Goal: Information Seeking & Learning: Check status

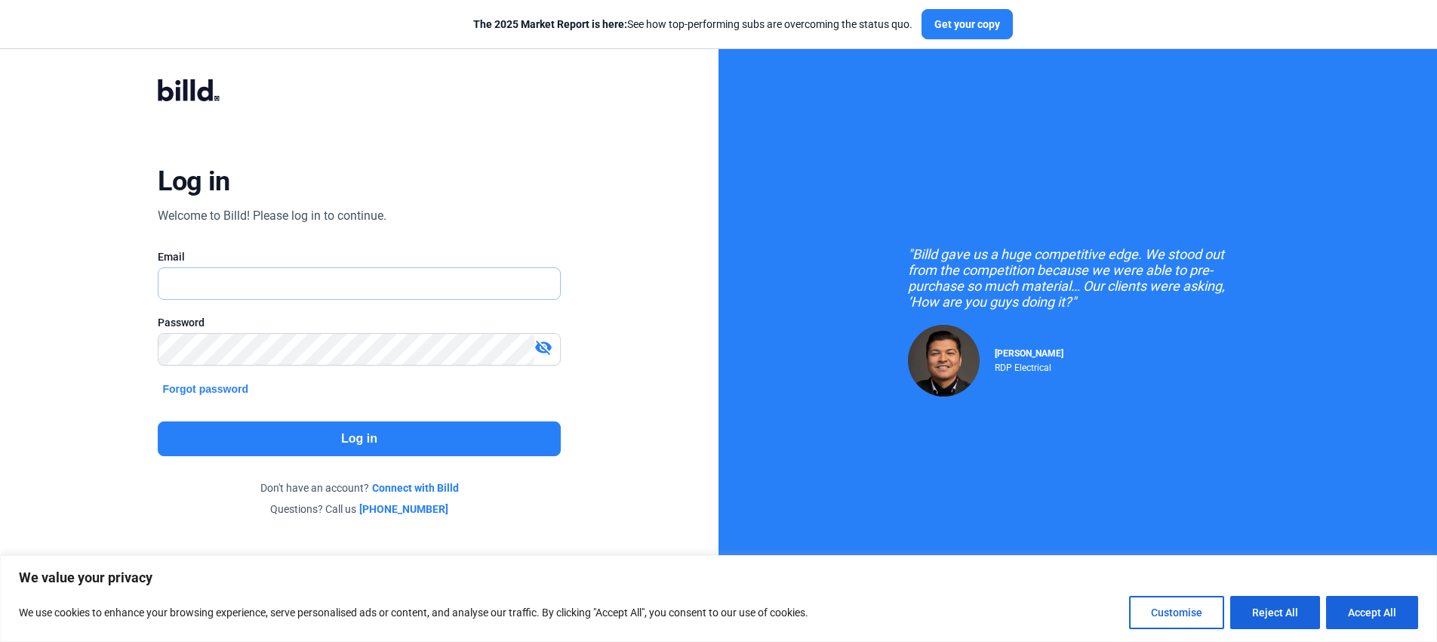
click at [238, 272] on input "text" at bounding box center [351, 283] width 384 height 31
type input "[EMAIL_ADDRESS][DOMAIN_NAME]"
click at [498, 427] on button "Log in" at bounding box center [359, 438] width 402 height 35
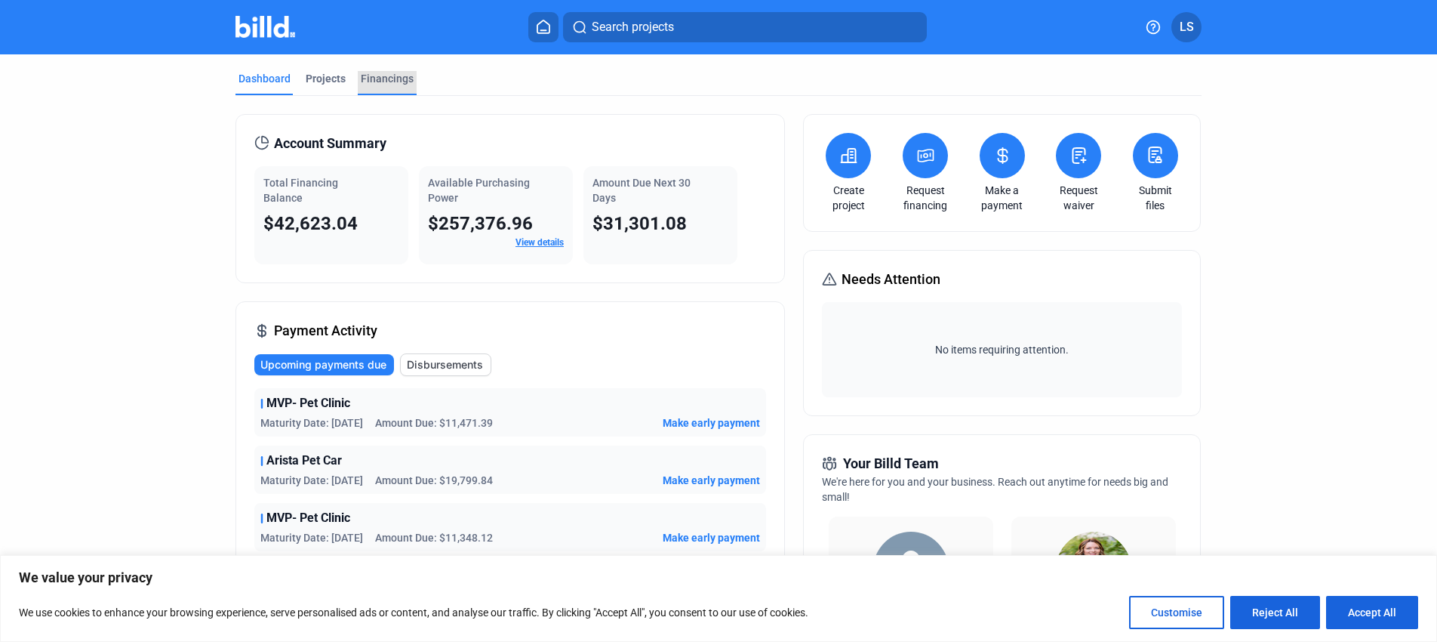
click at [374, 75] on div "Financings" at bounding box center [387, 78] width 53 height 15
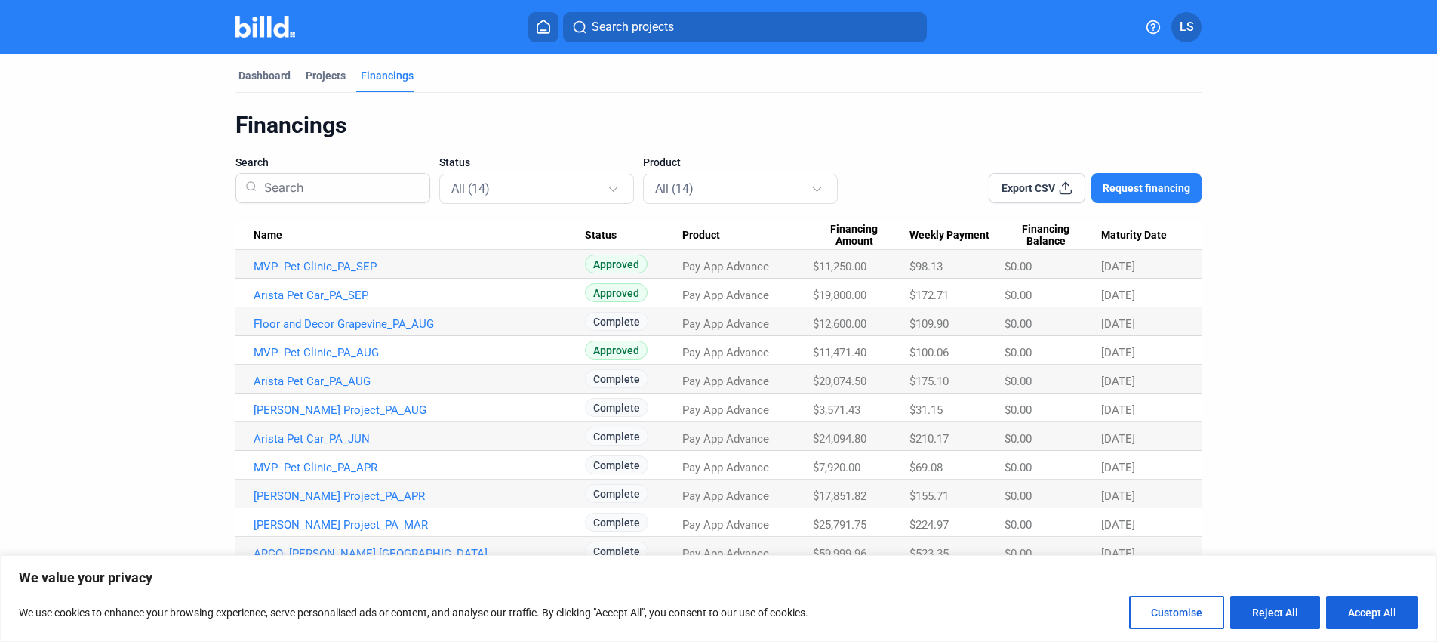
scroll to position [51, 0]
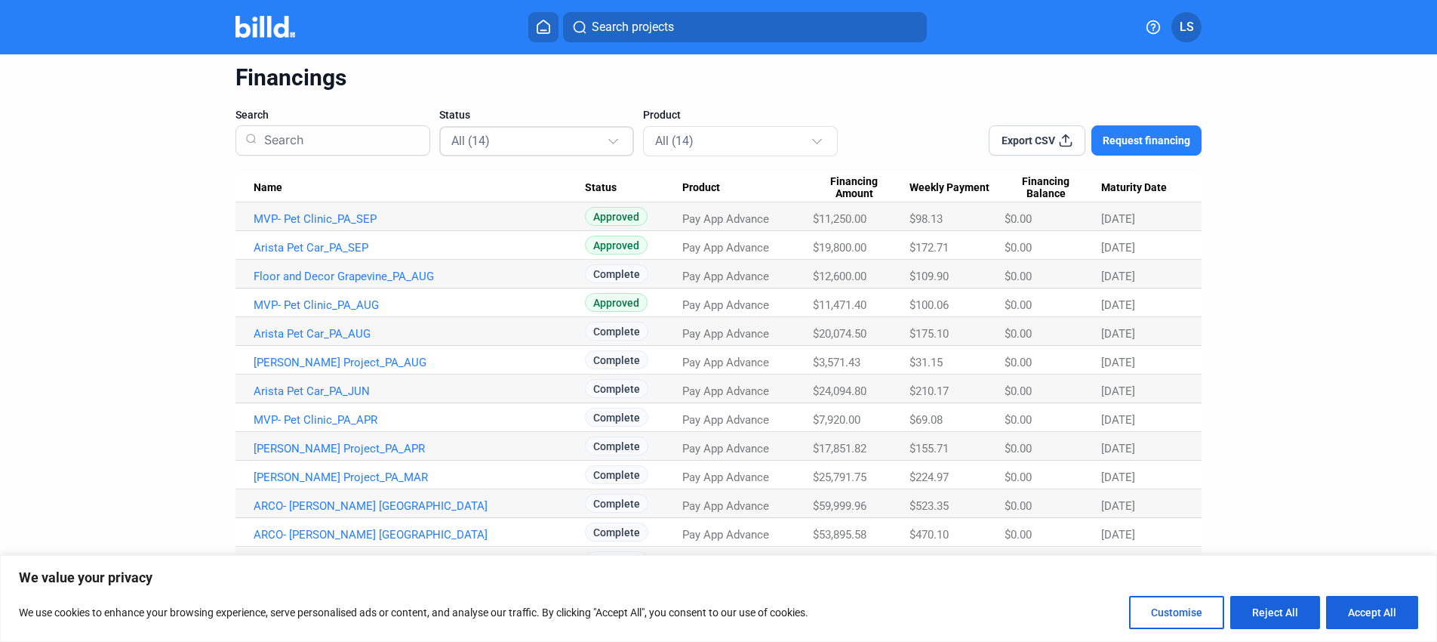
click at [506, 131] on div "All (14)" at bounding box center [529, 141] width 156 height 20
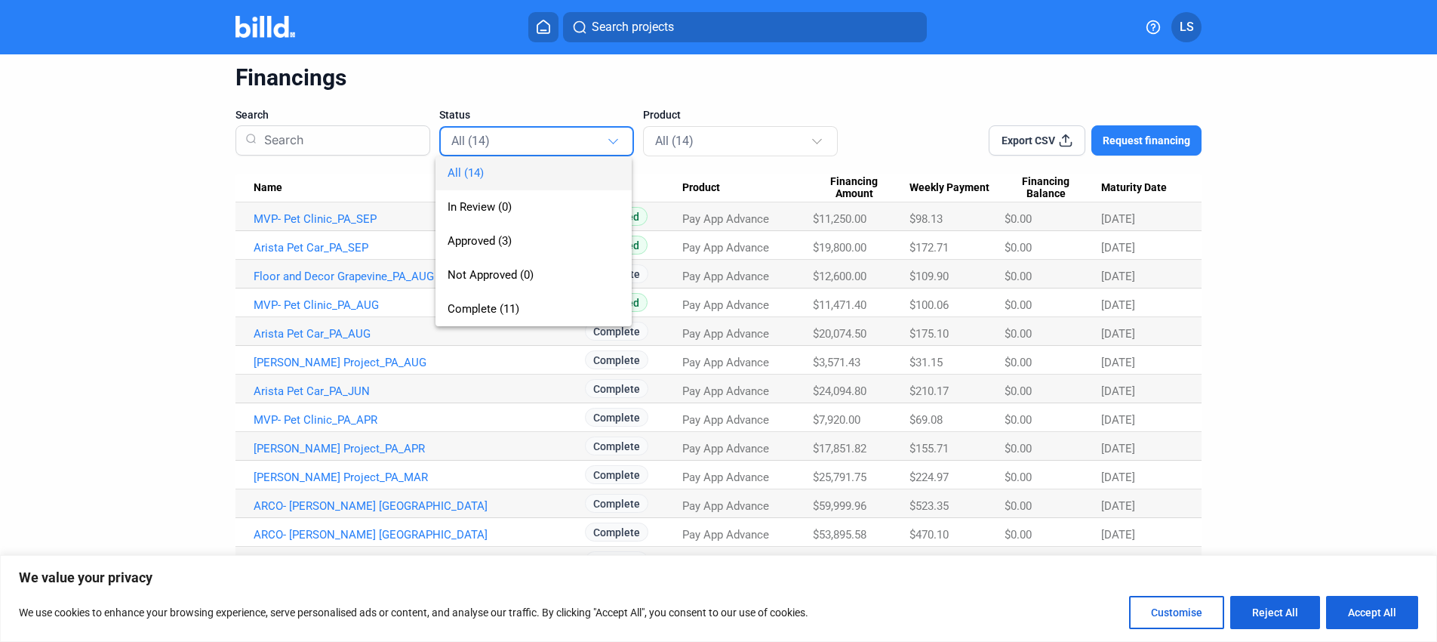
click at [506, 130] on div "All (14) In Review (0) Approved (3) Not Approved (0) Complete (11)" at bounding box center [522, 226] width 172 height 200
click at [631, 139] on div at bounding box center [718, 321] width 1437 height 642
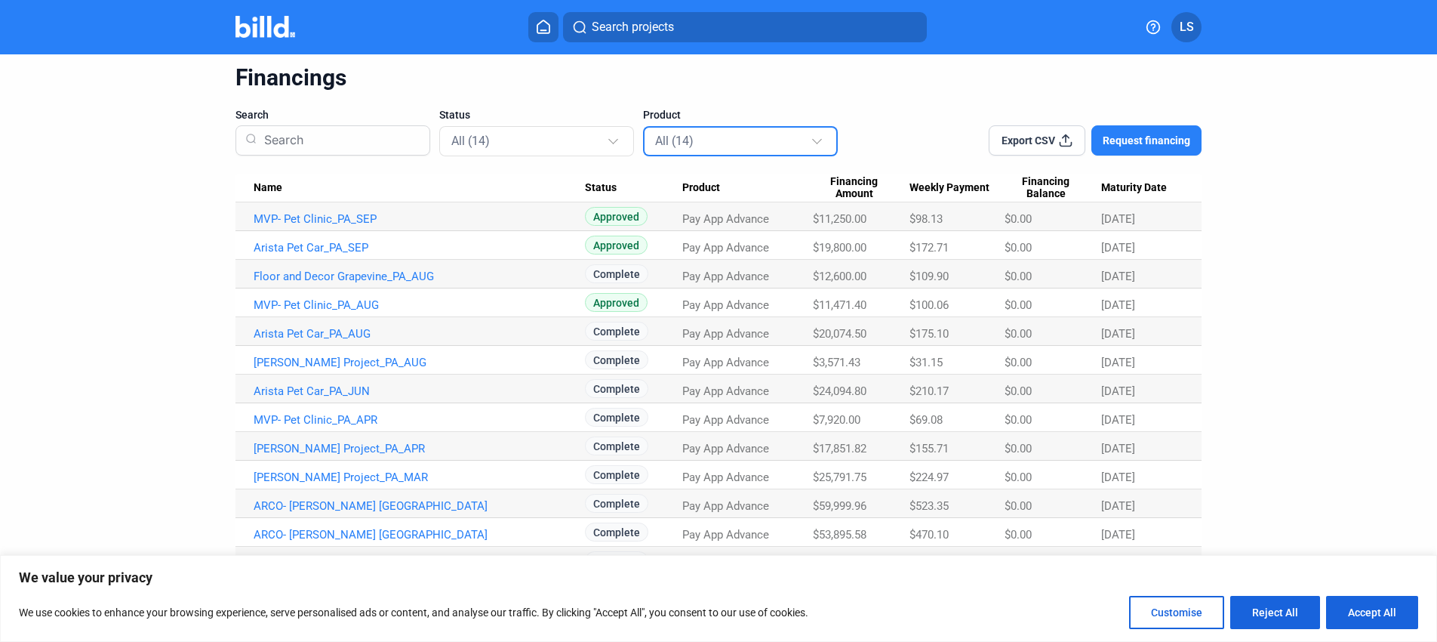
click at [691, 138] on div "All (14)" at bounding box center [733, 141] width 156 height 20
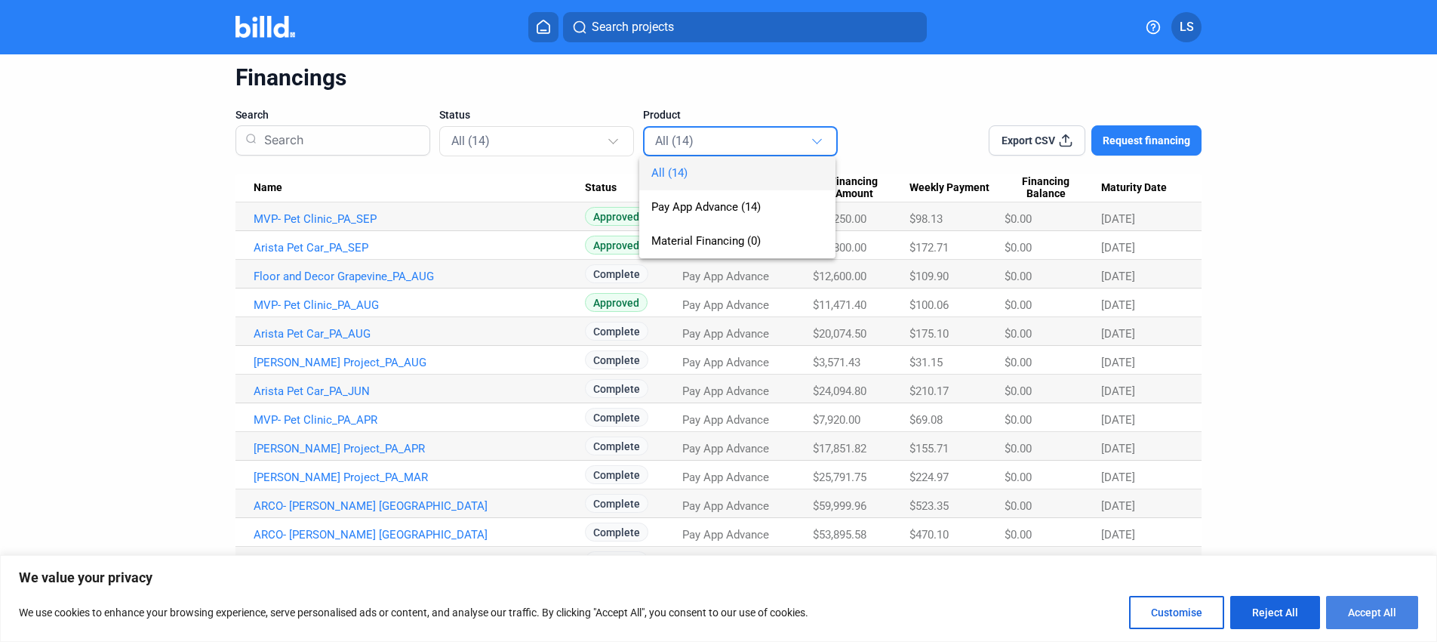
click at [1367, 619] on button "Accept All" at bounding box center [1372, 612] width 92 height 33
checkbox input "true"
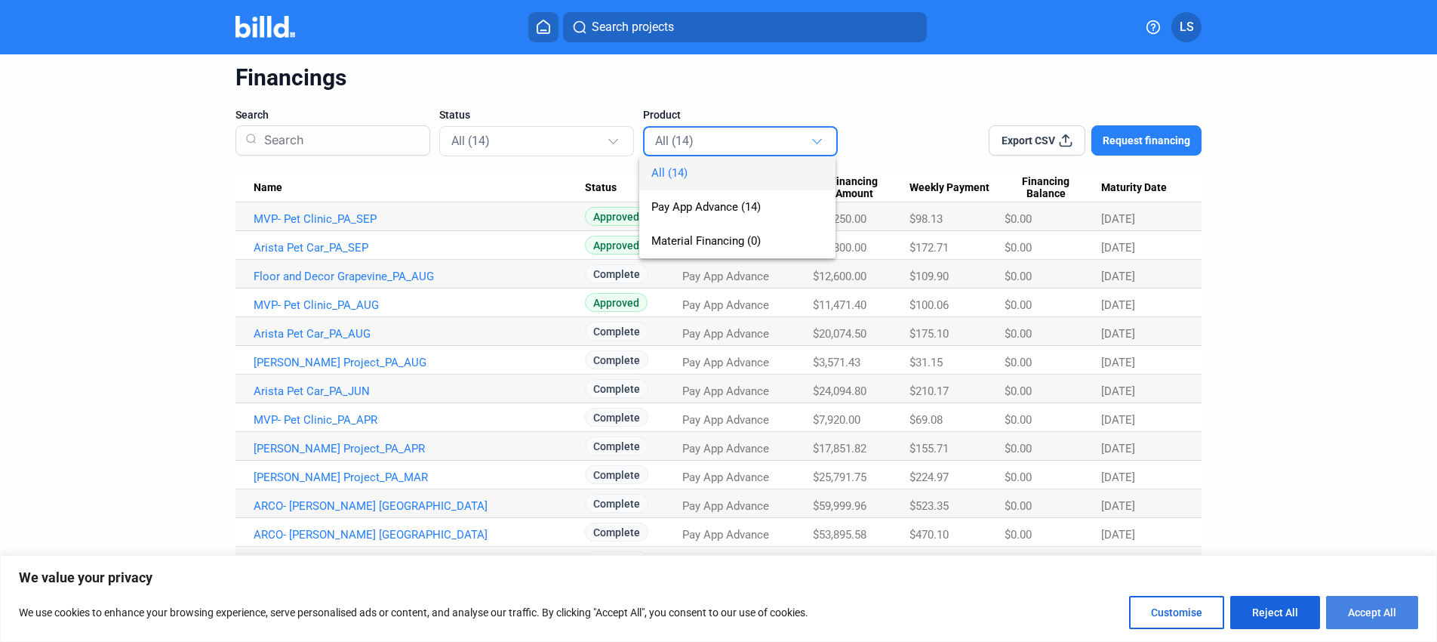
checkbox input "true"
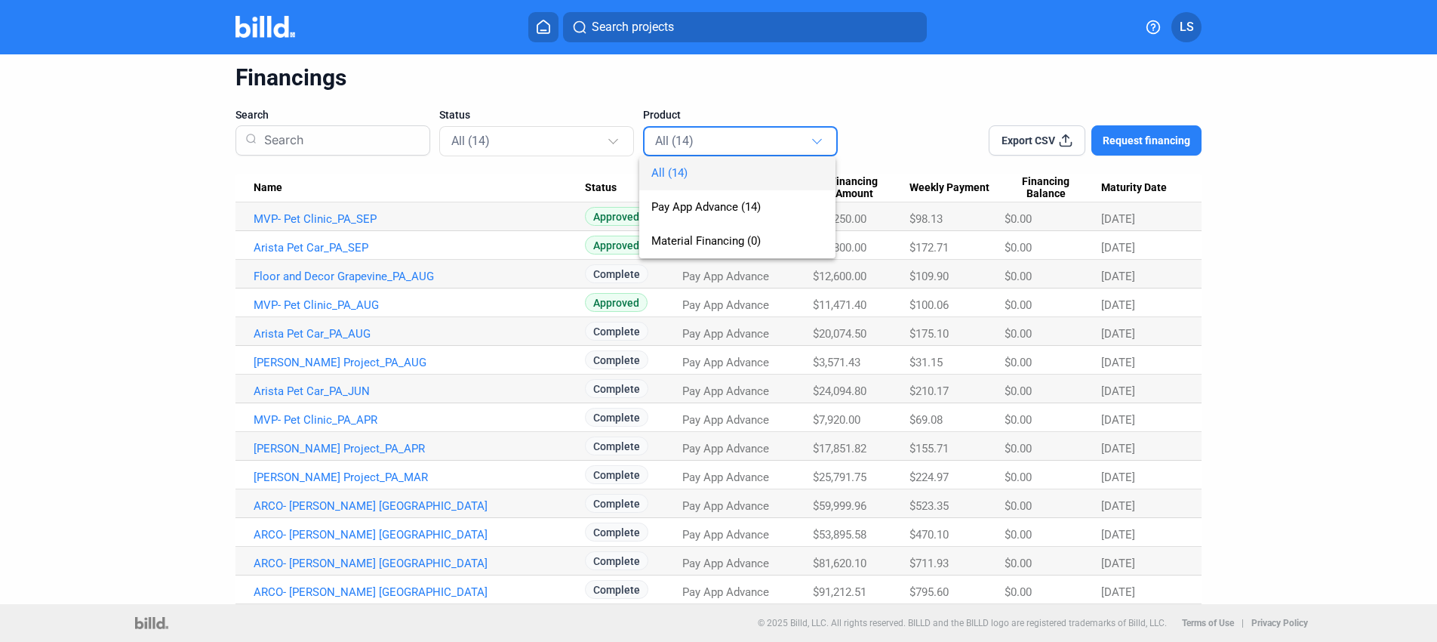
scroll to position [0, 0]
click at [298, 595] on div at bounding box center [718, 321] width 1437 height 642
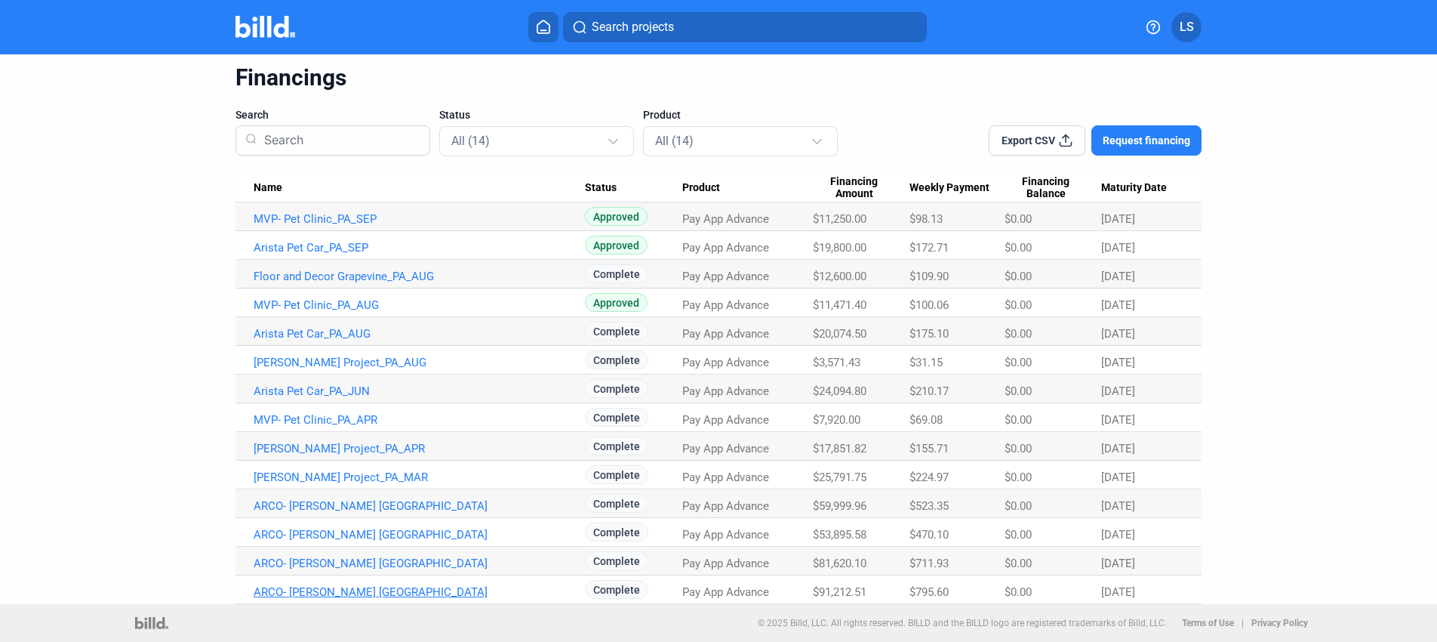
click at [298, 592] on link "ARCO- [PERSON_NAME] [GEOGRAPHIC_DATA]" at bounding box center [419, 592] width 331 height 14
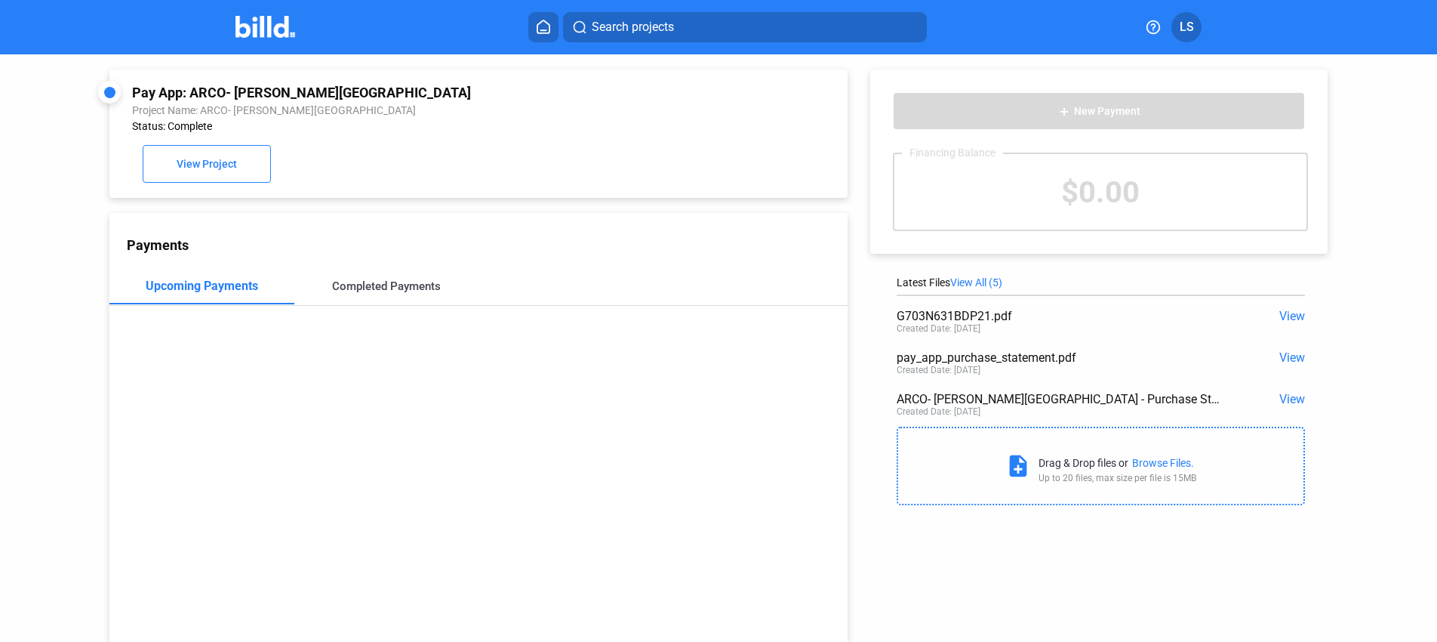
click at [368, 283] on div "Completed Payments" at bounding box center [386, 286] width 109 height 14
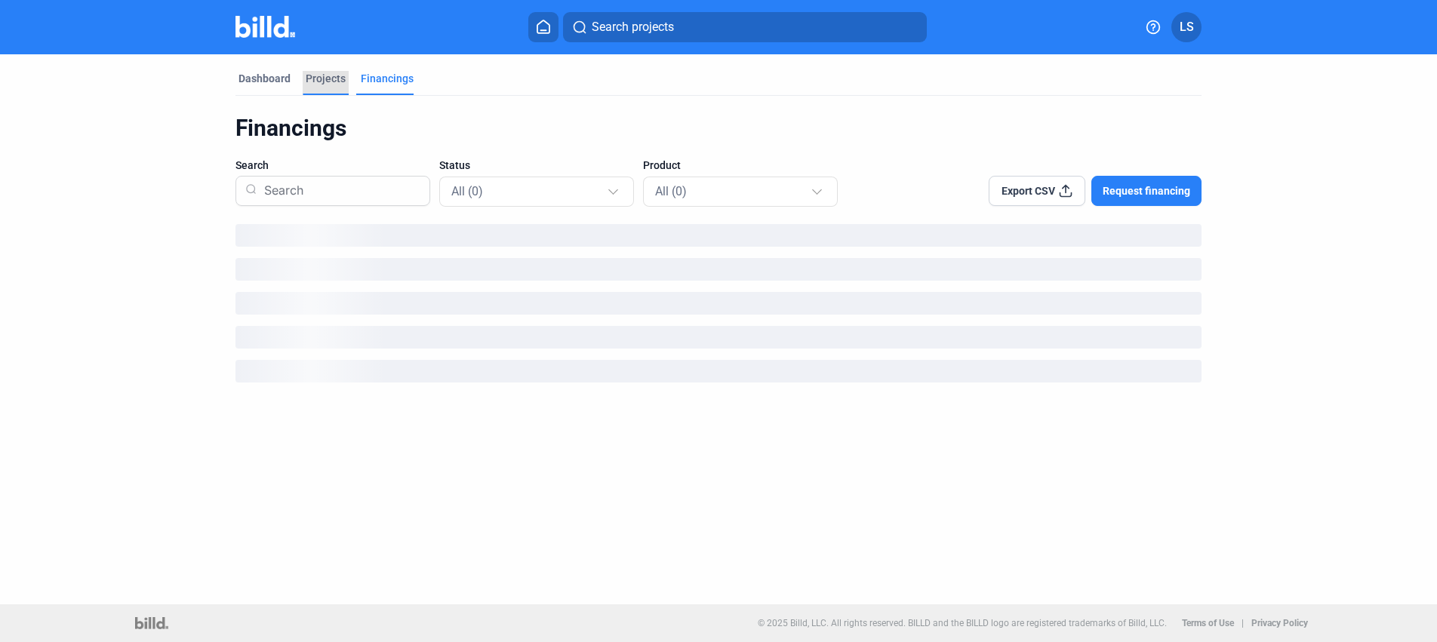
click at [325, 82] on div "Projects" at bounding box center [326, 78] width 40 height 15
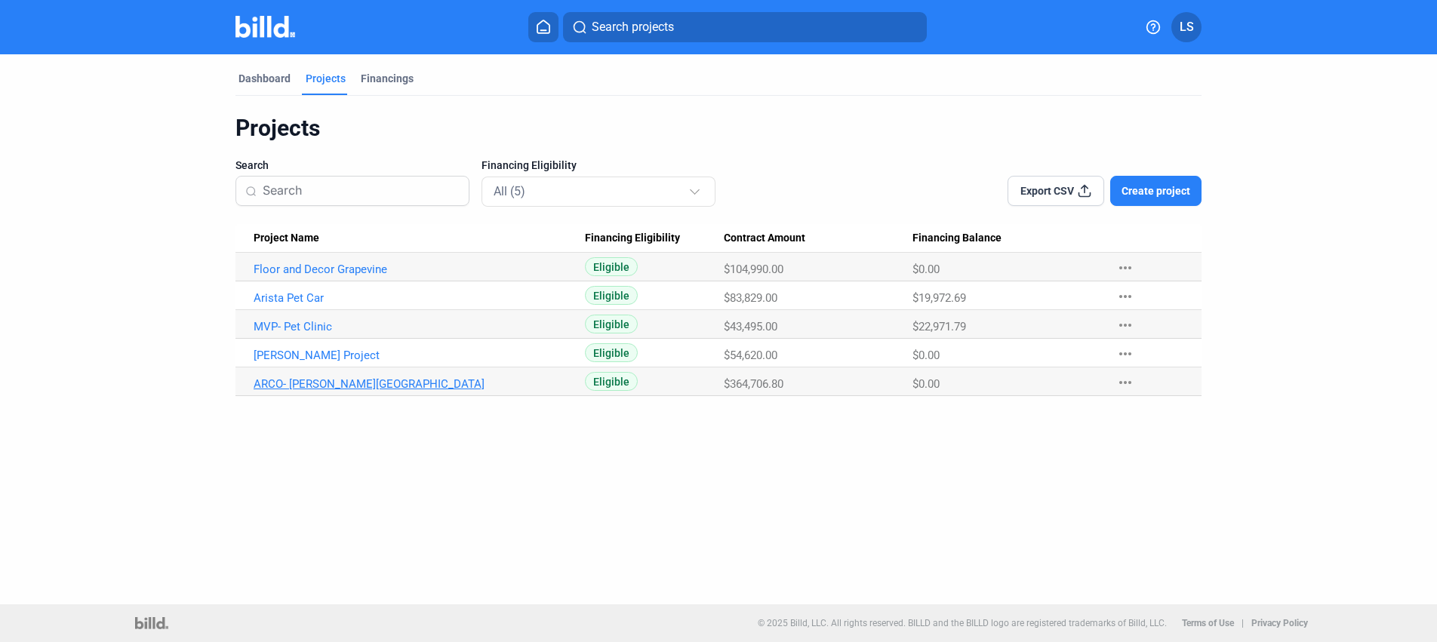
click at [300, 382] on link "ARCO- [PERSON_NAME][GEOGRAPHIC_DATA]" at bounding box center [419, 384] width 331 height 14
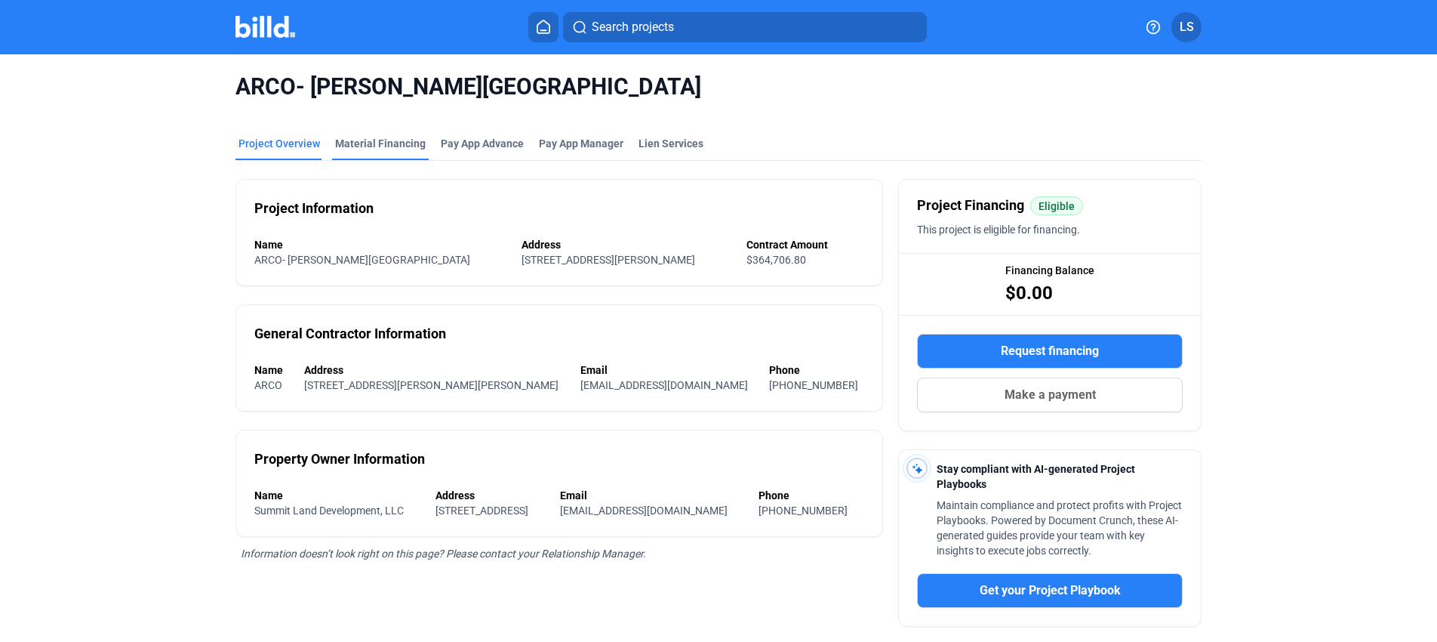
click at [401, 148] on div "Material Financing" at bounding box center [380, 143] width 91 height 15
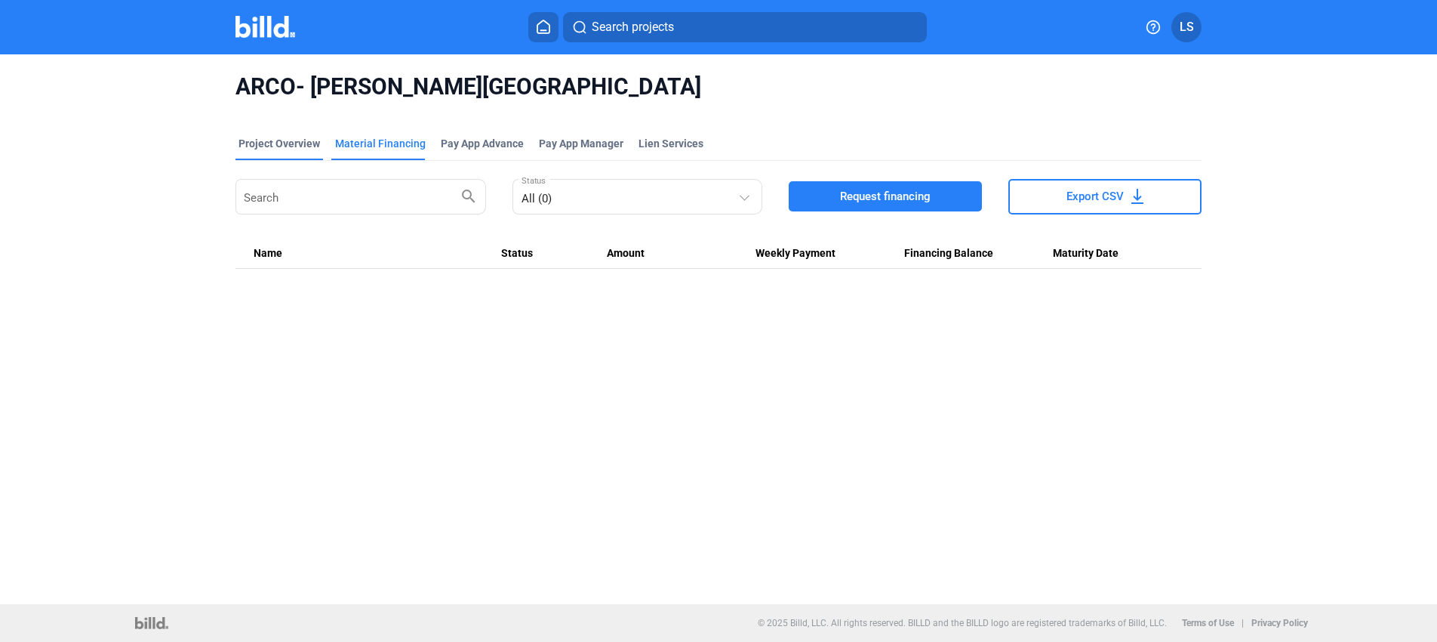
click at [248, 146] on div "Project Overview" at bounding box center [280, 143] width 82 height 15
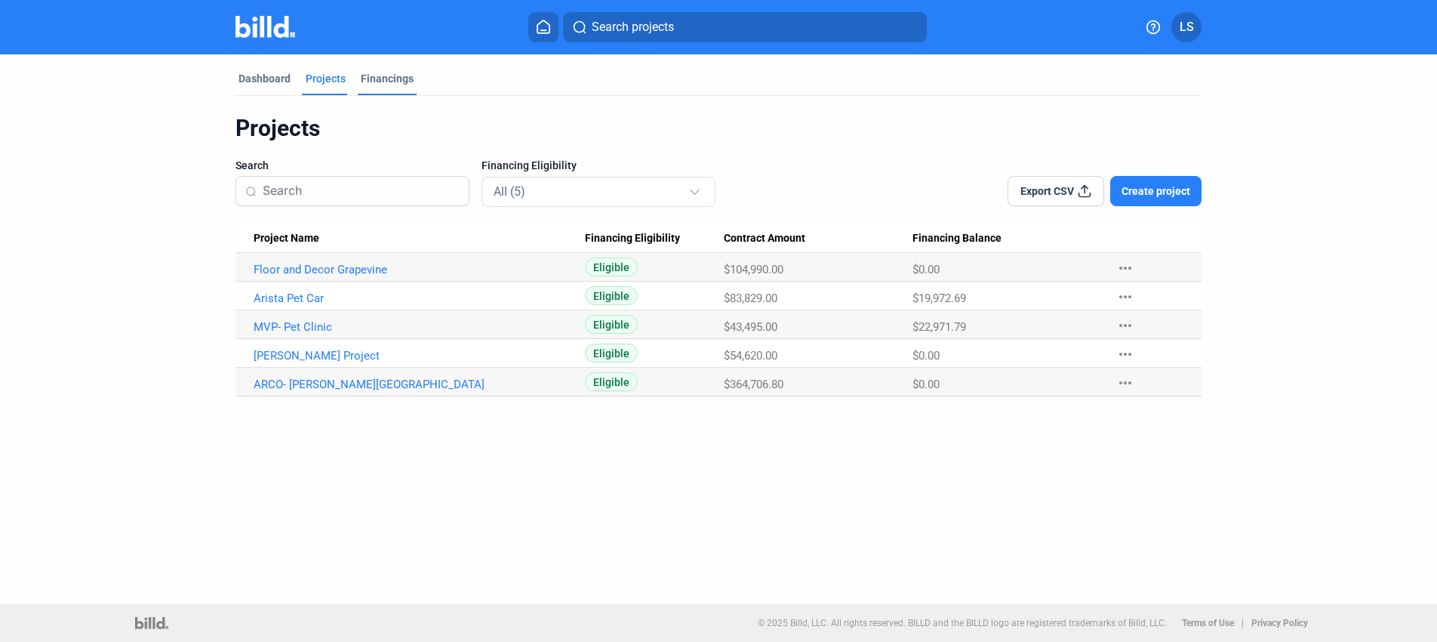
click at [370, 72] on div "Financings" at bounding box center [387, 78] width 53 height 15
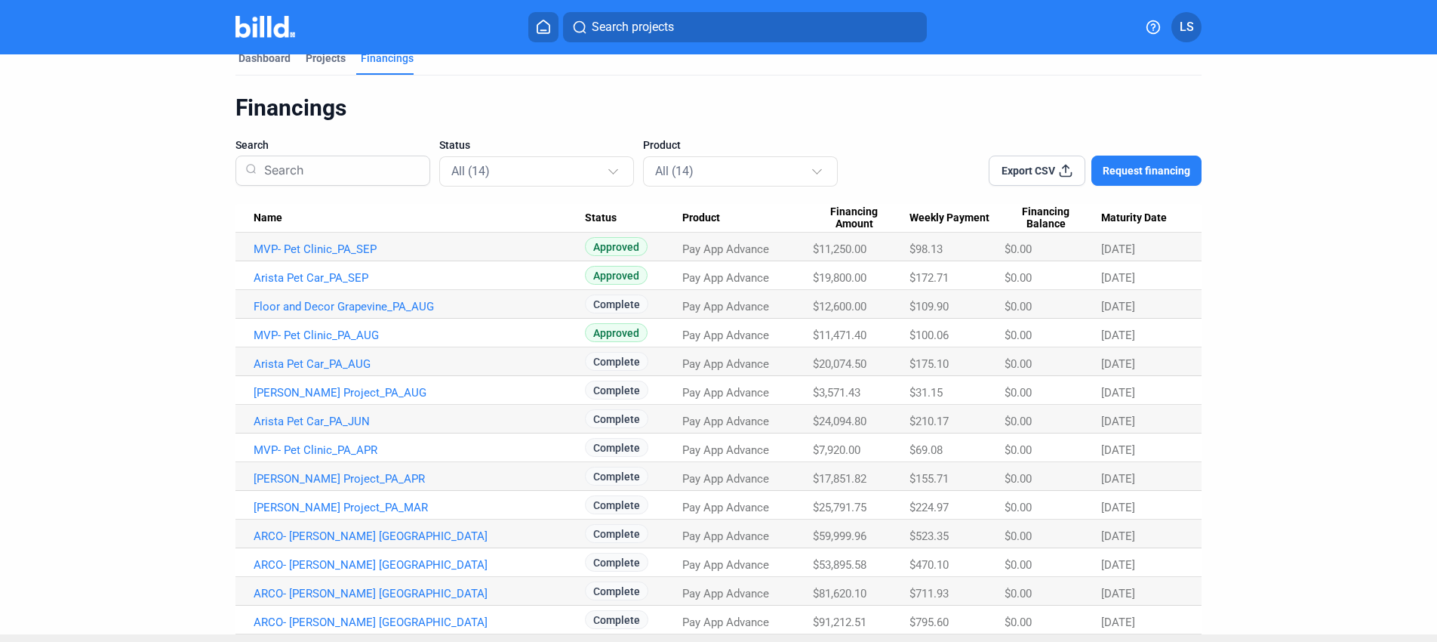
scroll to position [51, 0]
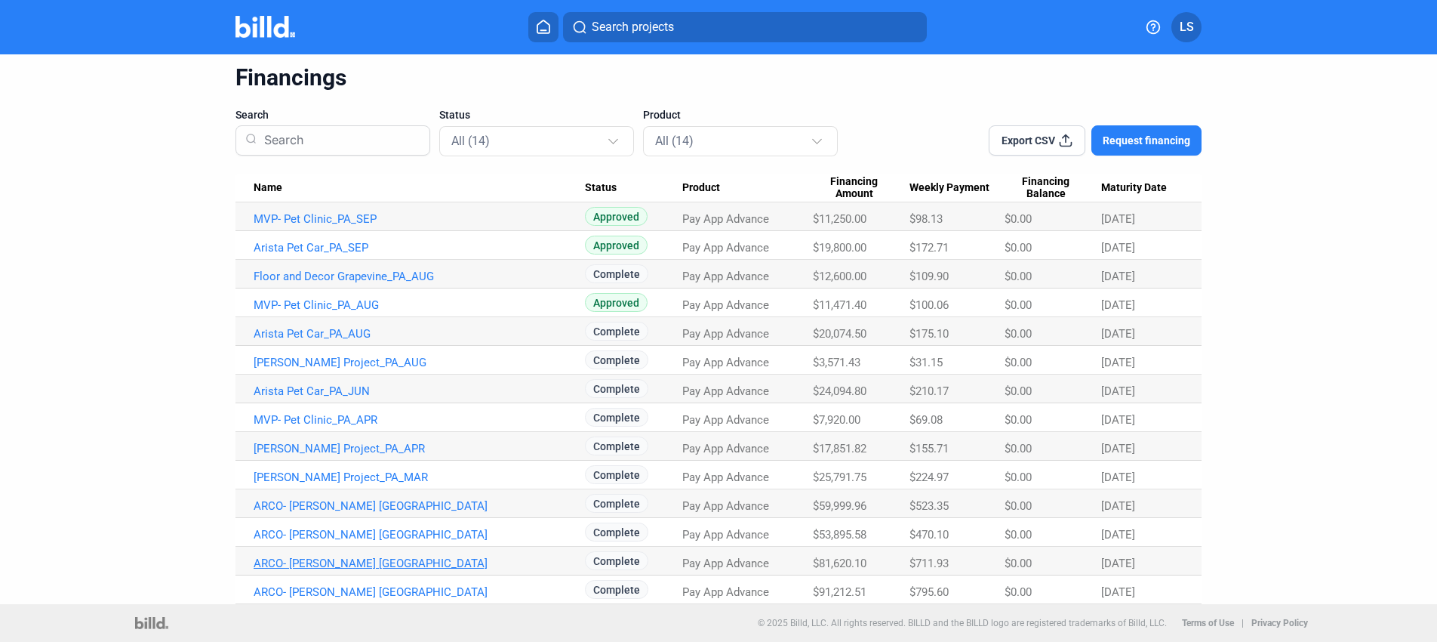
click at [364, 562] on link "ARCO- [PERSON_NAME] [GEOGRAPHIC_DATA]" at bounding box center [419, 563] width 331 height 14
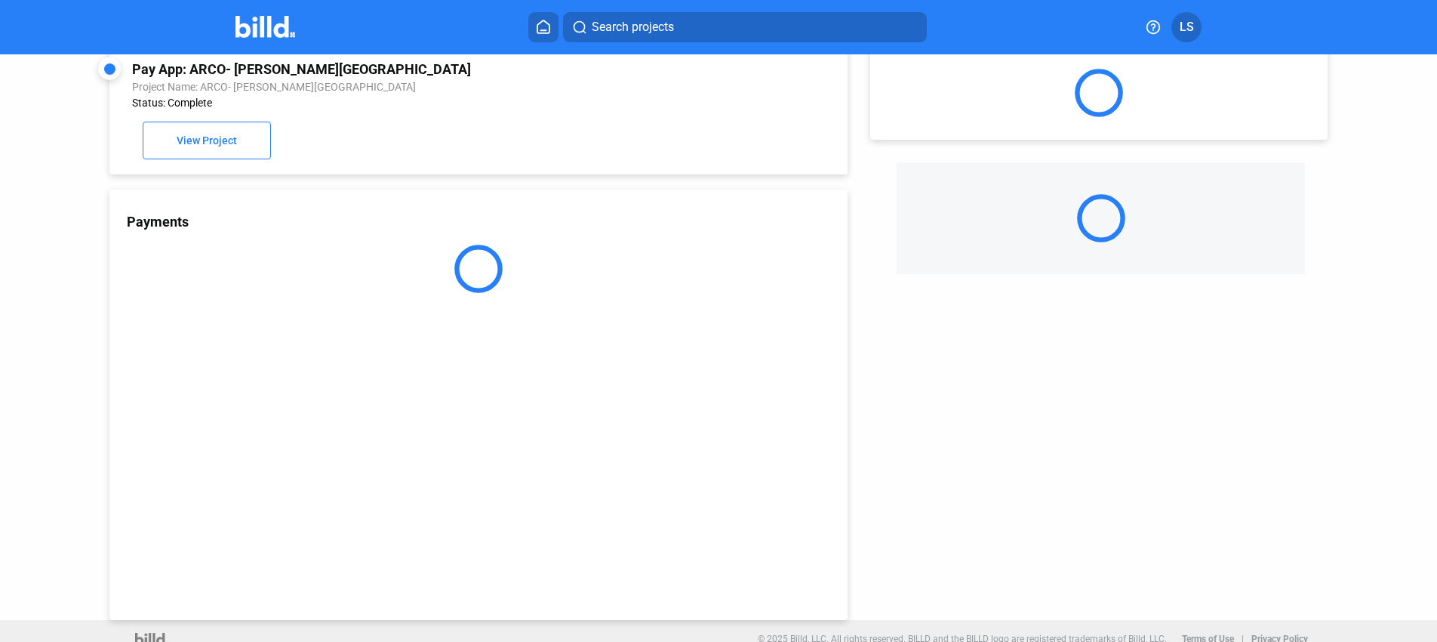
scroll to position [39, 0]
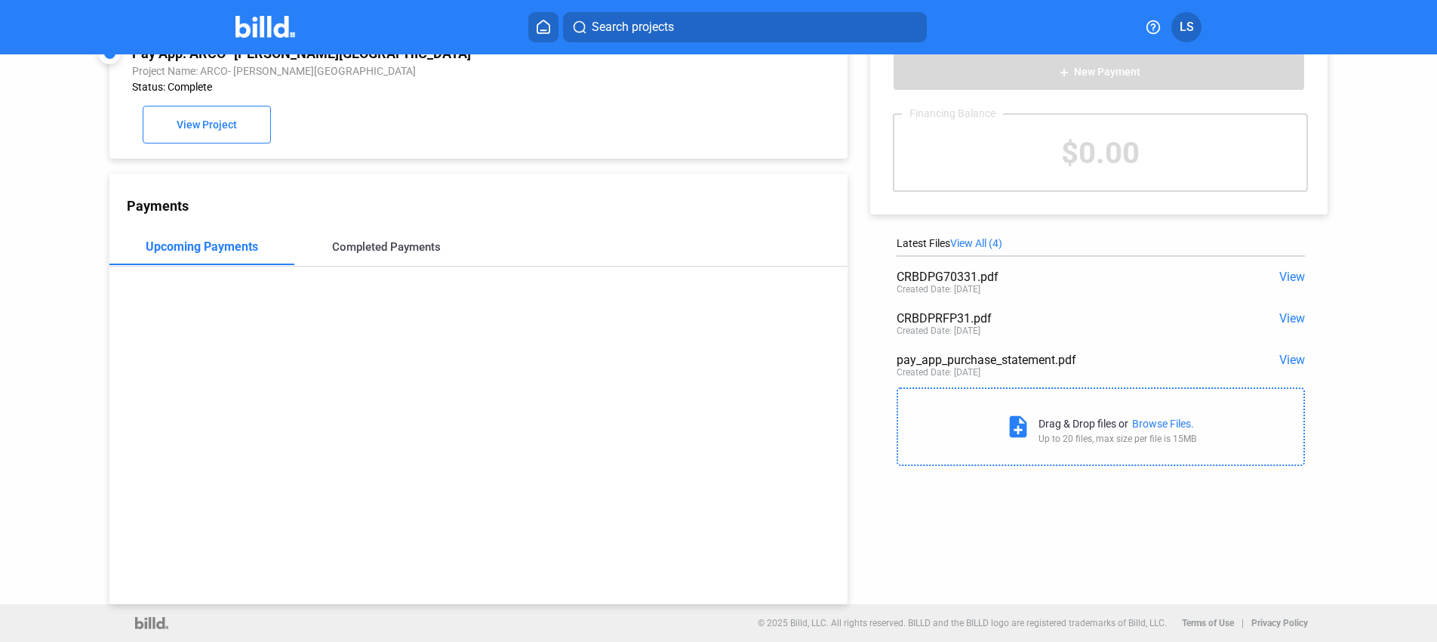
click at [371, 238] on div "Completed Payments" at bounding box center [386, 247] width 185 height 36
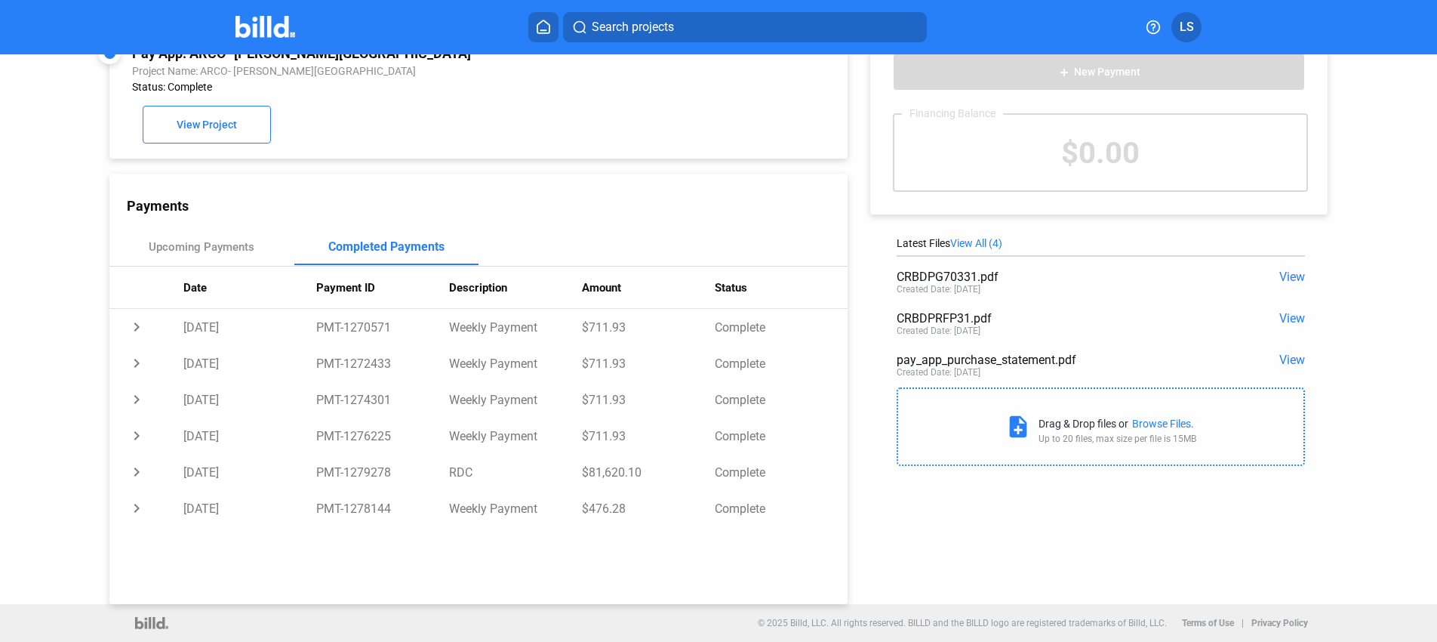
scroll to position [0, 0]
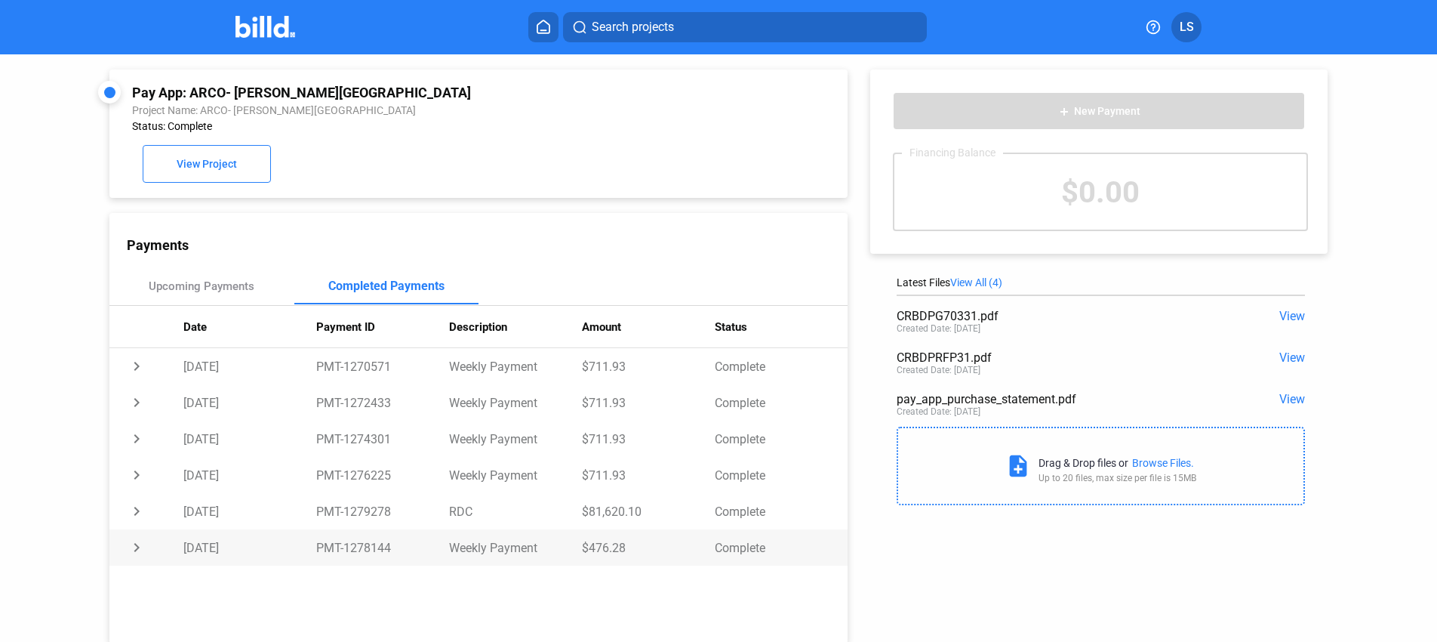
click at [137, 552] on td "chevron_right" at bounding box center [146, 547] width 74 height 36
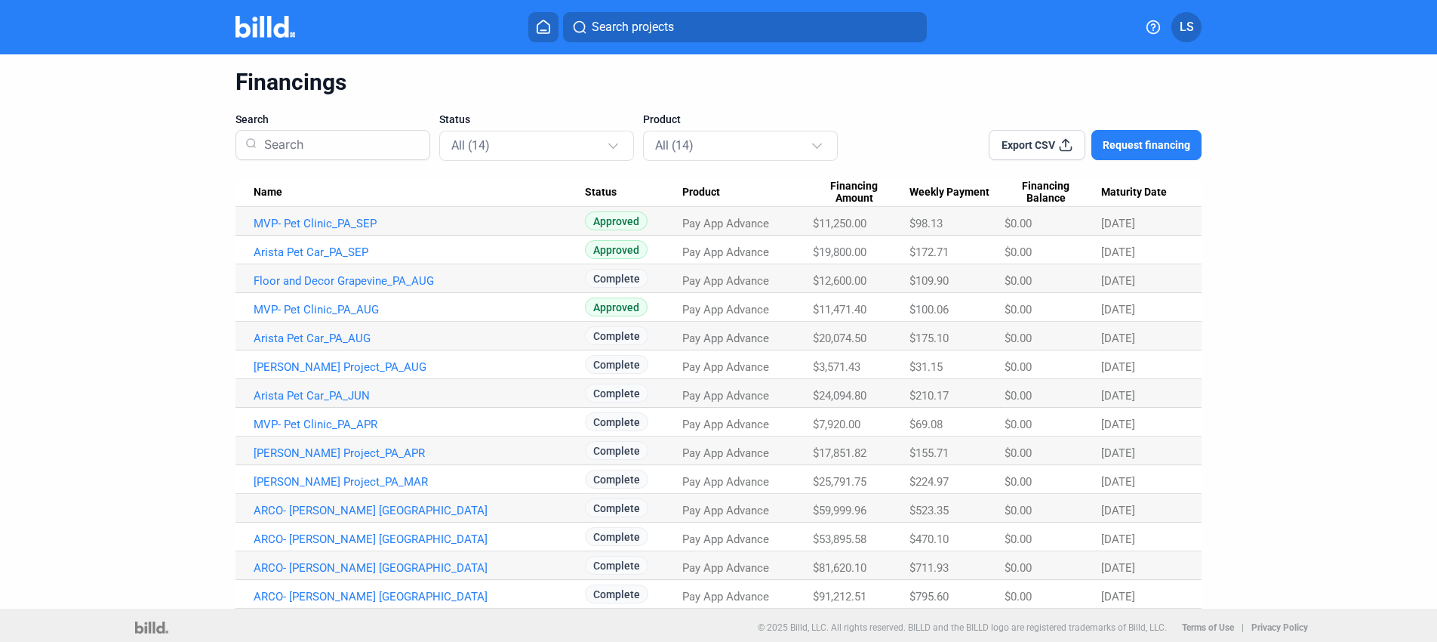
scroll to position [51, 0]
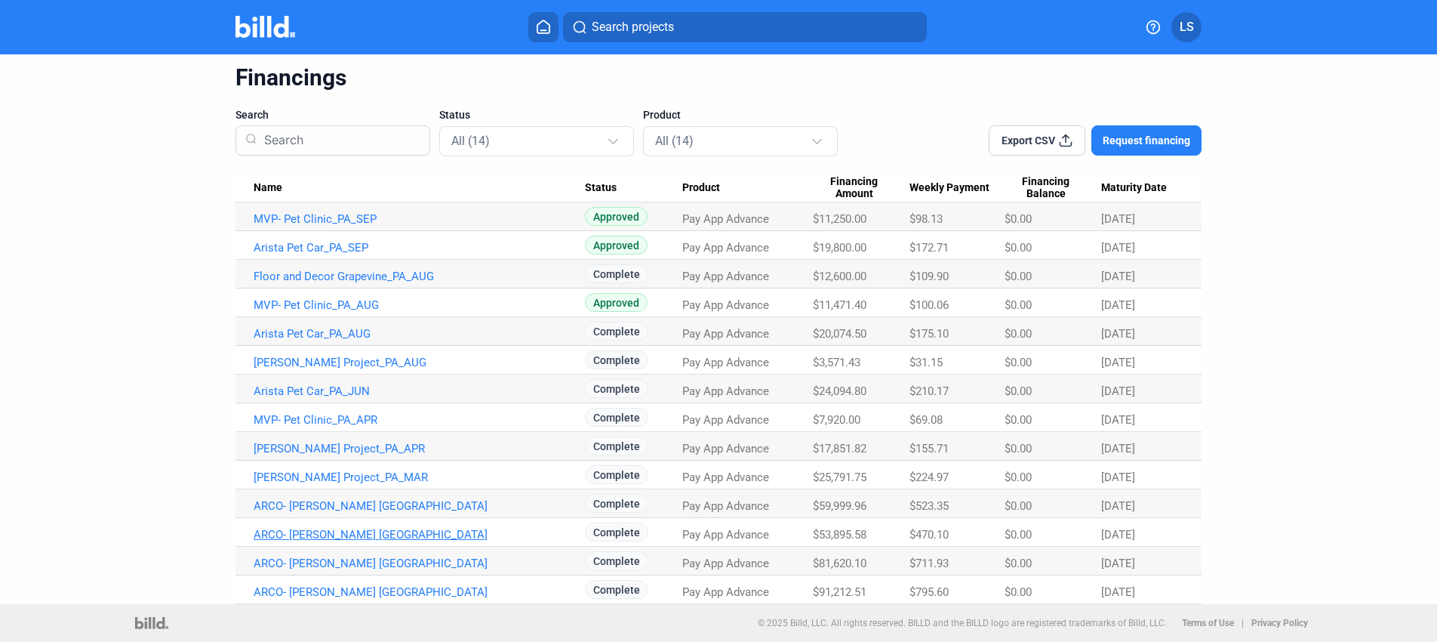
click at [390, 535] on link "ARCO- [PERSON_NAME] [GEOGRAPHIC_DATA]" at bounding box center [419, 535] width 331 height 14
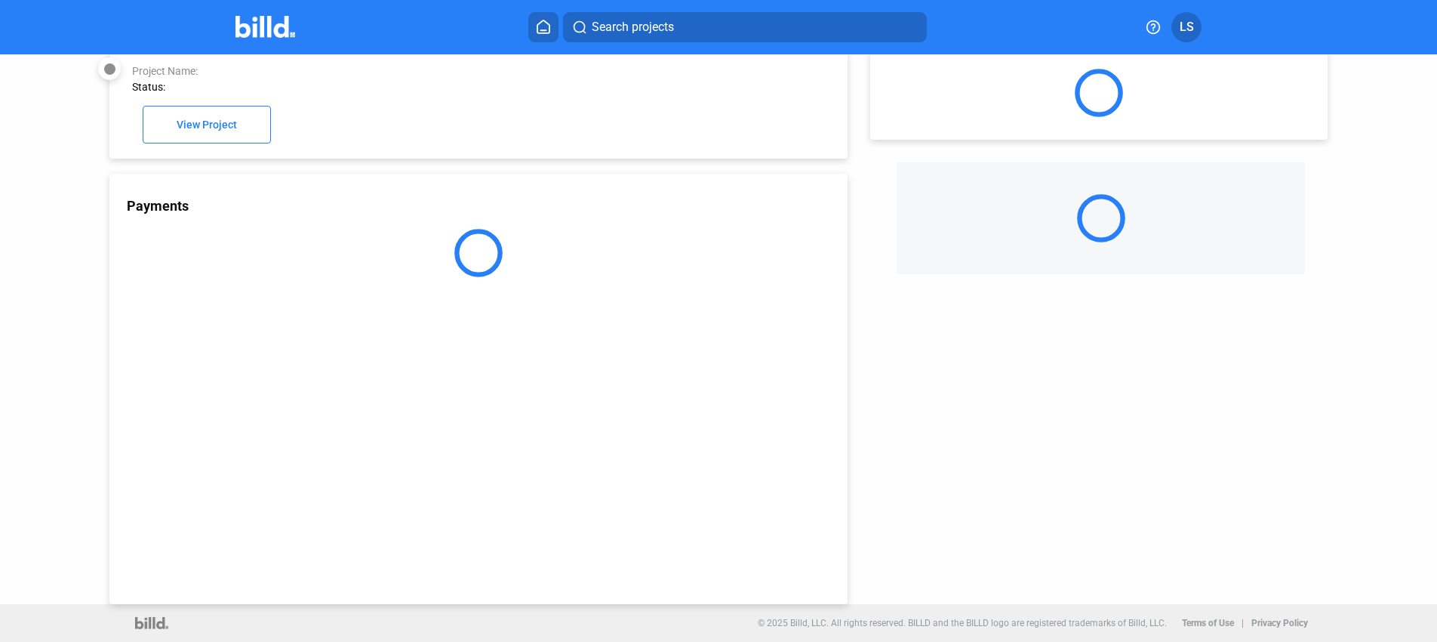
scroll to position [39, 0]
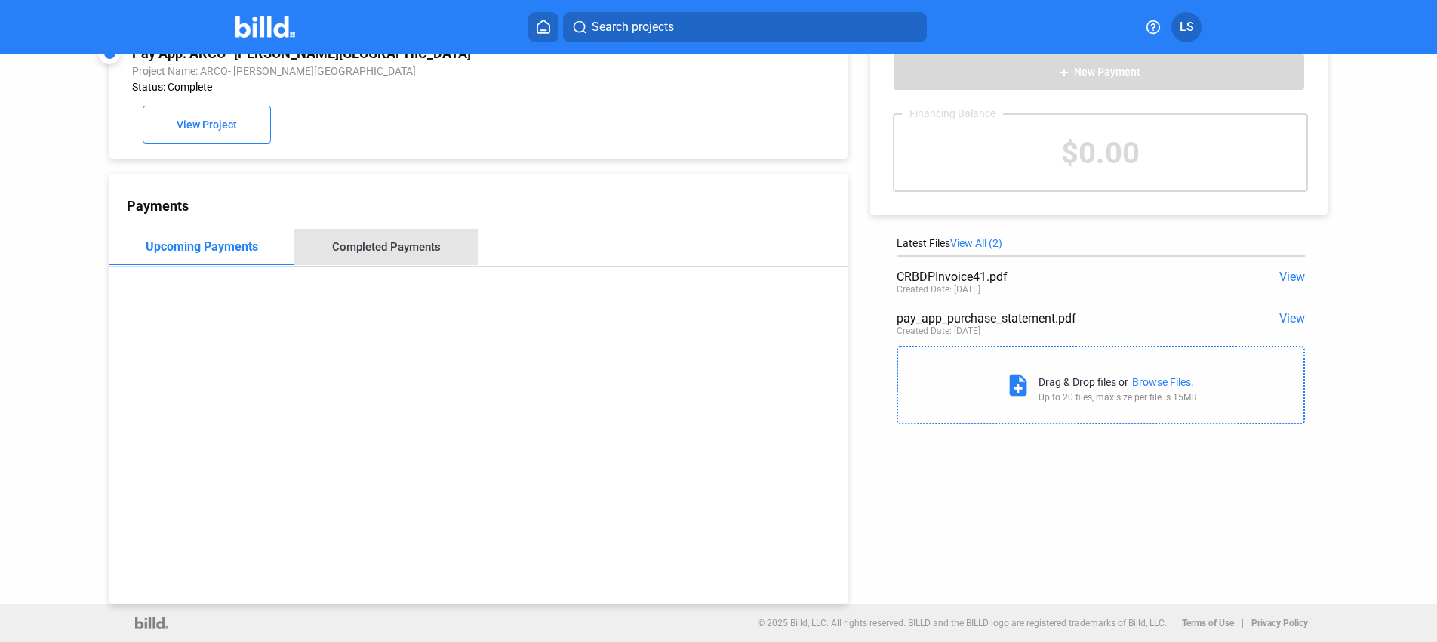
click at [405, 259] on div "Completed Payments" at bounding box center [386, 247] width 185 height 36
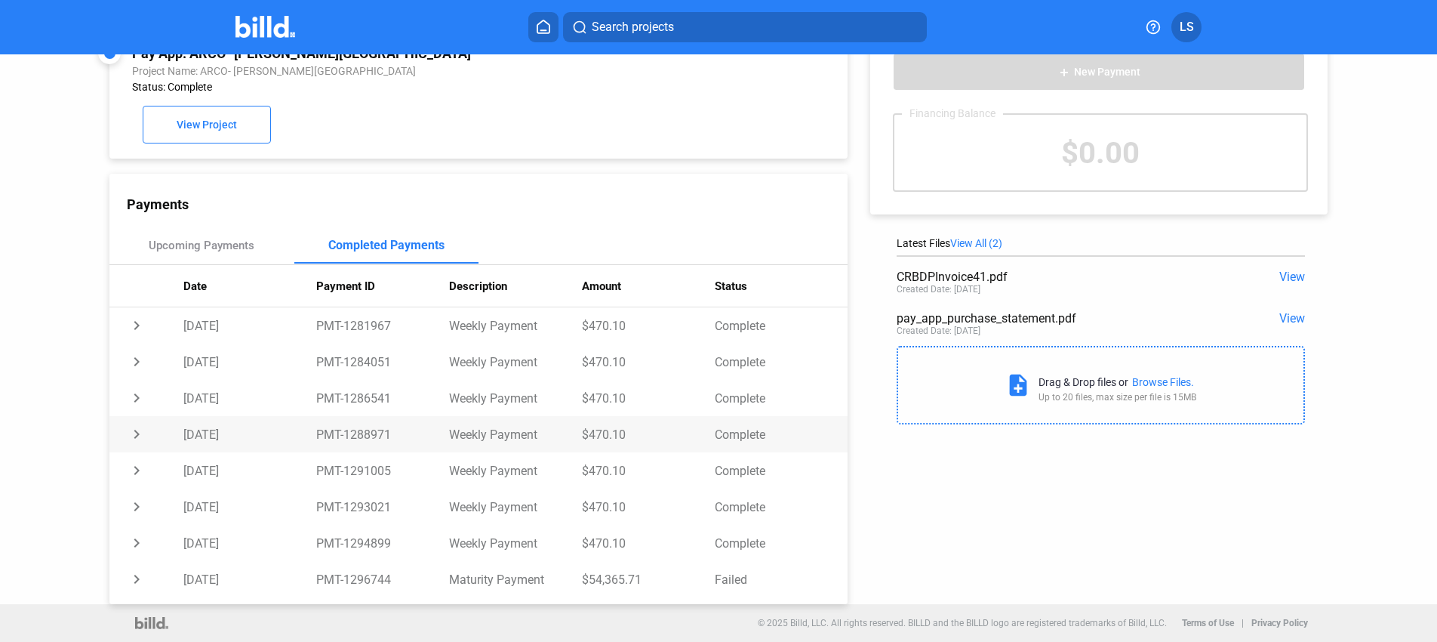
scroll to position [0, 0]
click at [605, 330] on td "$470.10" at bounding box center [648, 327] width 133 height 36
copy td "$470.10"
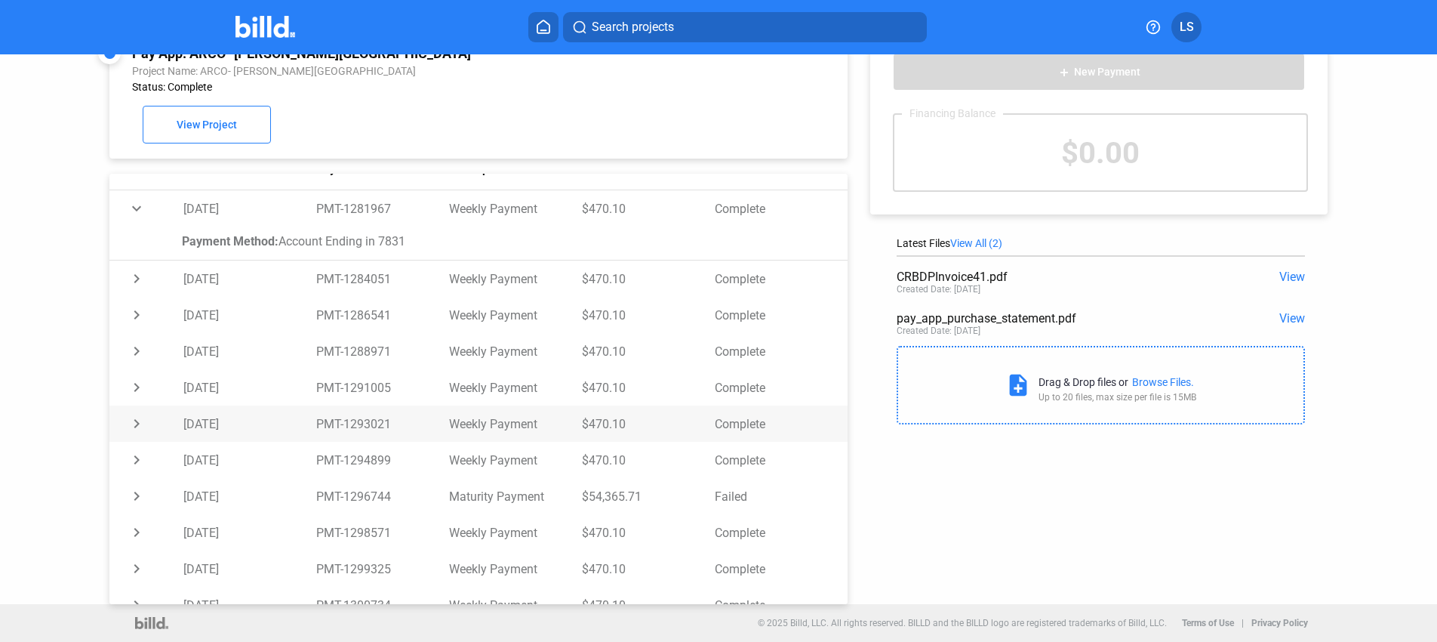
scroll to position [210, 0]
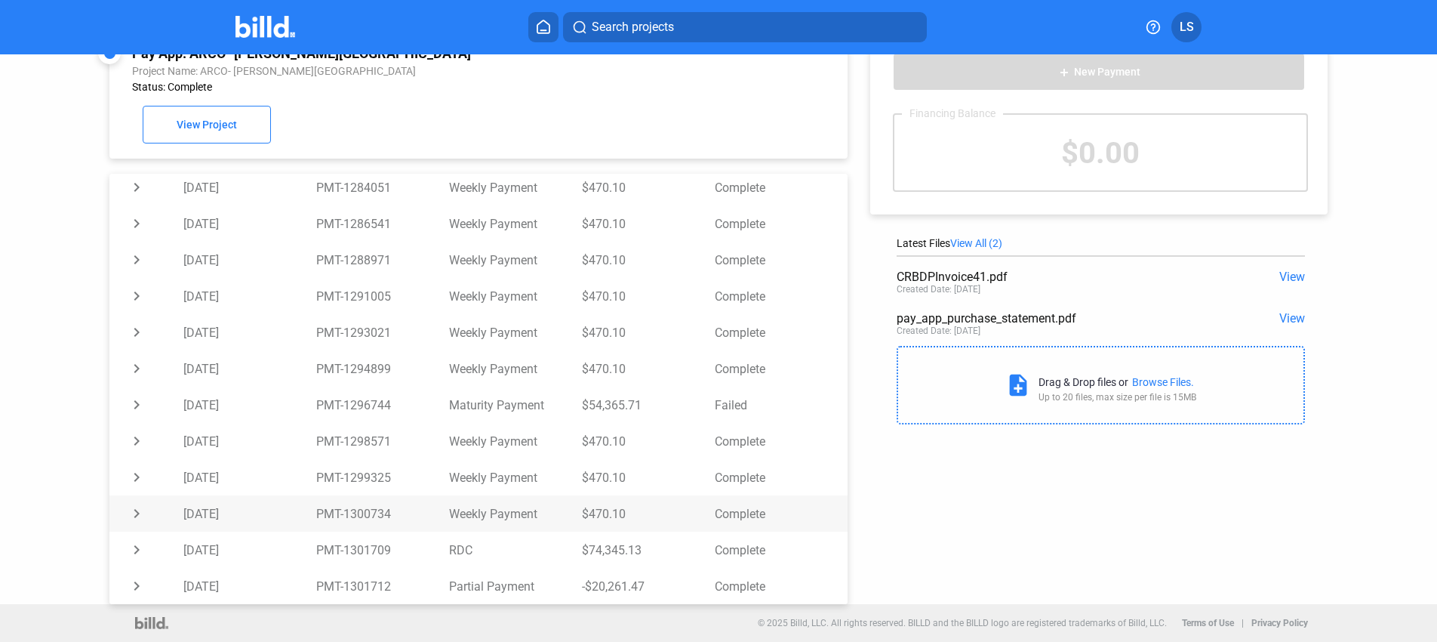
click at [599, 506] on td "$470.10" at bounding box center [648, 513] width 133 height 36
click at [599, 506] on div "Payment Method: Account Ending in 7831" at bounding box center [506, 512] width 648 height 14
click at [598, 482] on td "$470.10" at bounding box center [648, 479] width 133 height 36
click at [598, 482] on td "$470.10" at bounding box center [648, 477] width 133 height 36
click at [598, 491] on div "Payment Method: Account Ending in 7831" at bounding box center [506, 477] width 648 height 33
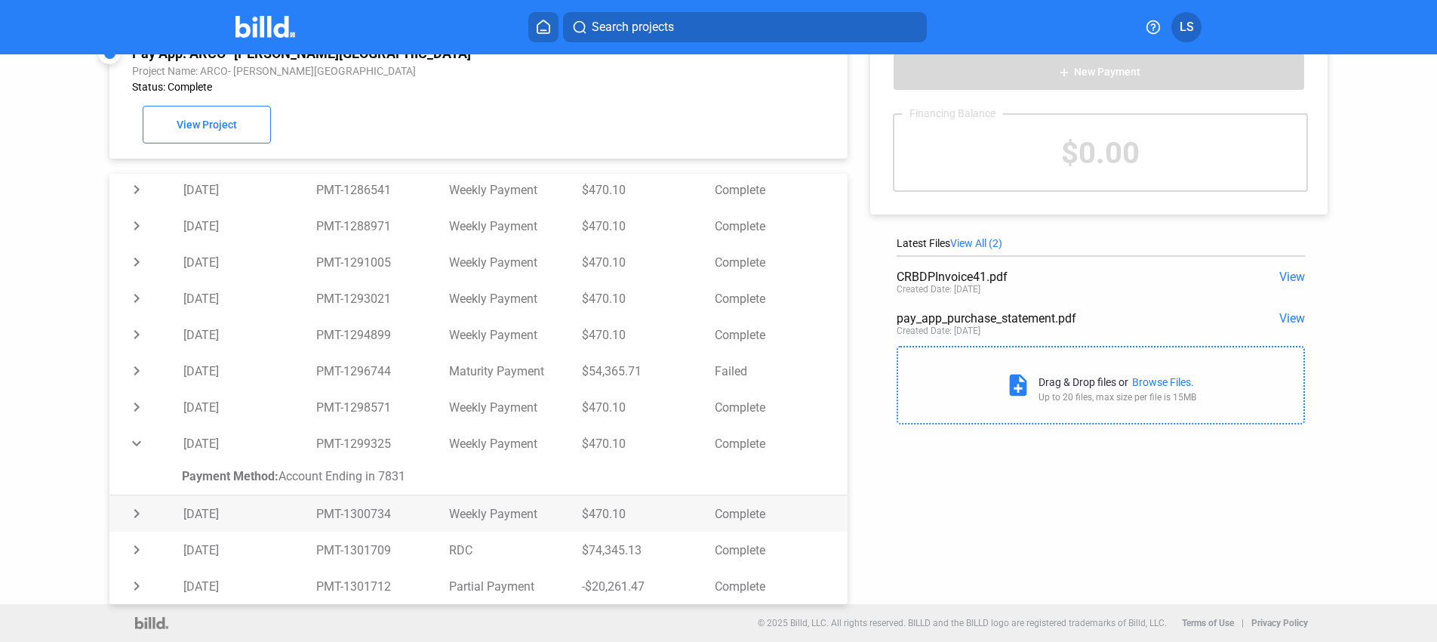
click at [596, 504] on td "$470.10" at bounding box center [648, 513] width 133 height 36
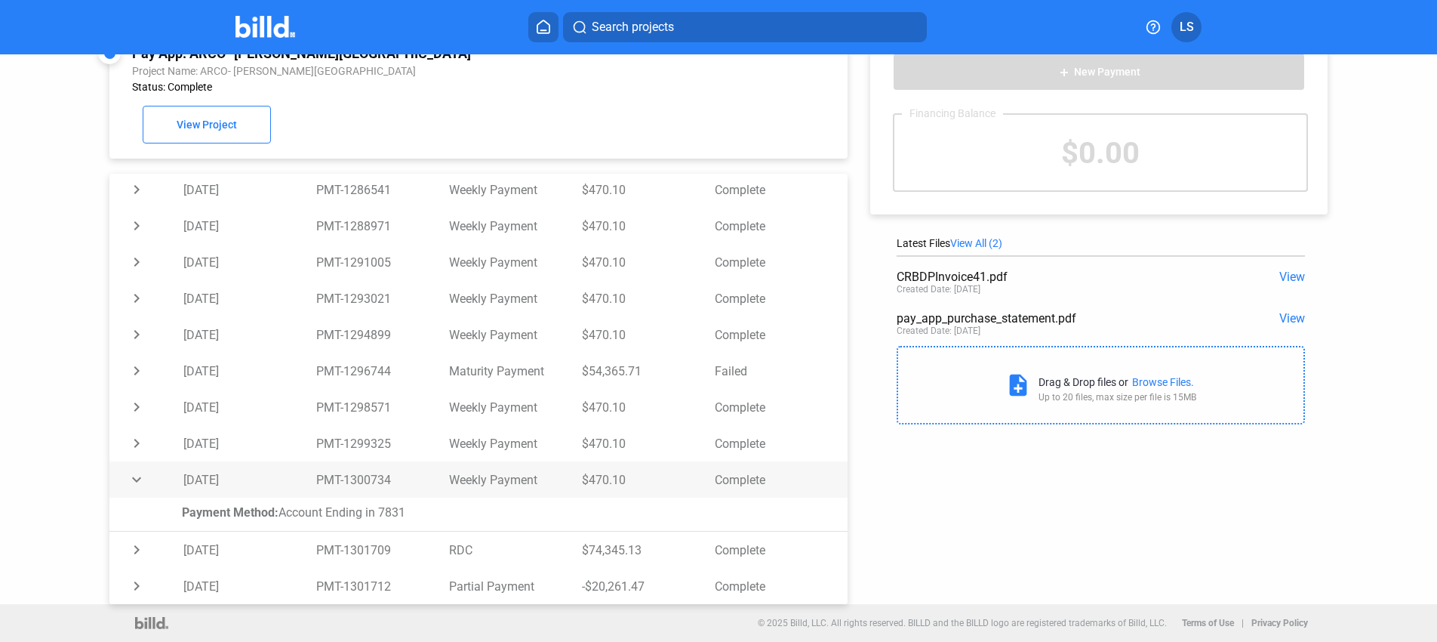
click at [597, 478] on td "$470.10" at bounding box center [648, 479] width 133 height 36
click at [597, 478] on td "$470.10" at bounding box center [648, 477] width 133 height 36
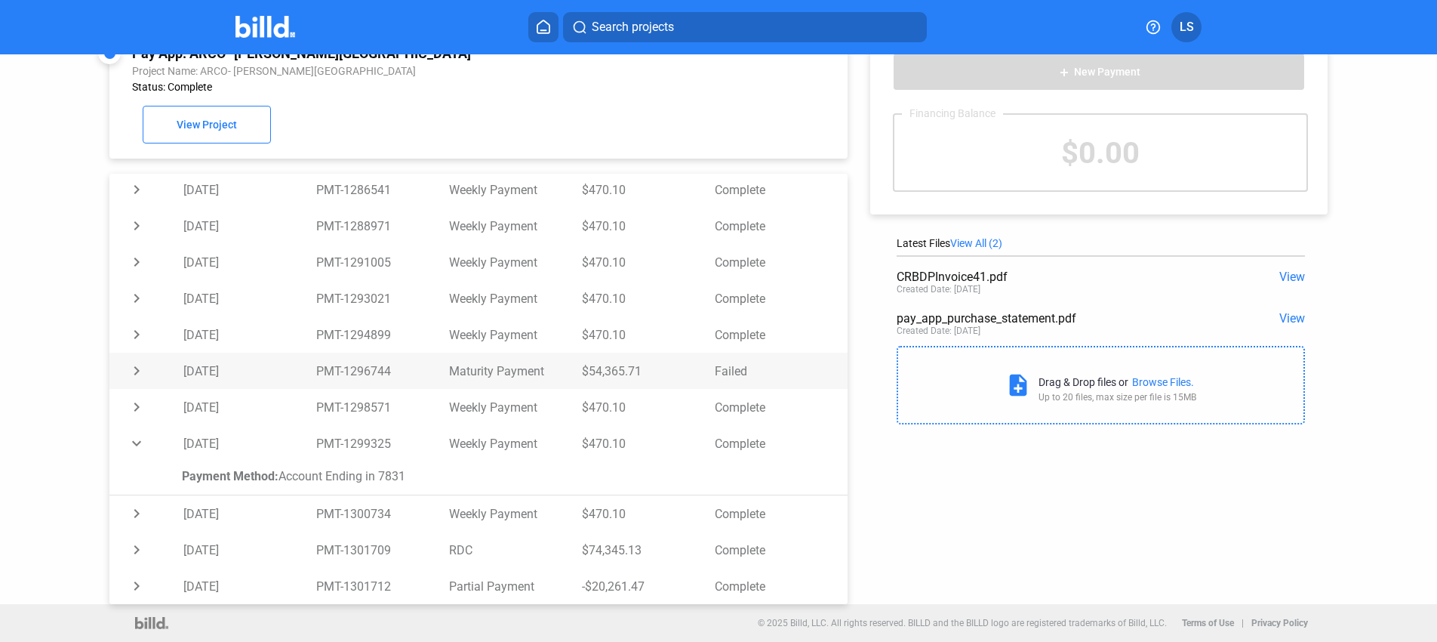
drag, startPoint x: 643, startPoint y: 368, endPoint x: 564, endPoint y: 372, distance: 79.4
click at [564, 372] on tr "chevron_right [DATE] PMT-1296744 Maturity Payment $54,365.71 Failed" at bounding box center [478, 371] width 738 height 36
drag, startPoint x: 638, startPoint y: 589, endPoint x: 567, endPoint y: 589, distance: 71.0
click at [567, 589] on tr "chevron_right [DATE] PMT-1301712 Partial Payment -$20,261.47 Complete" at bounding box center [478, 586] width 738 height 36
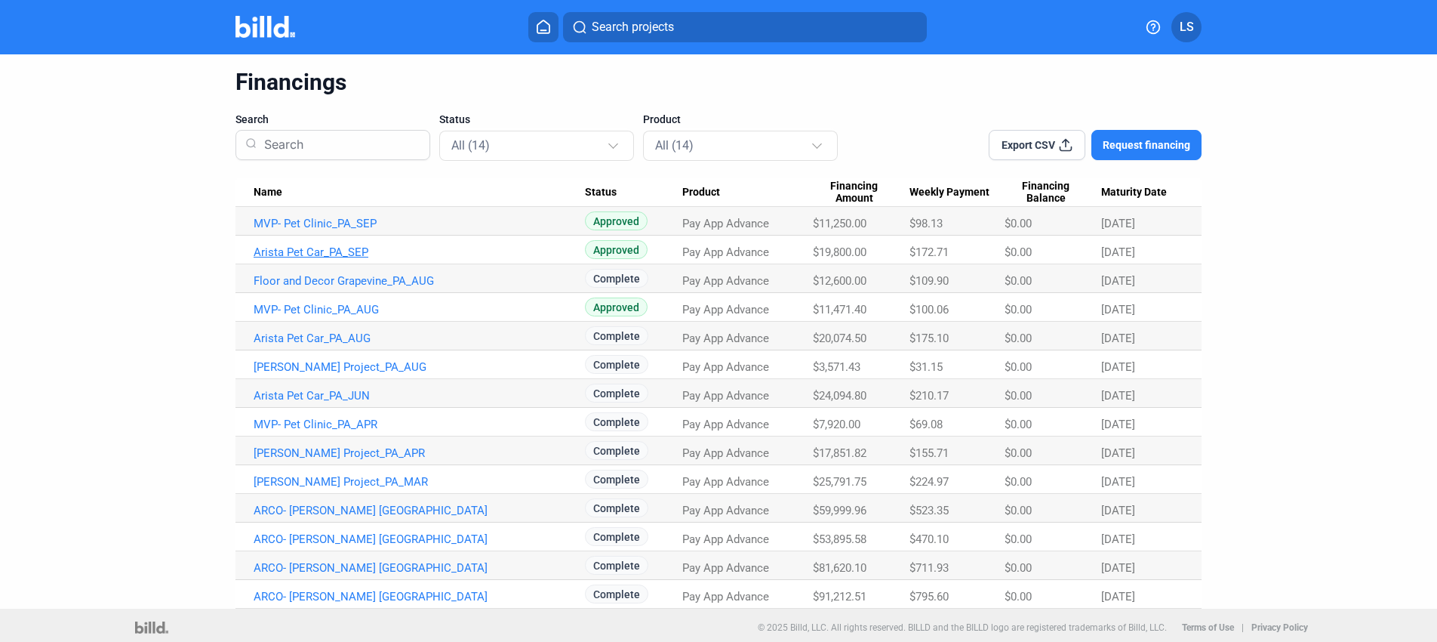
scroll to position [51, 0]
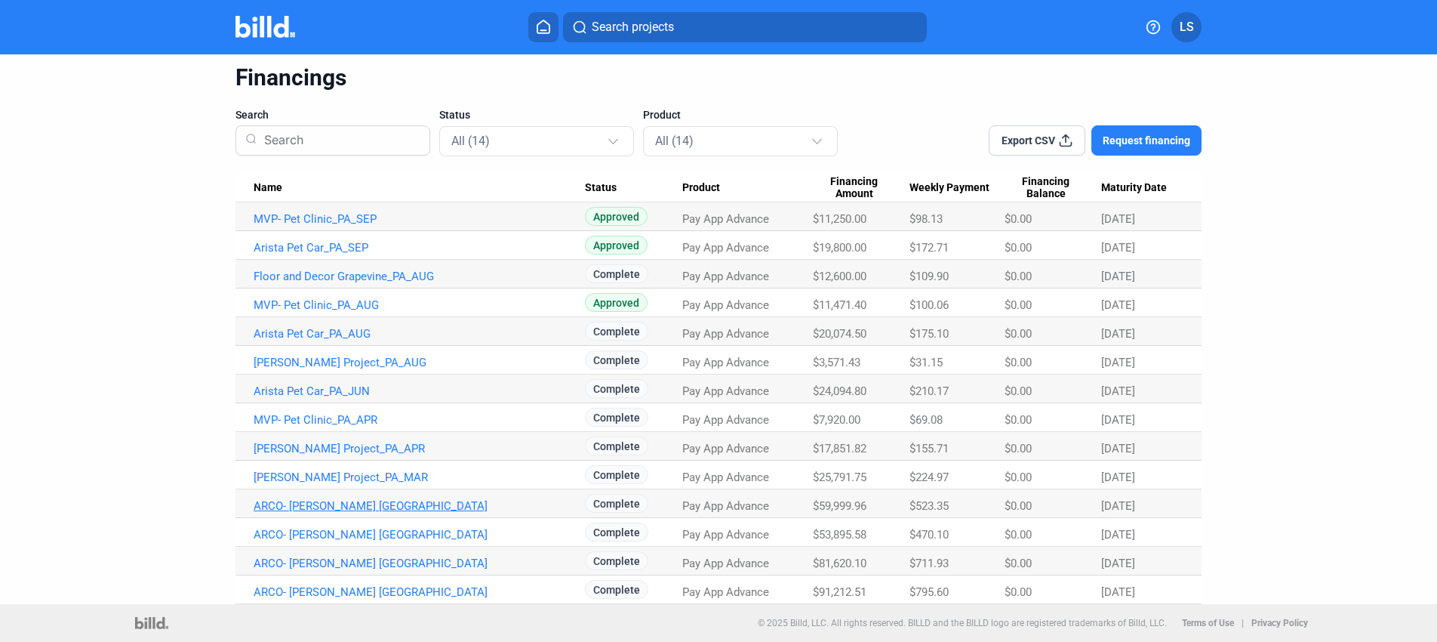
click at [372, 505] on link "ARCO- [PERSON_NAME] [GEOGRAPHIC_DATA]" at bounding box center [419, 506] width 331 height 14
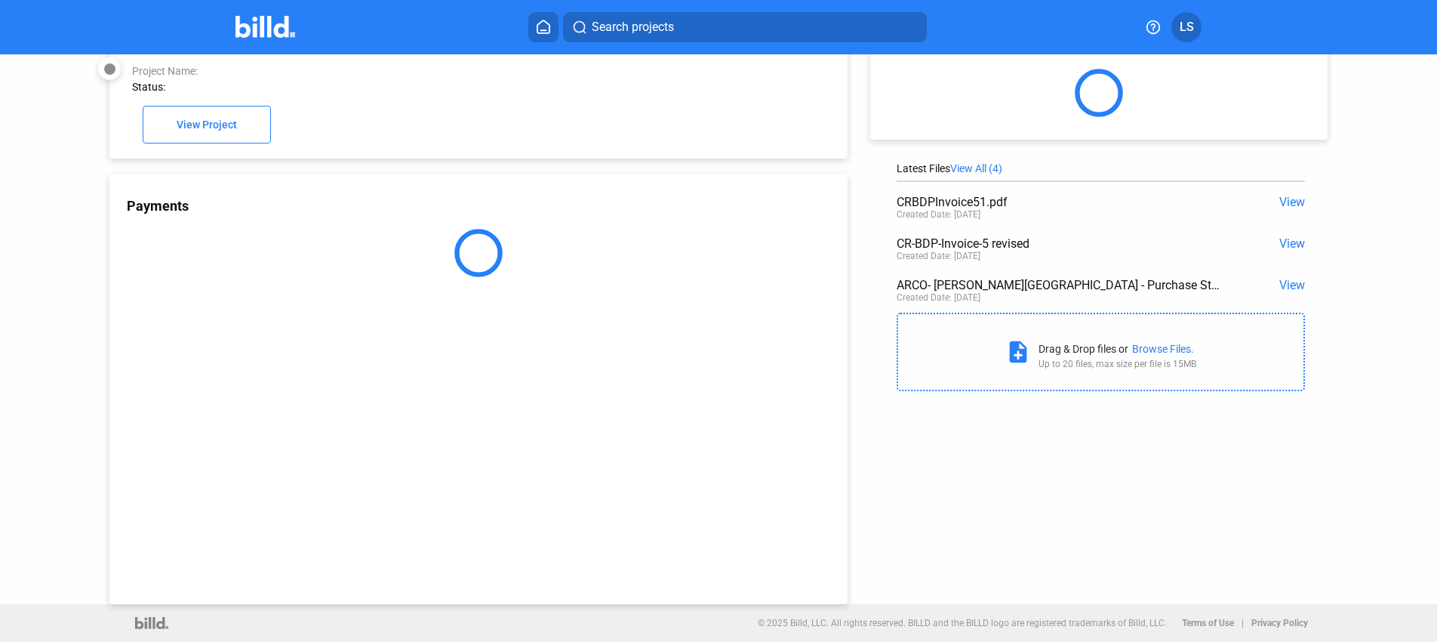
scroll to position [39, 0]
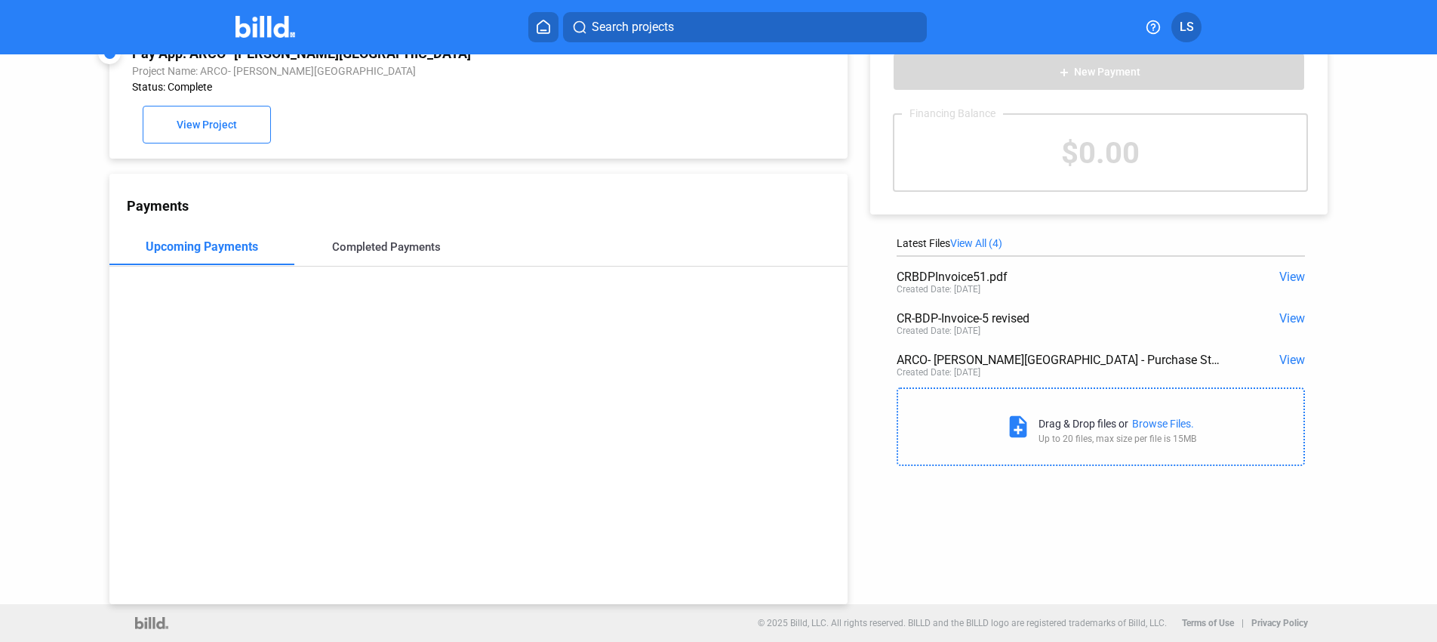
click at [411, 246] on div "Completed Payments" at bounding box center [386, 247] width 109 height 14
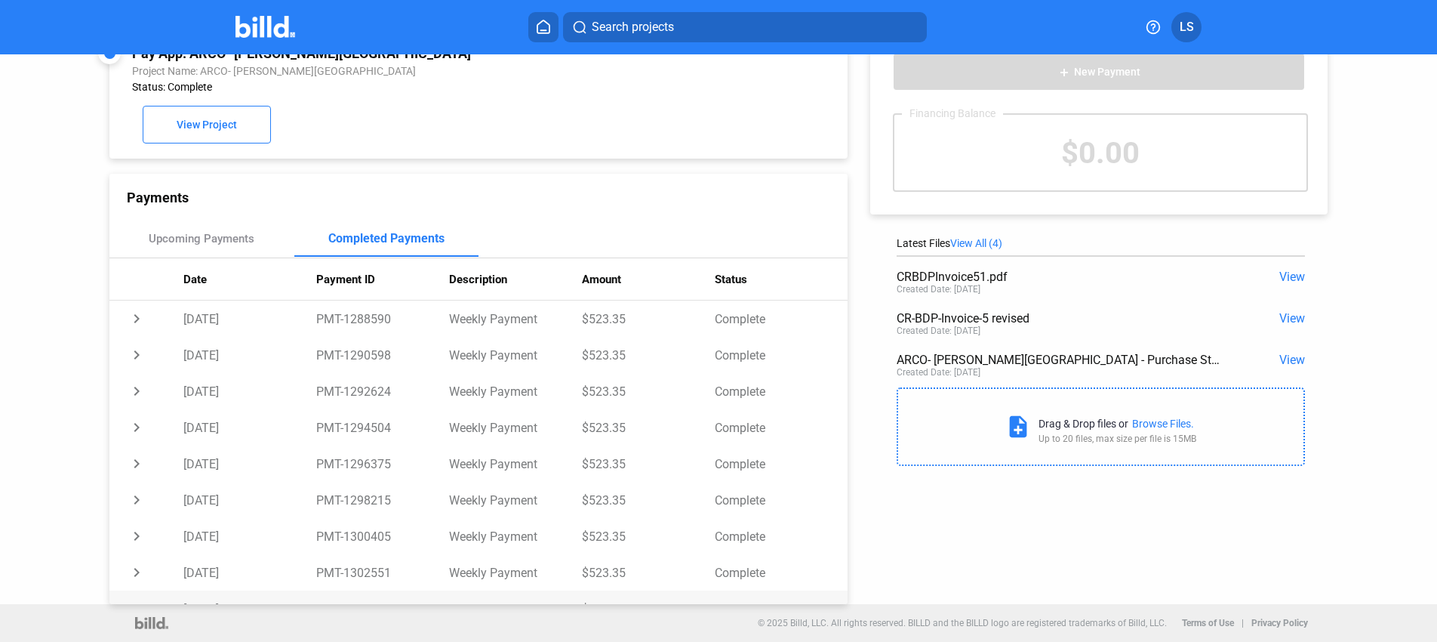
scroll to position [31, 0]
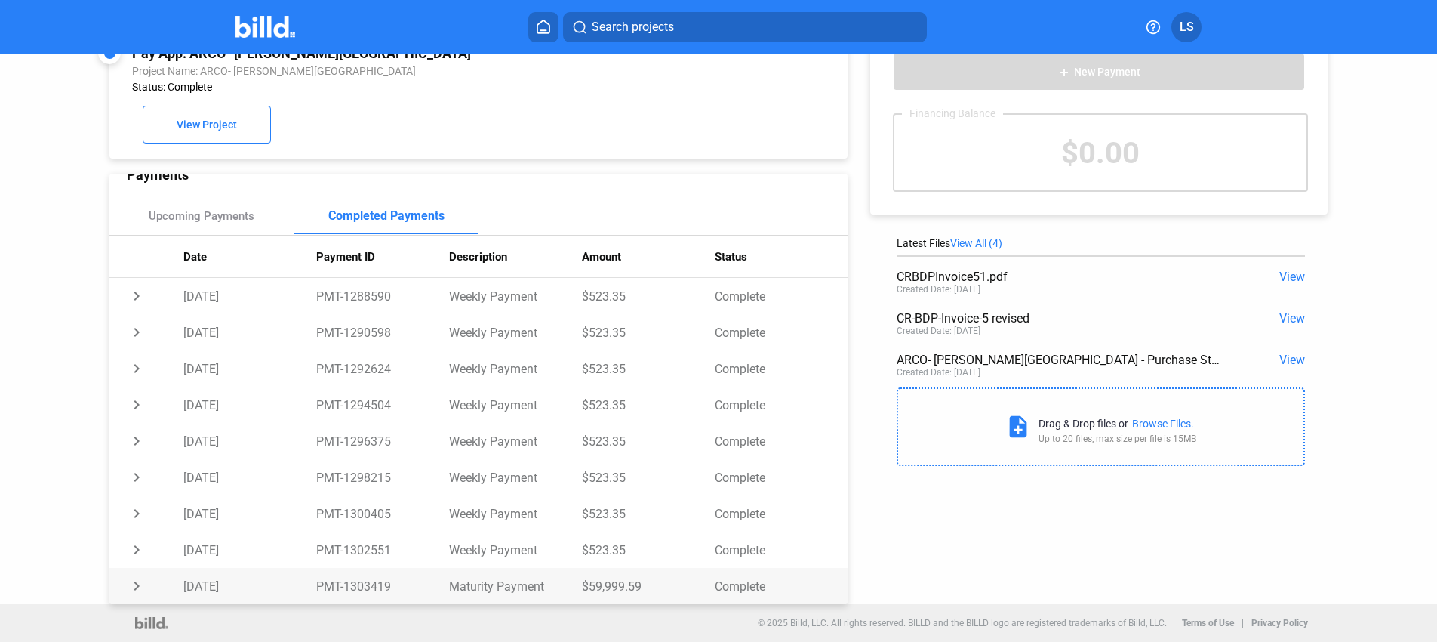
click at [139, 590] on td "chevron_right" at bounding box center [146, 586] width 74 height 36
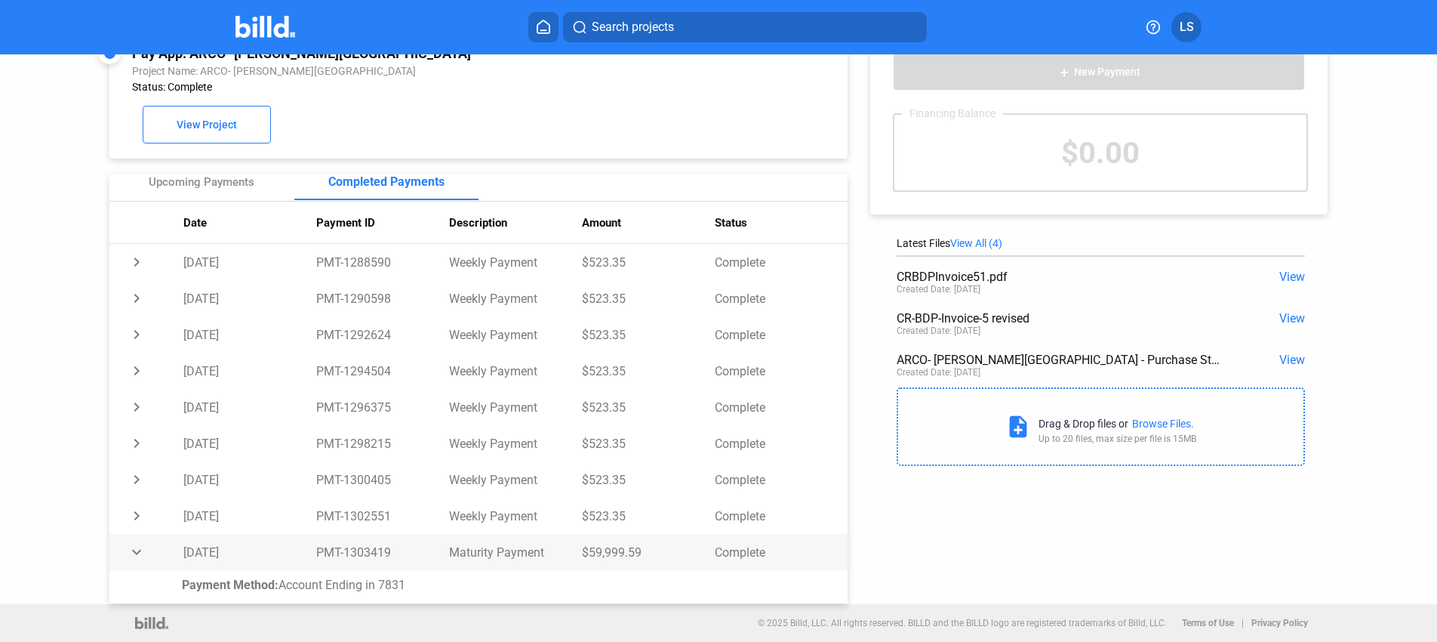
click at [128, 547] on td "expand_more" at bounding box center [146, 552] width 74 height 36
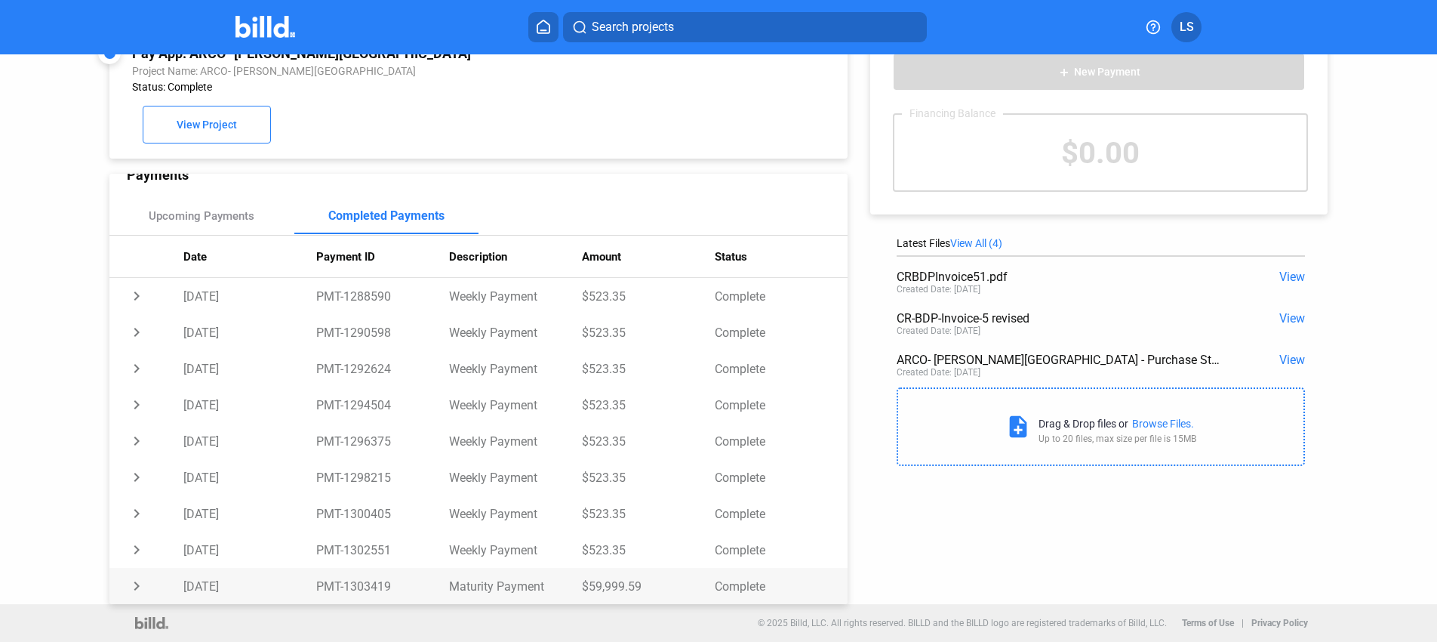
scroll to position [31, 0]
drag, startPoint x: 627, startPoint y: 551, endPoint x: 576, endPoint y: 279, distance: 277.2
click at [576, 279] on tbody "chevron_right [DATE] PMT-1288590 Weekly Payment $523.35 Complete chevron_right …" at bounding box center [478, 441] width 738 height 326
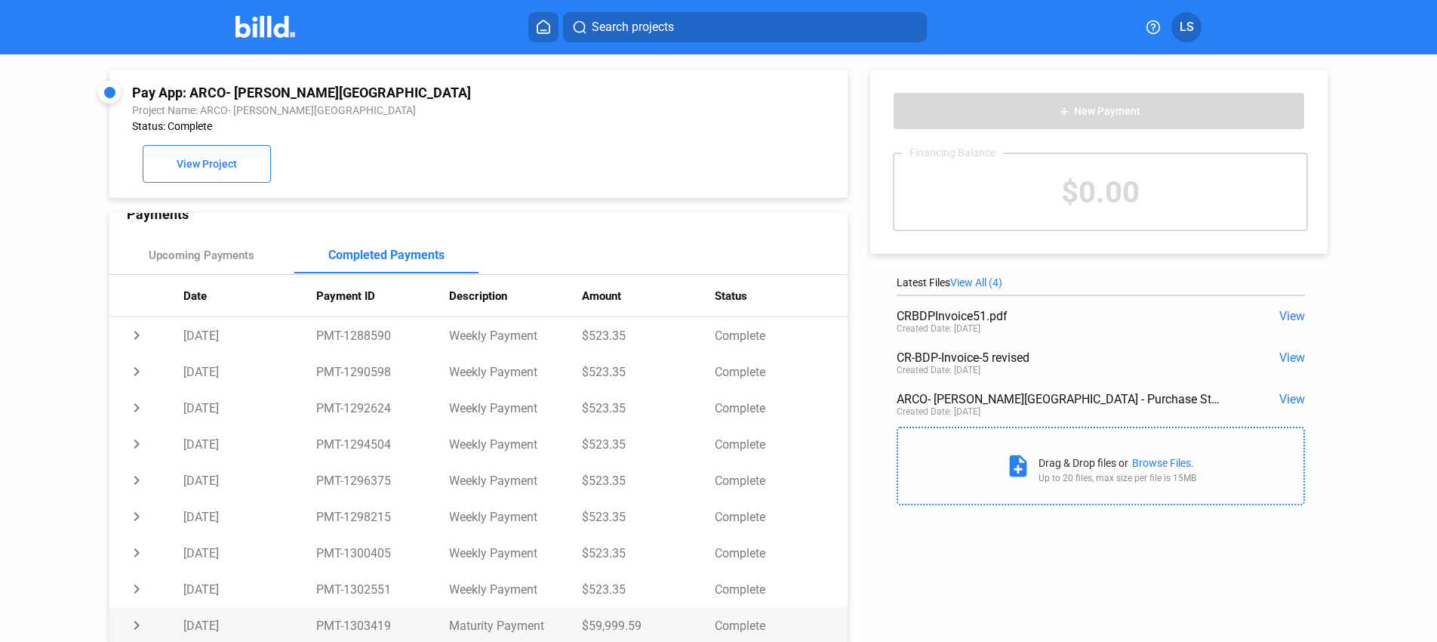
click at [136, 625] on td "chevron_right" at bounding box center [146, 625] width 74 height 36
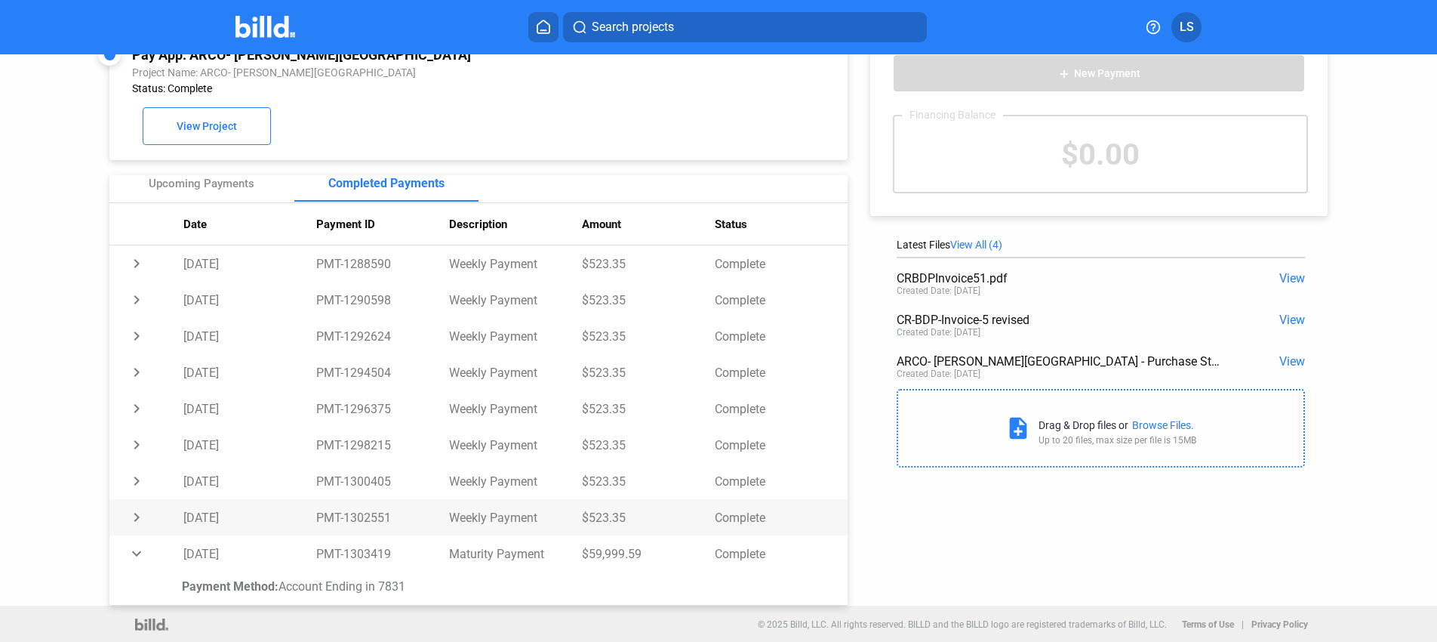
scroll to position [39, 0]
click at [131, 516] on td "chevron_right" at bounding box center [146, 515] width 74 height 36
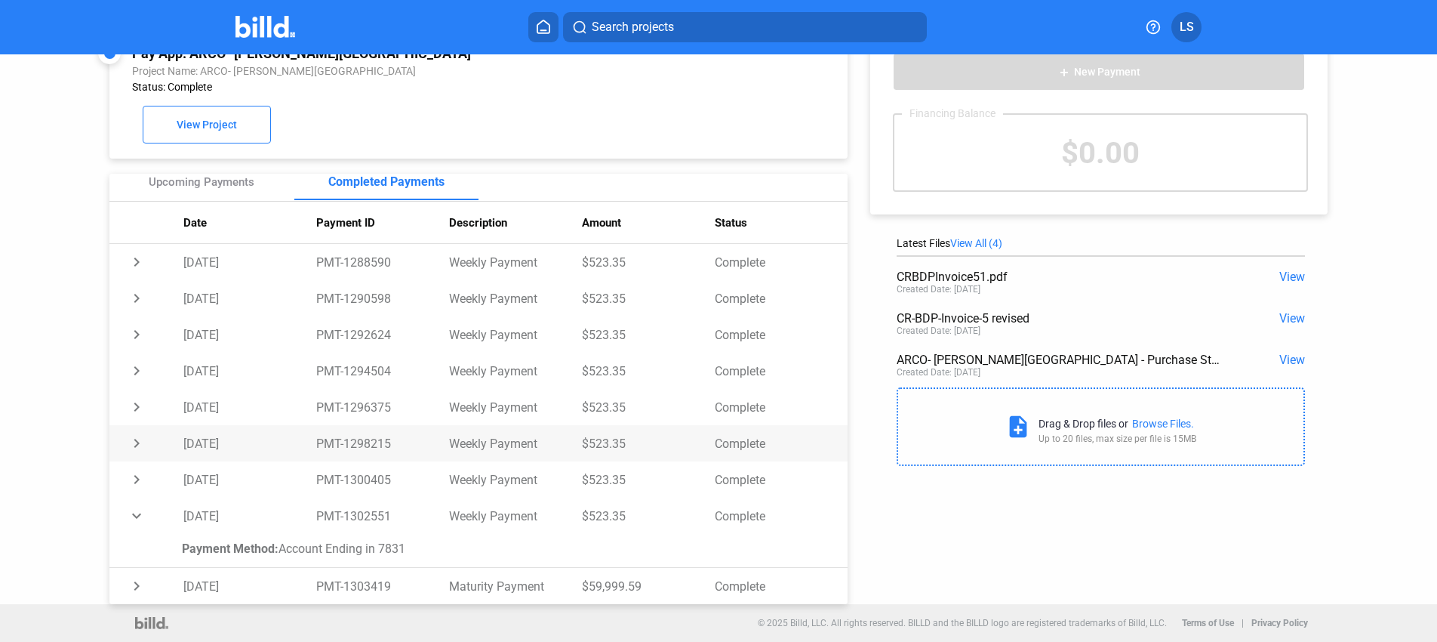
click at [140, 457] on td "chevron_right" at bounding box center [146, 443] width 74 height 36
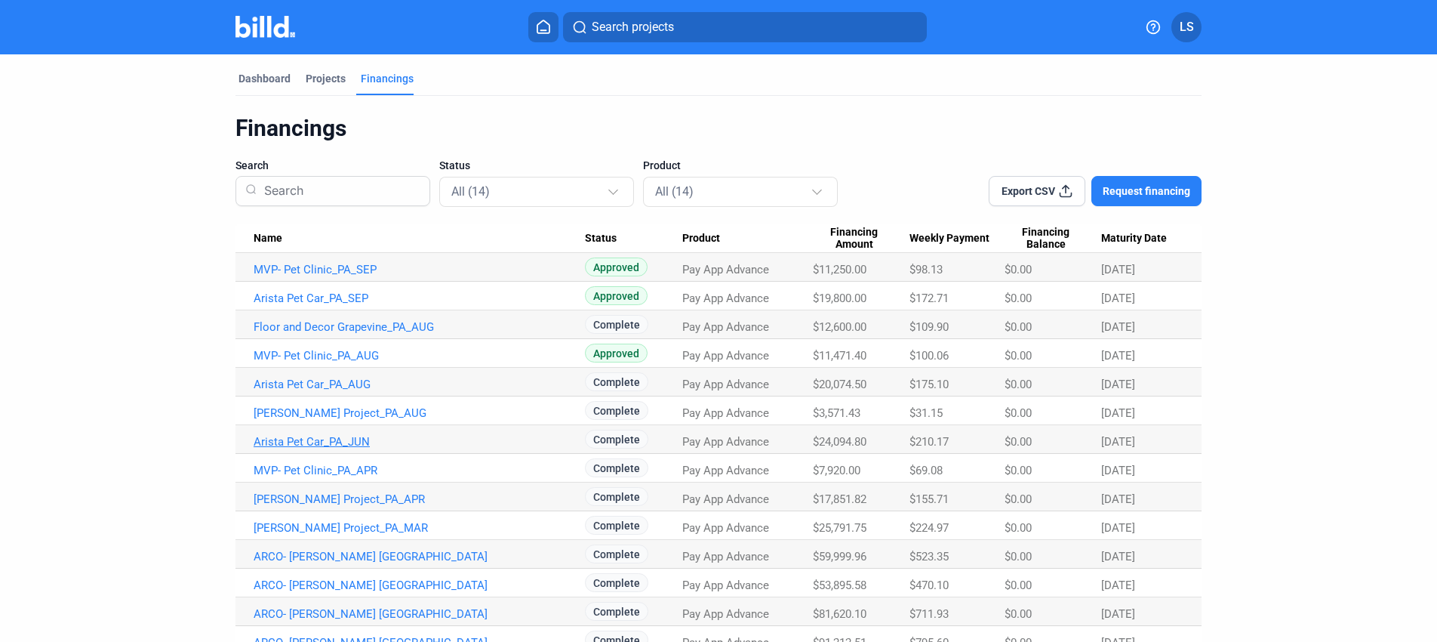
click at [353, 441] on link "Arista Pet Car_PA_JUN" at bounding box center [419, 442] width 331 height 14
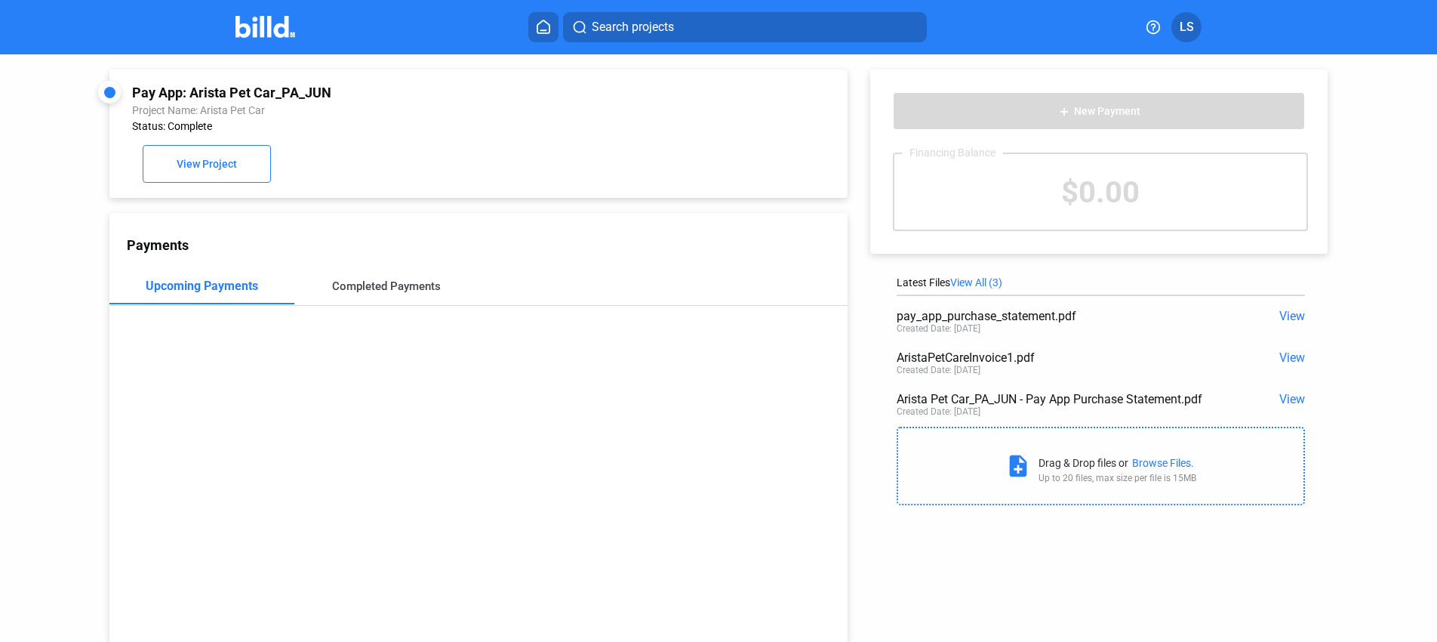
click at [343, 300] on div "Completed Payments" at bounding box center [386, 286] width 185 height 36
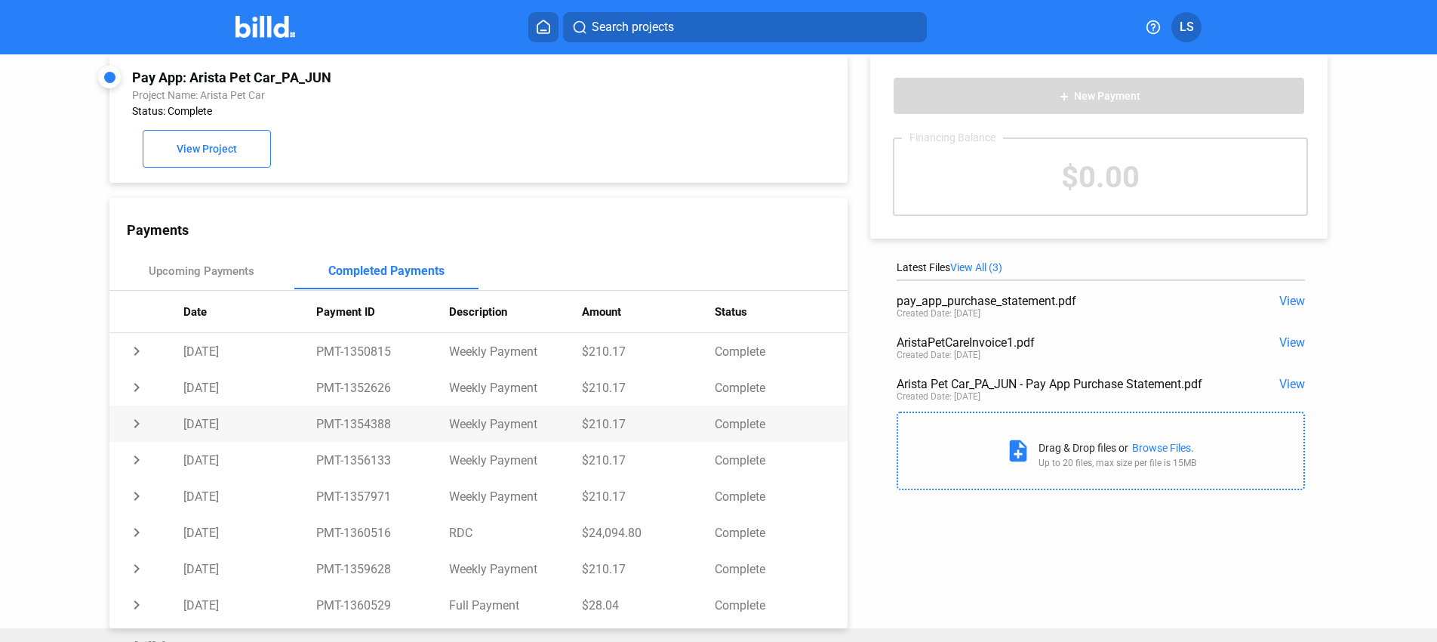
scroll to position [39, 0]
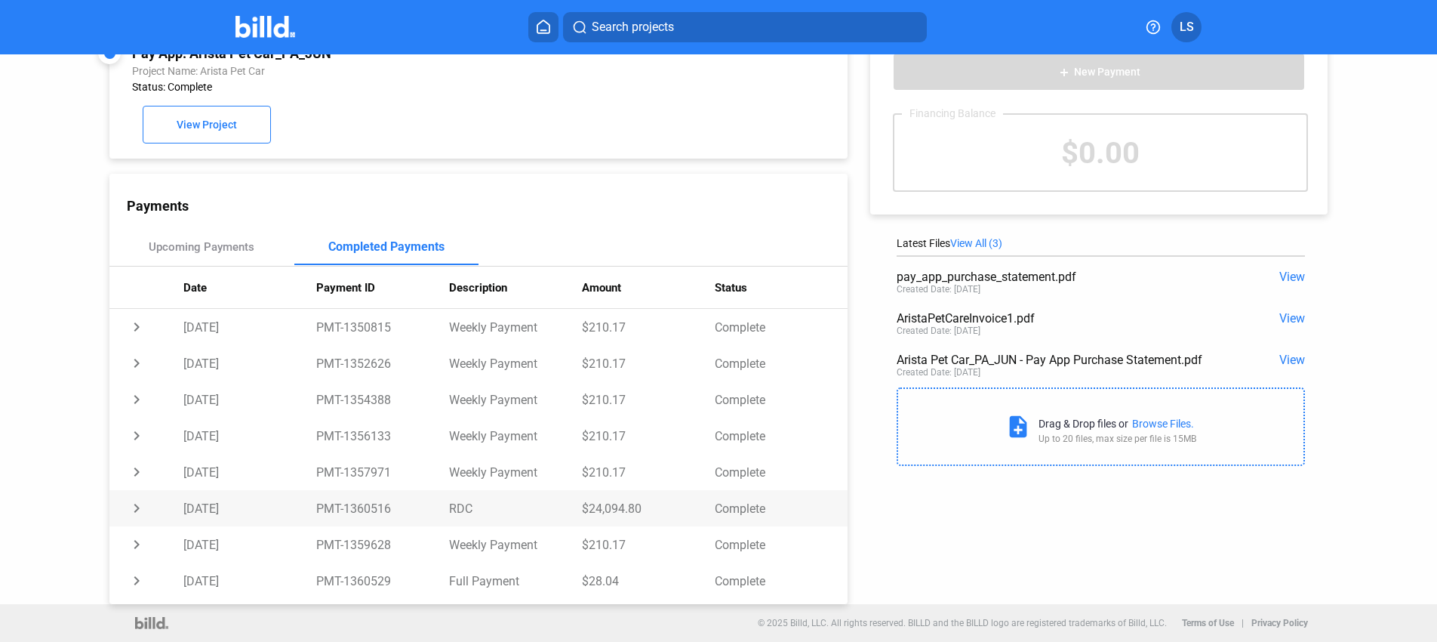
click at [140, 507] on td "chevron_right" at bounding box center [146, 508] width 74 height 36
click at [140, 507] on td "expand_more" at bounding box center [146, 508] width 74 height 36
click at [128, 505] on td "chevron_right" at bounding box center [146, 508] width 74 height 36
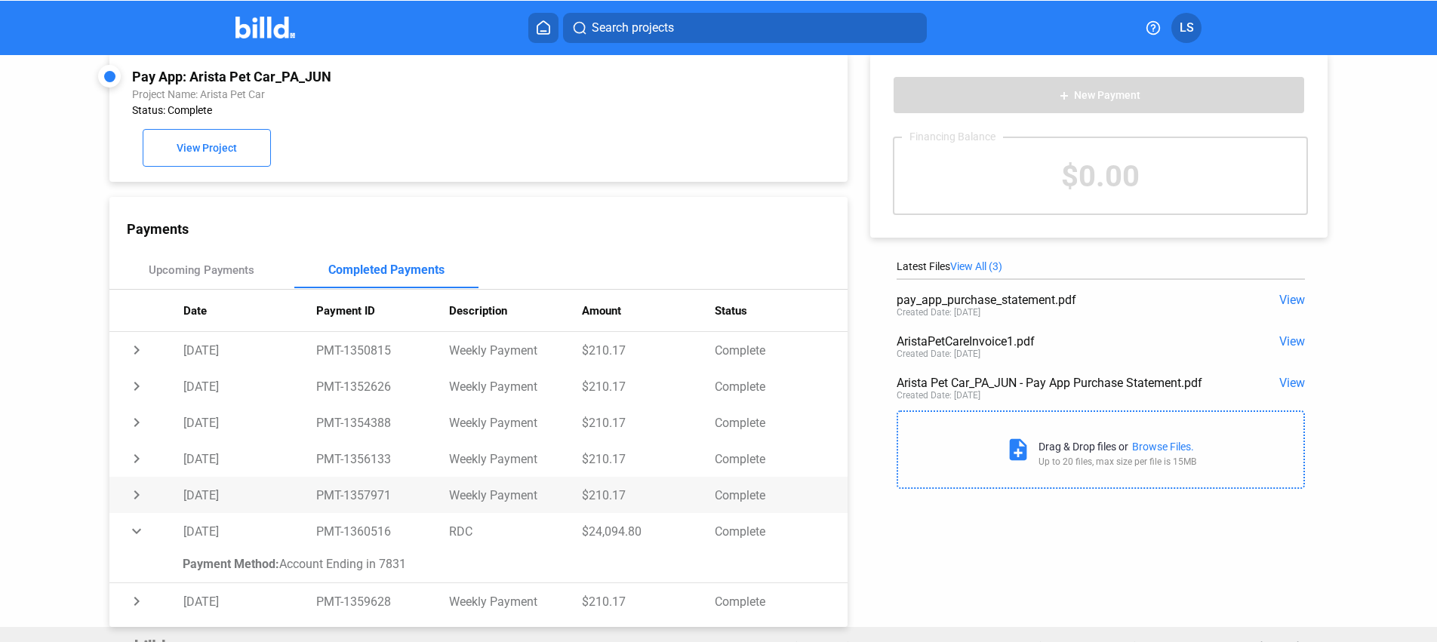
scroll to position [0, 0]
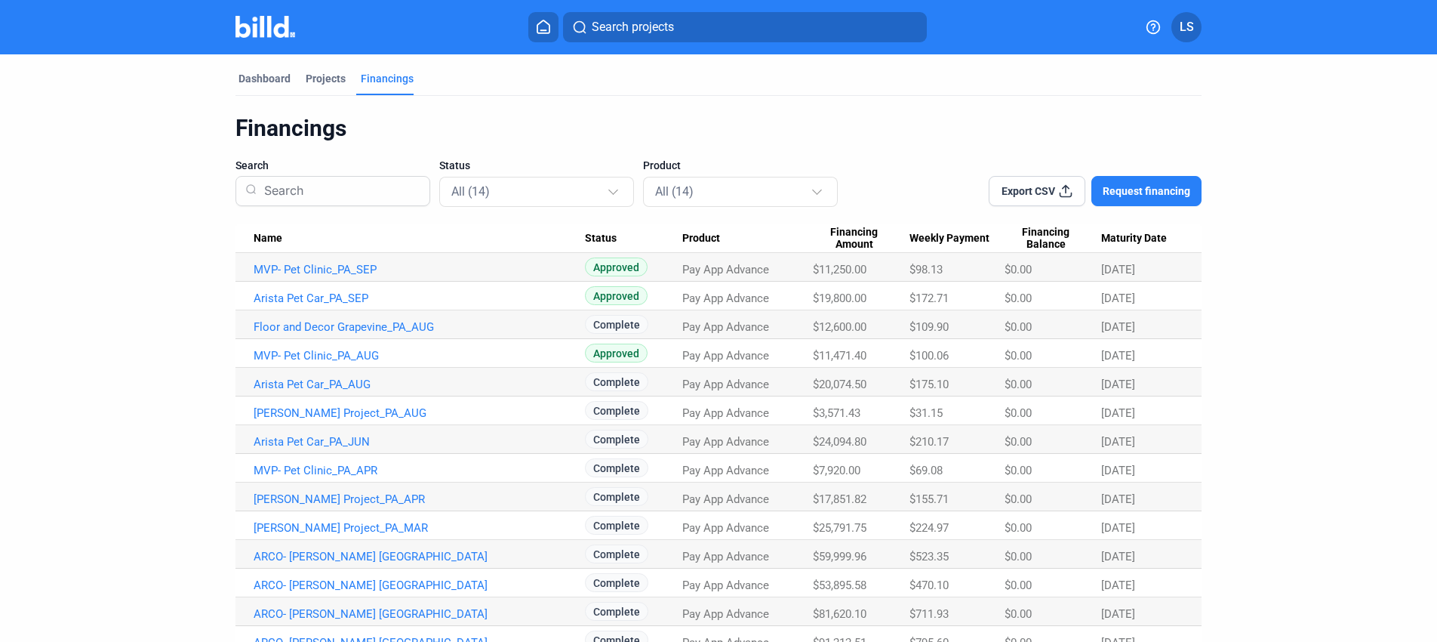
click at [1046, 193] on span "Export CSV" at bounding box center [1029, 190] width 54 height 15
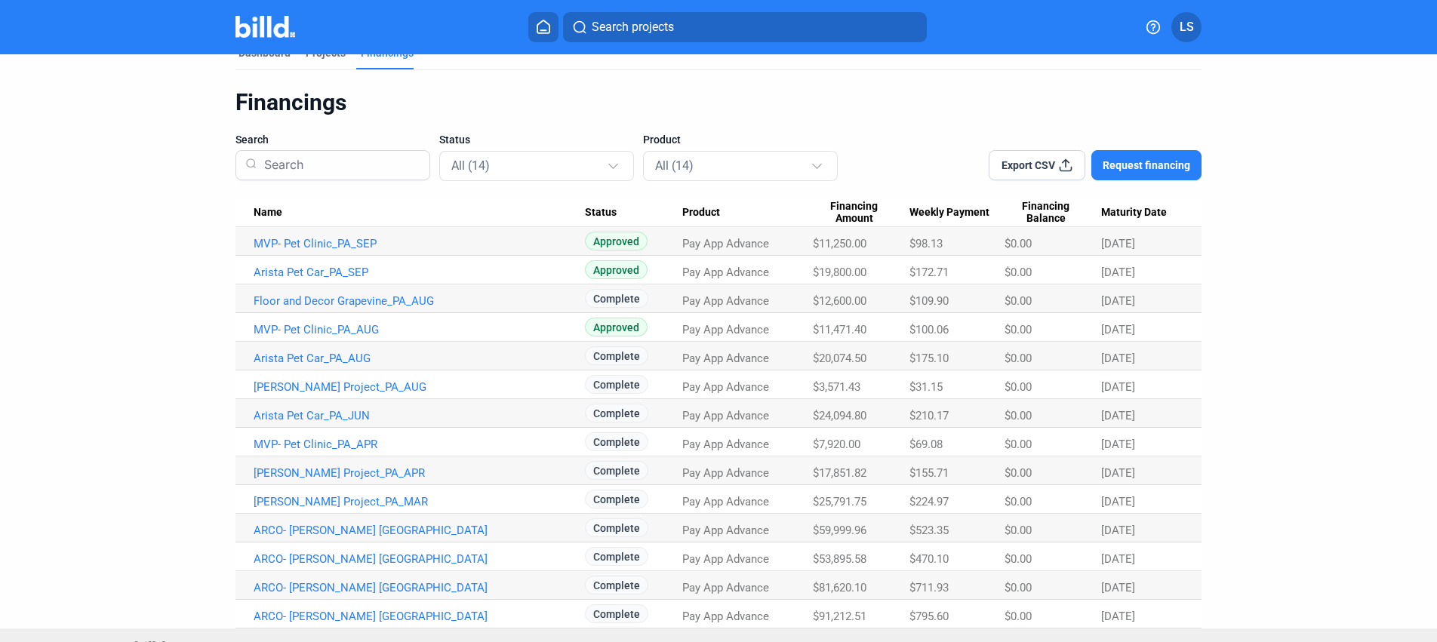
scroll to position [50, 0]
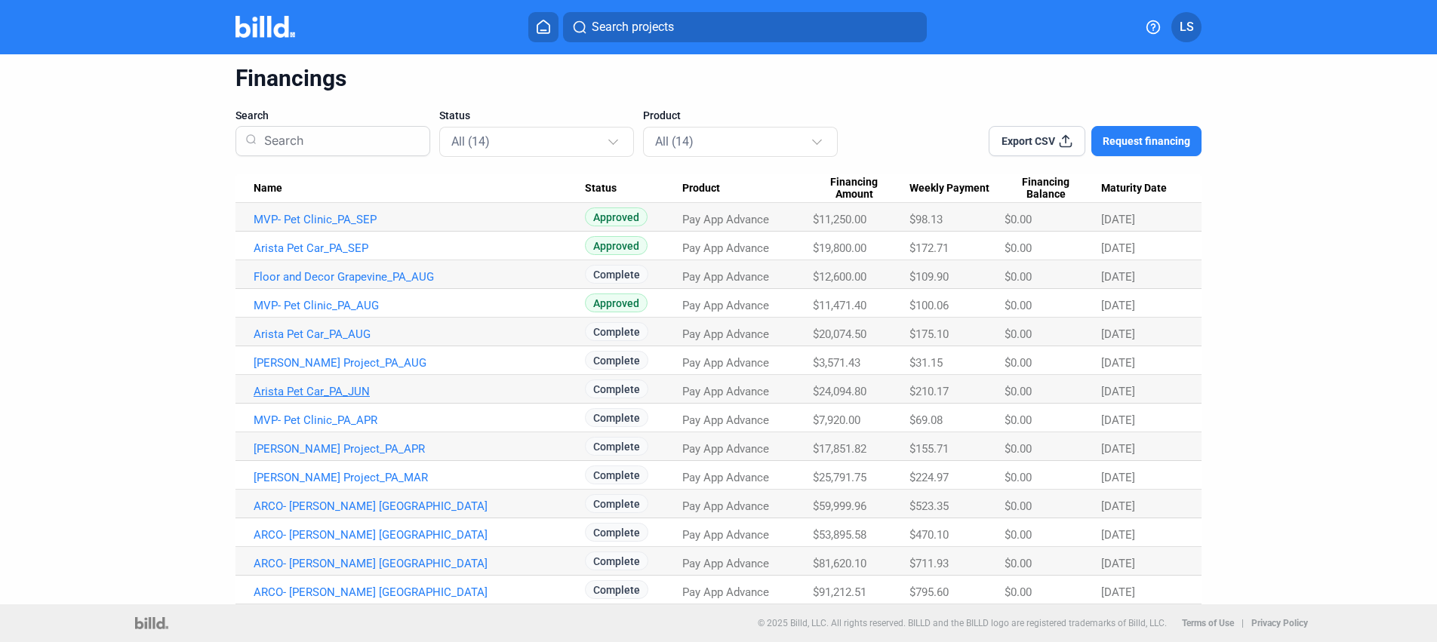
click at [331, 396] on link "Arista Pet Car_PA_JUN" at bounding box center [419, 392] width 331 height 14
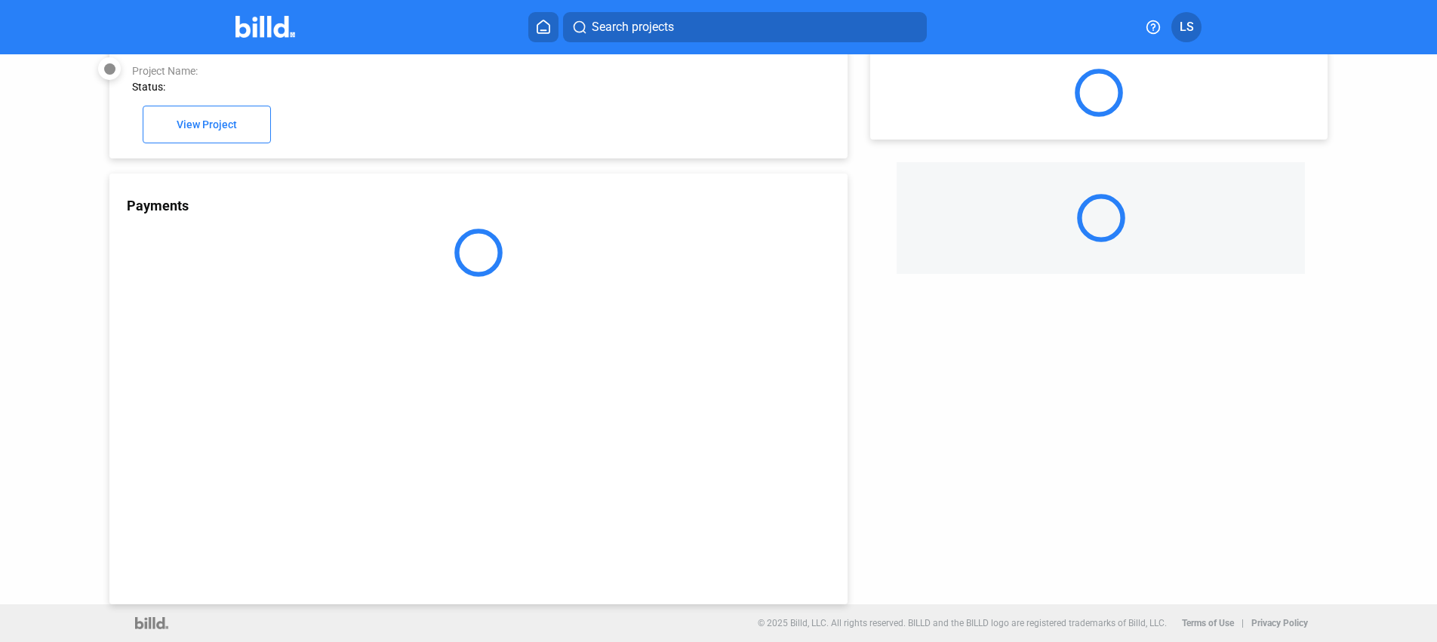
scroll to position [39, 0]
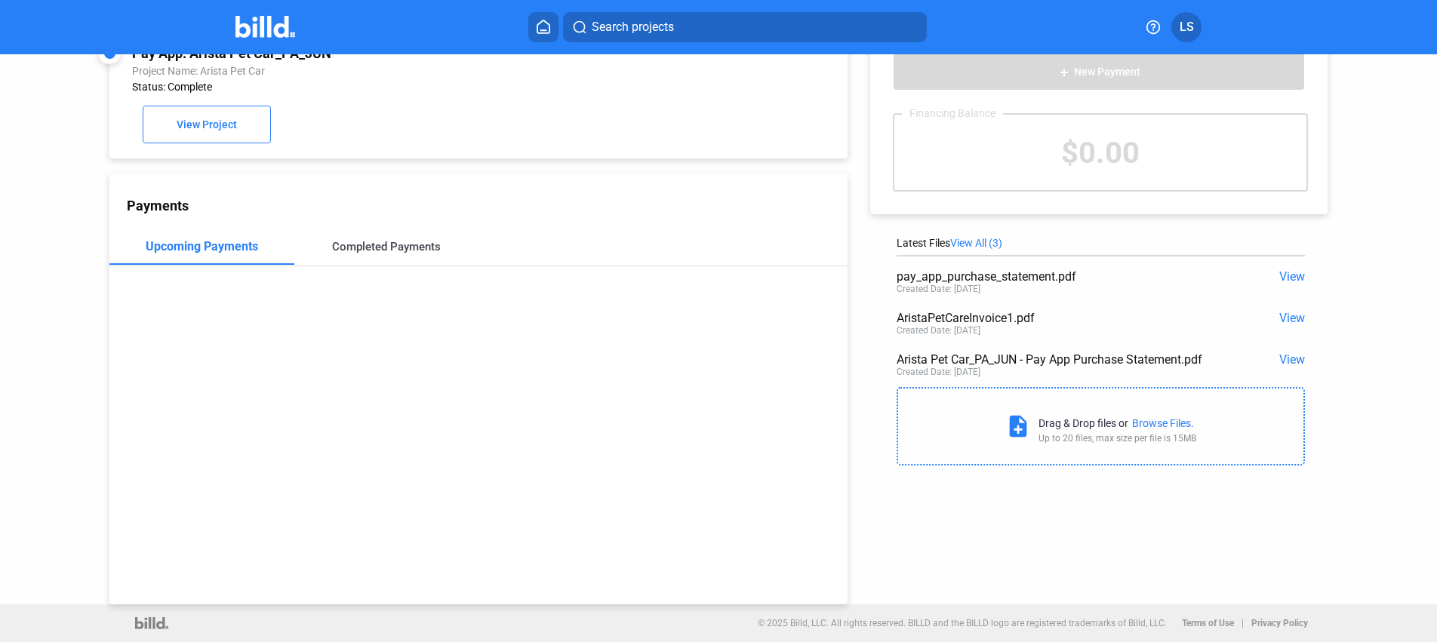
click at [399, 242] on div "Completed Payments" at bounding box center [386, 247] width 109 height 14
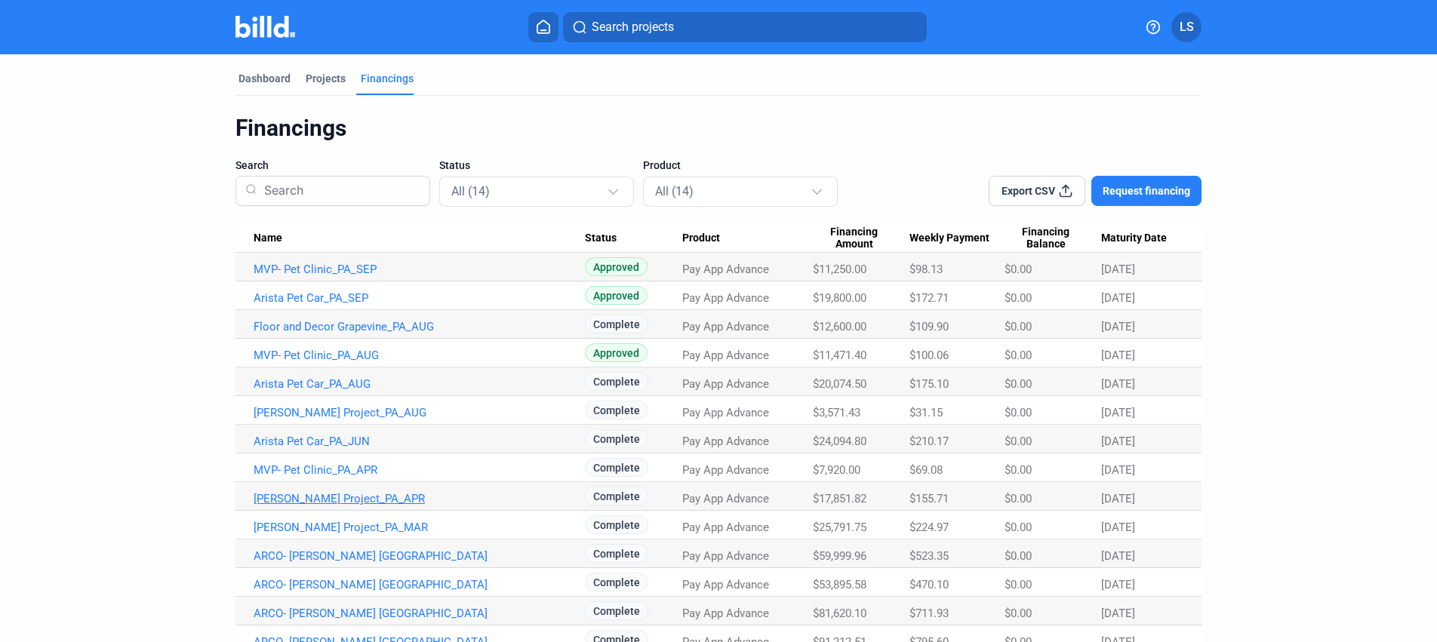
click at [349, 496] on link "[PERSON_NAME] Project_PA_APR" at bounding box center [419, 499] width 331 height 14
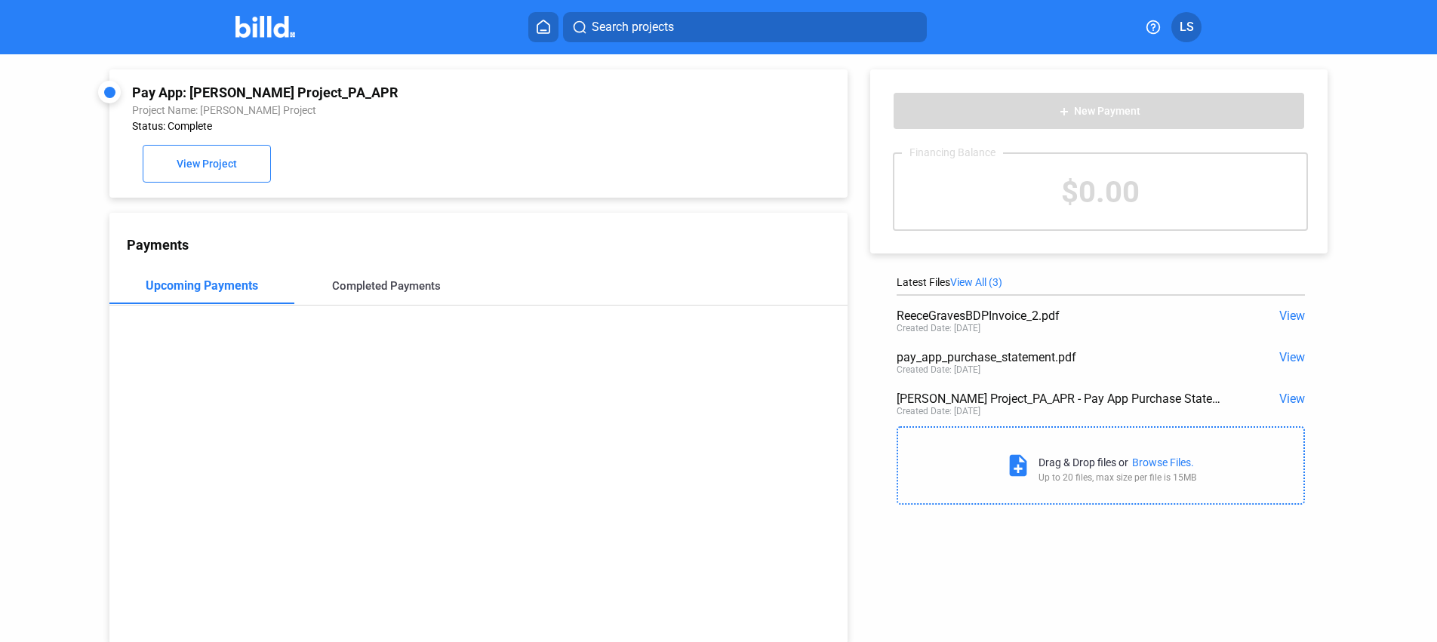
click at [394, 275] on div "Completed Payments" at bounding box center [386, 286] width 185 height 36
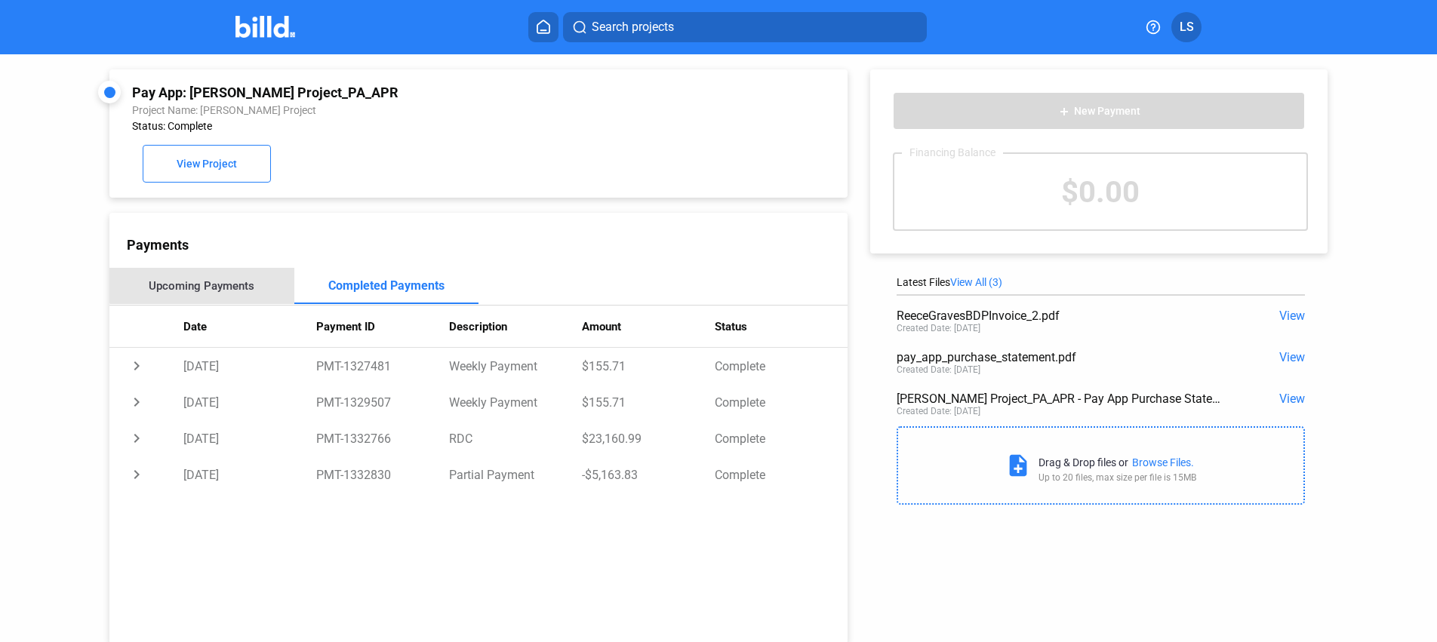
click at [239, 271] on div "Upcoming Payments" at bounding box center [201, 286] width 185 height 36
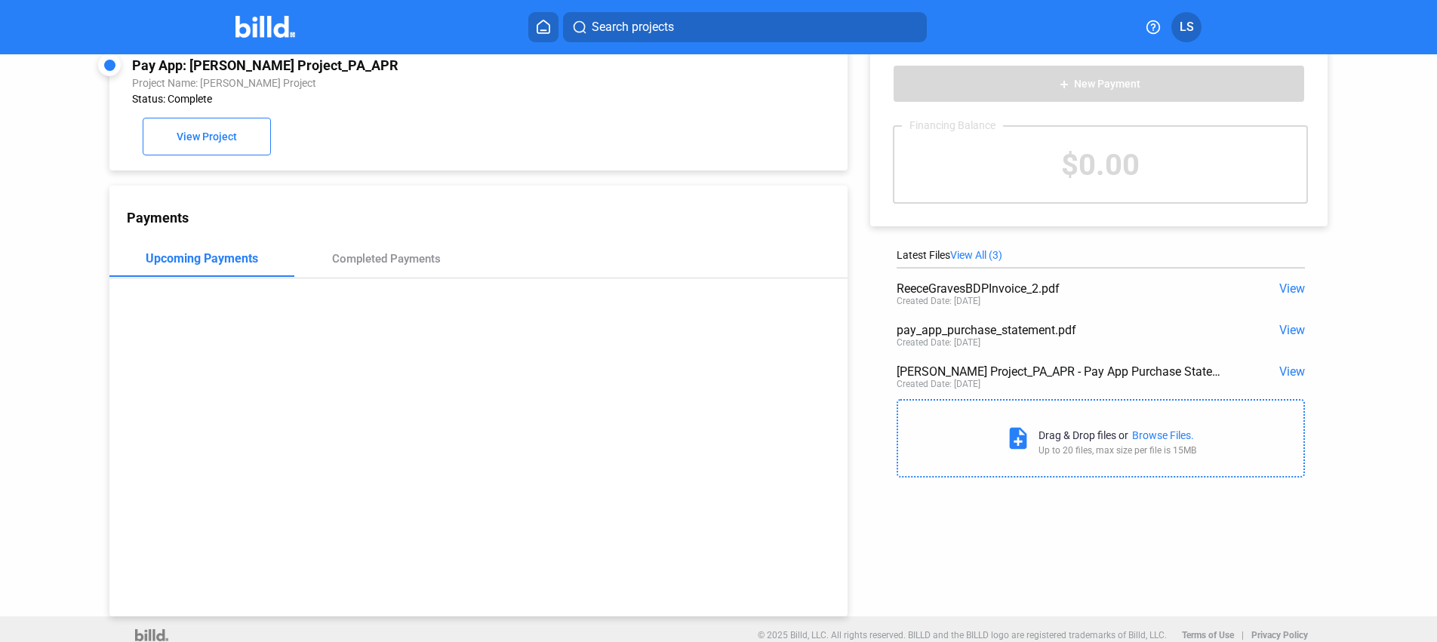
scroll to position [39, 0]
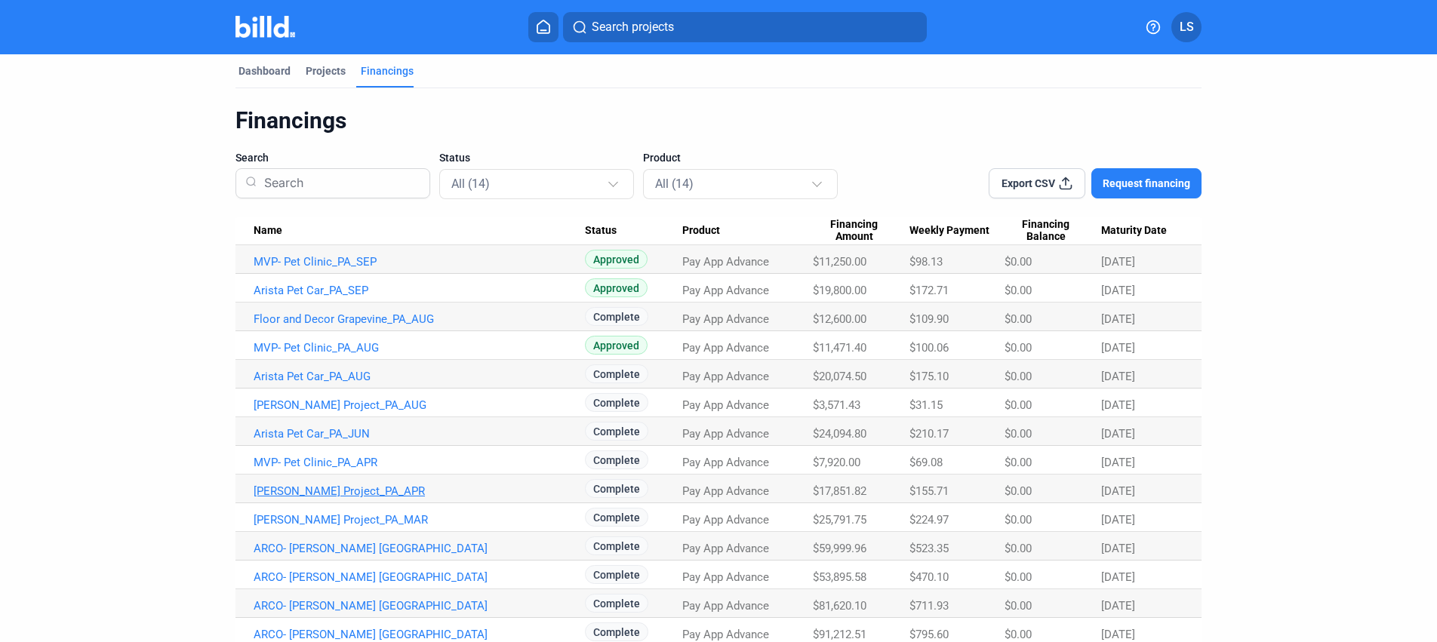
scroll to position [50, 0]
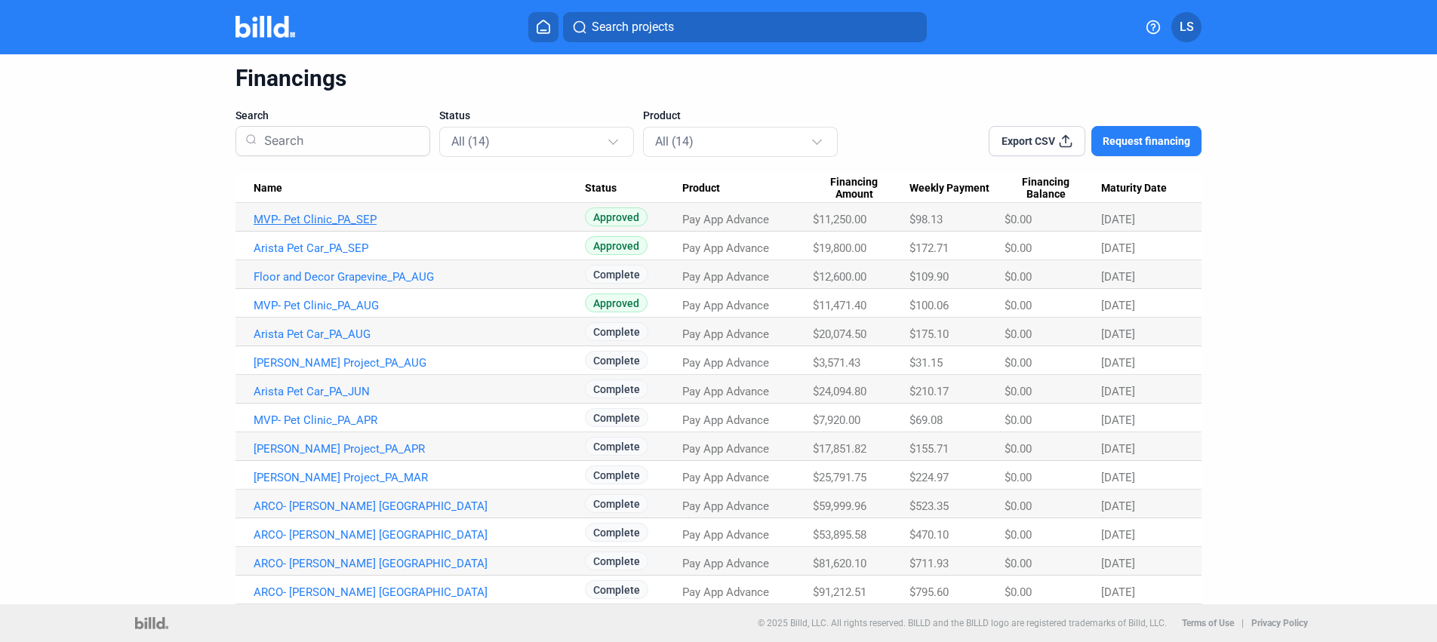
click at [344, 219] on link "MVP- Pet Clinic_PA_SEP" at bounding box center [419, 220] width 331 height 14
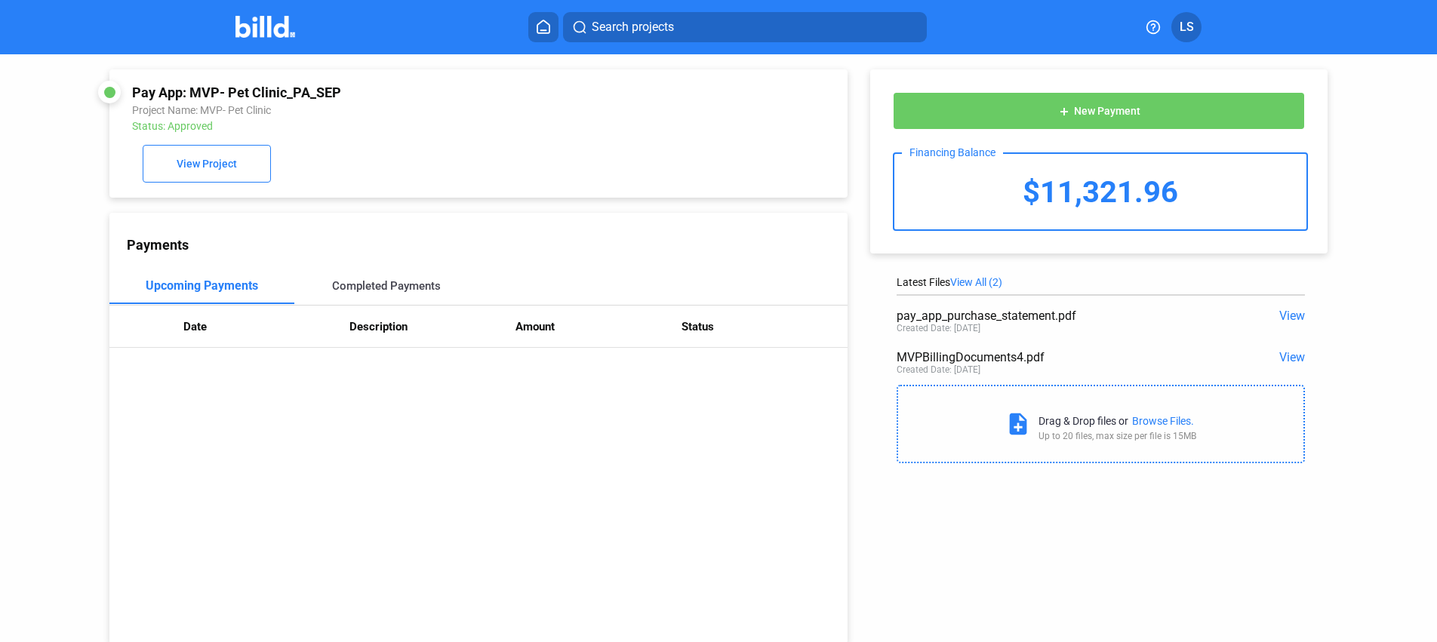
click at [396, 280] on div "Completed Payments" at bounding box center [386, 286] width 109 height 14
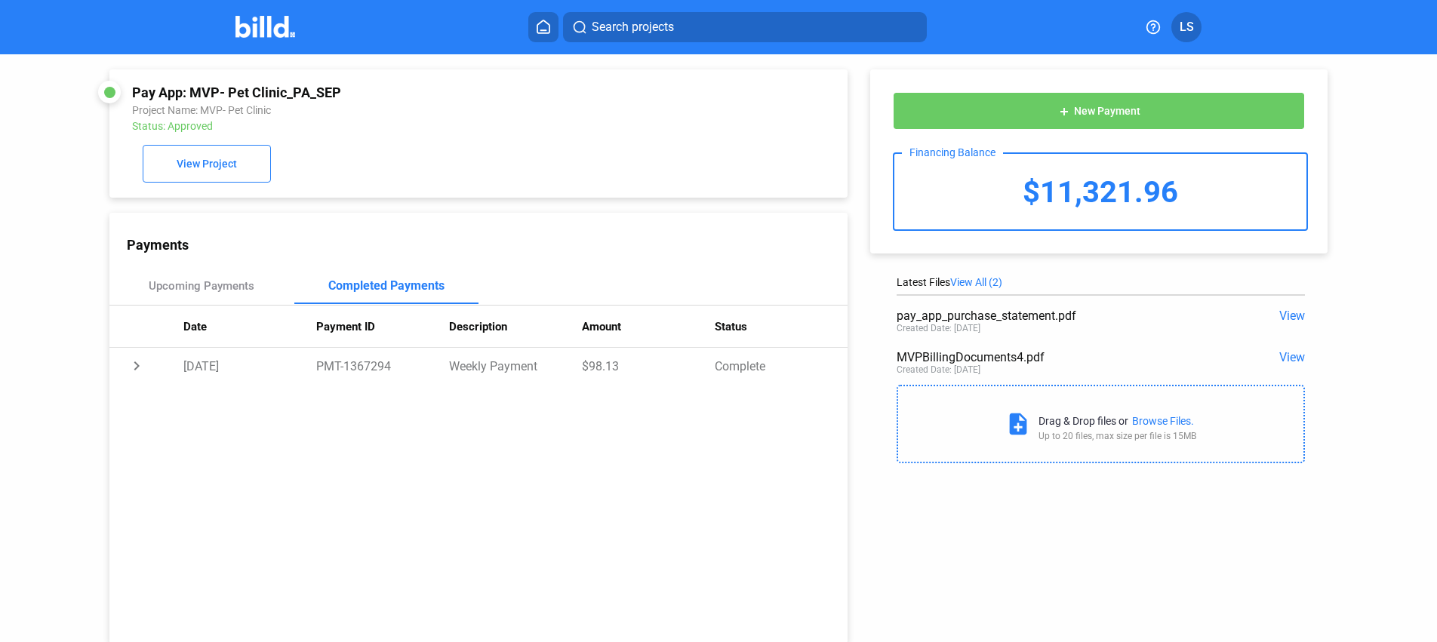
click at [1285, 313] on span "View" at bounding box center [1293, 316] width 26 height 14
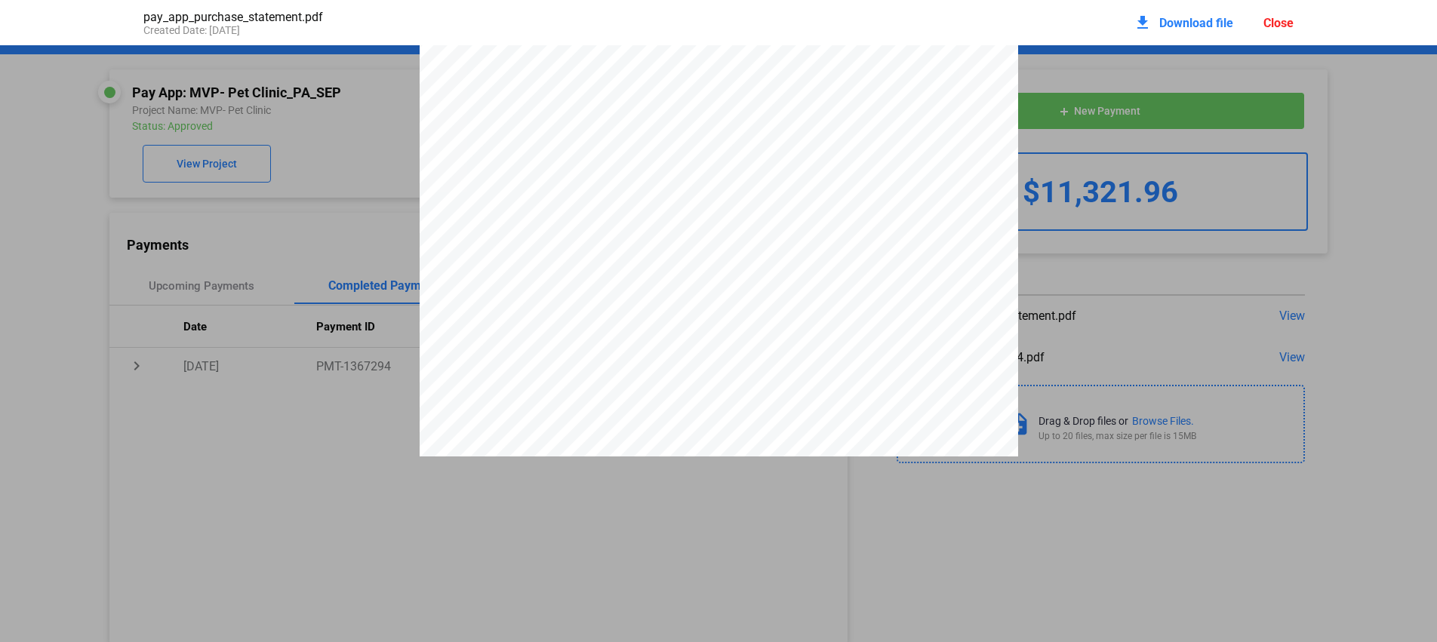
scroll to position [353, 0]
click at [601, 280] on span "Initial Disbursement Payment:" at bounding box center [540, 274] width 140 height 11
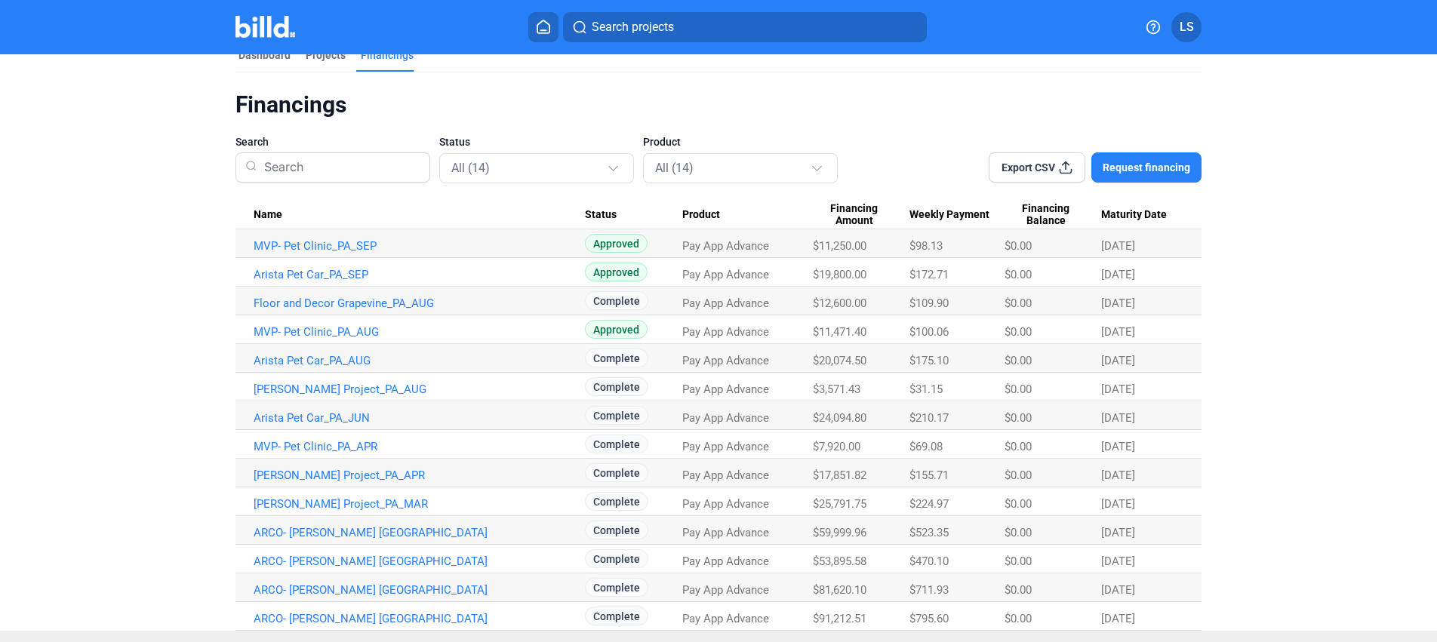
scroll to position [50, 0]
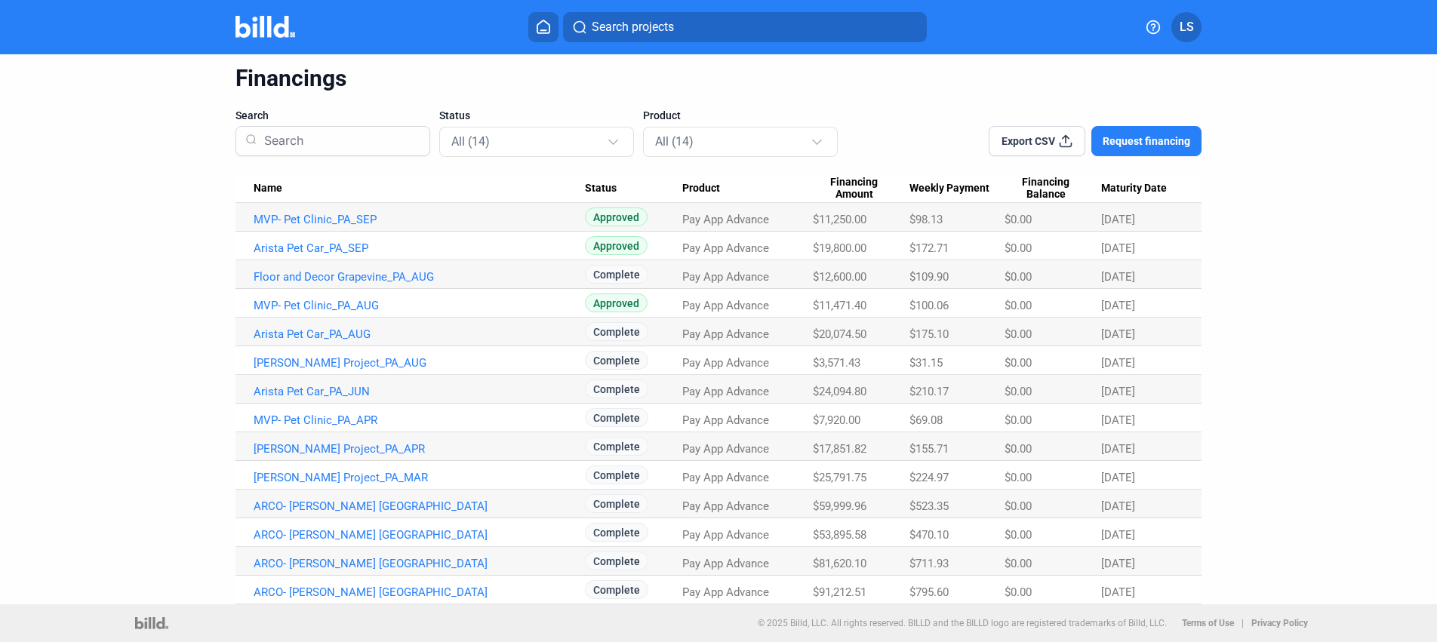
drag, startPoint x: 346, startPoint y: 590, endPoint x: 347, endPoint y: 577, distance: 13.6
click at [347, 577] on td "ARCO- [PERSON_NAME] [GEOGRAPHIC_DATA]" at bounding box center [411, 590] width 350 height 29
click at [382, 538] on link "ARCO- [PERSON_NAME] [GEOGRAPHIC_DATA]" at bounding box center [419, 535] width 331 height 14
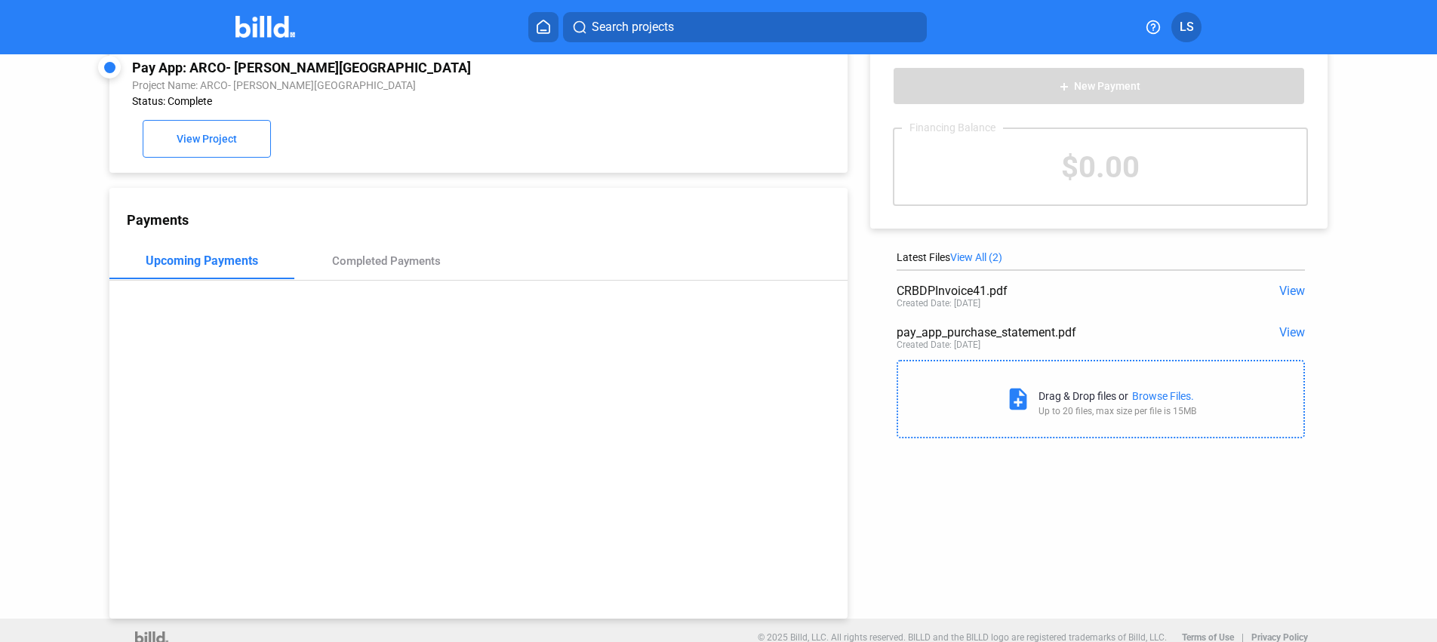
scroll to position [39, 0]
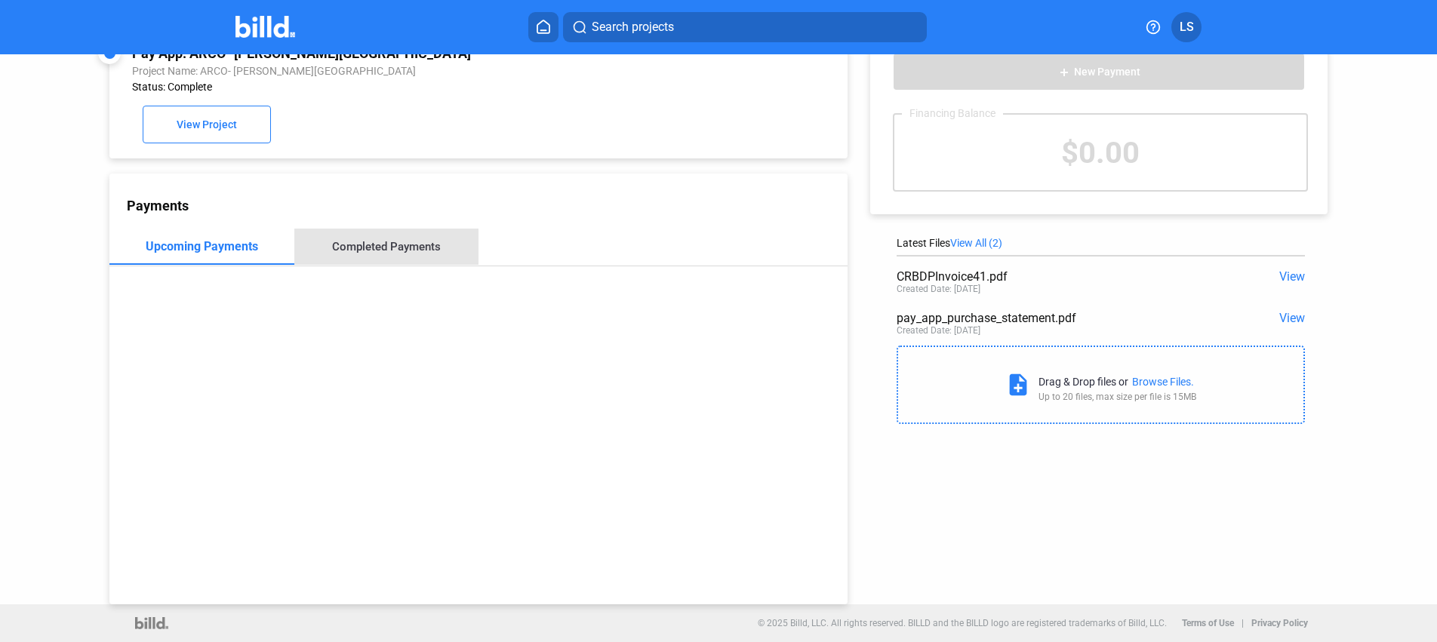
click at [430, 248] on div "Completed Payments" at bounding box center [386, 247] width 109 height 14
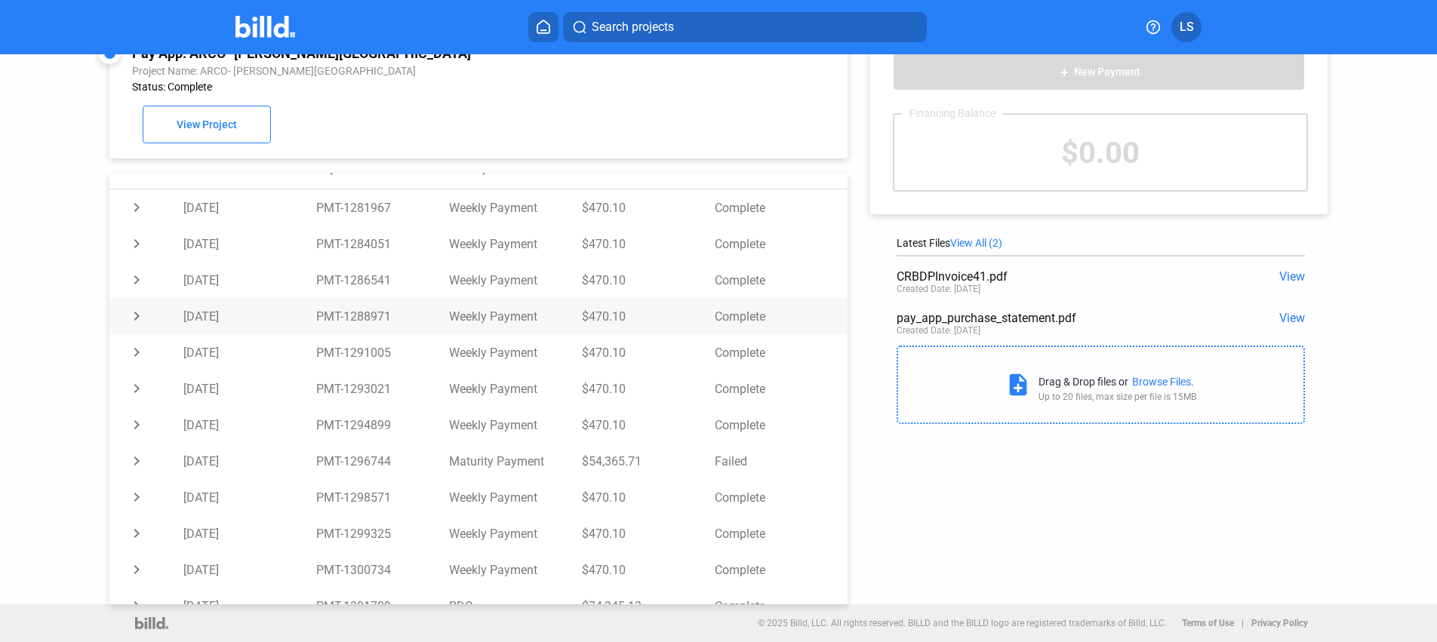
scroll to position [175, 0]
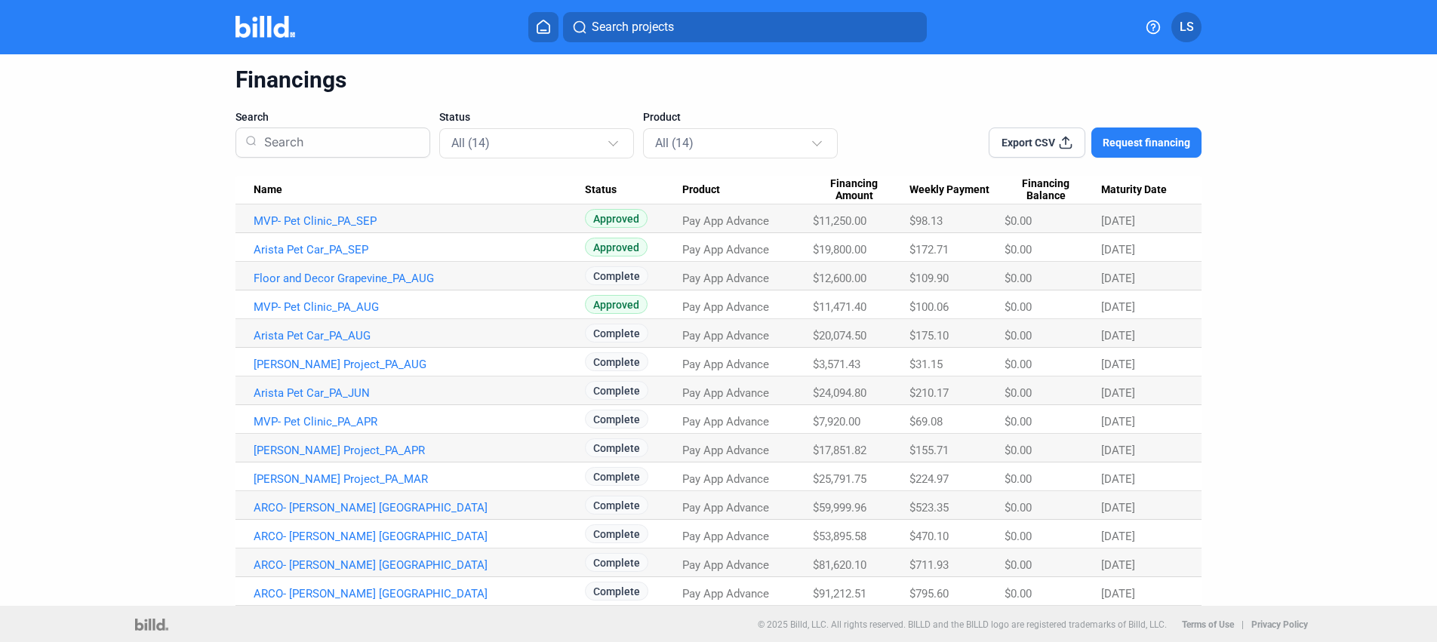
scroll to position [50, 0]
click at [346, 484] on link "[PERSON_NAME] Project_PA_MAR" at bounding box center [419, 478] width 331 height 14
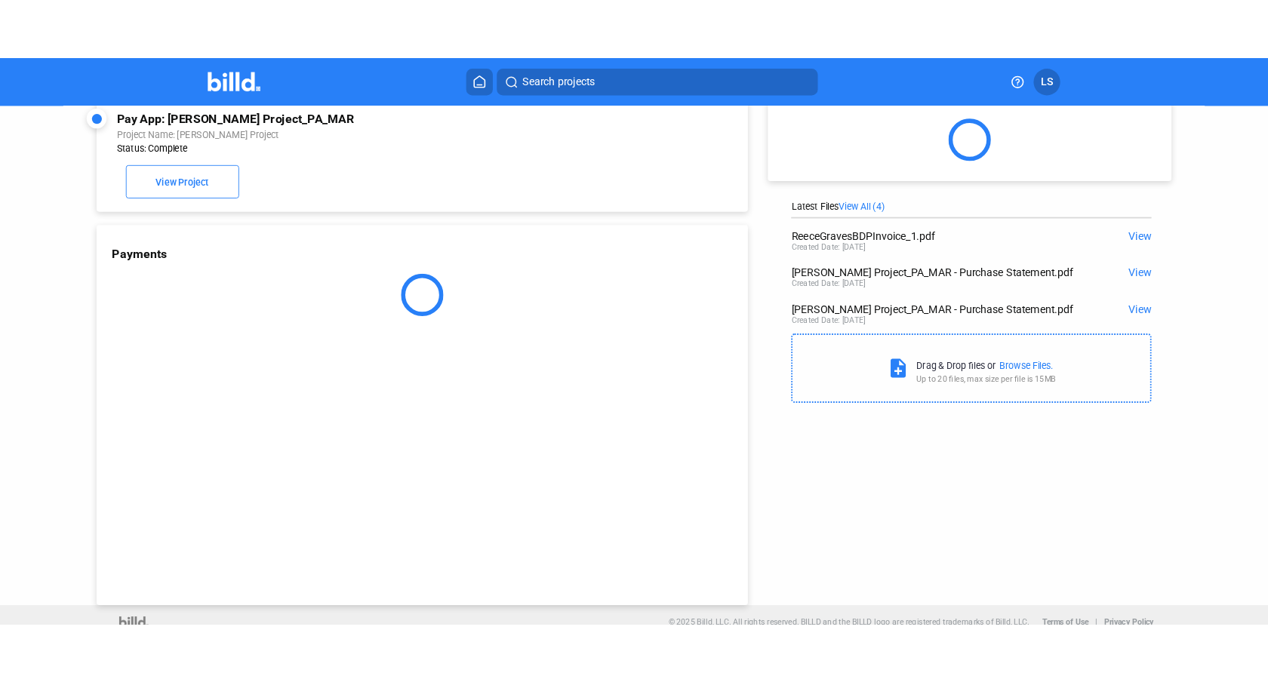
scroll to position [39, 0]
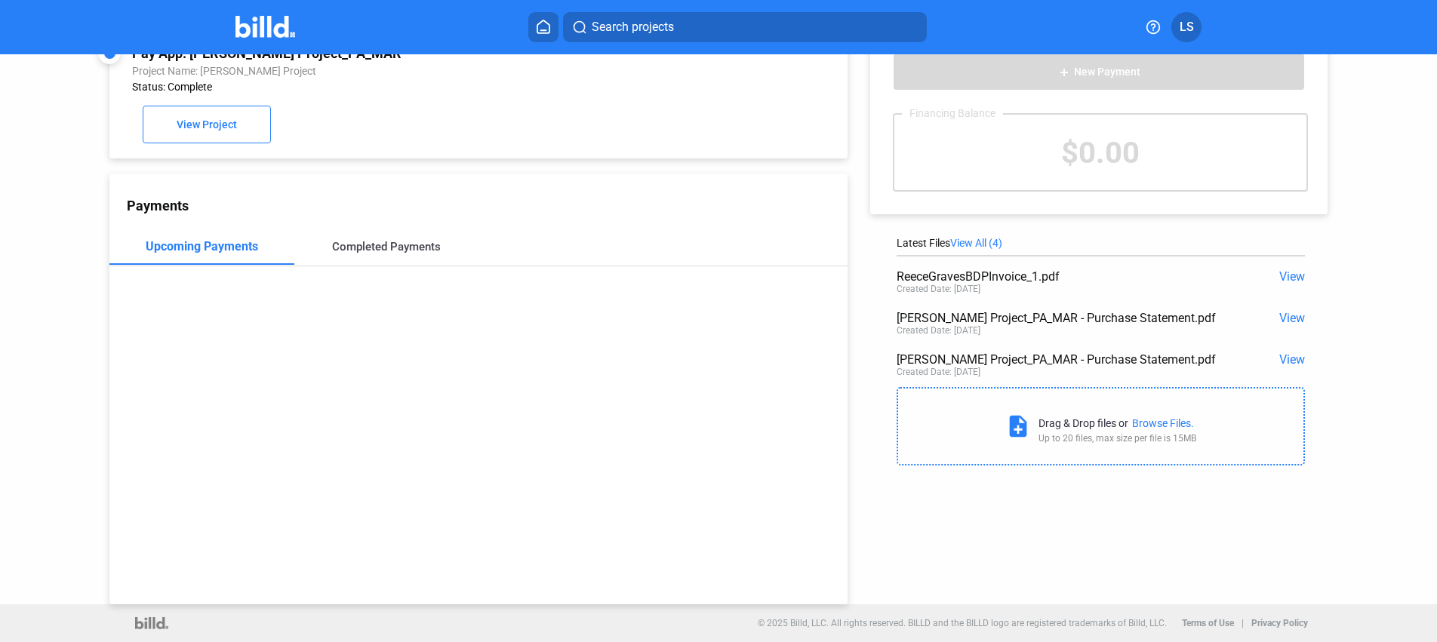
click at [371, 252] on div "Completed Payments" at bounding box center [386, 247] width 109 height 14
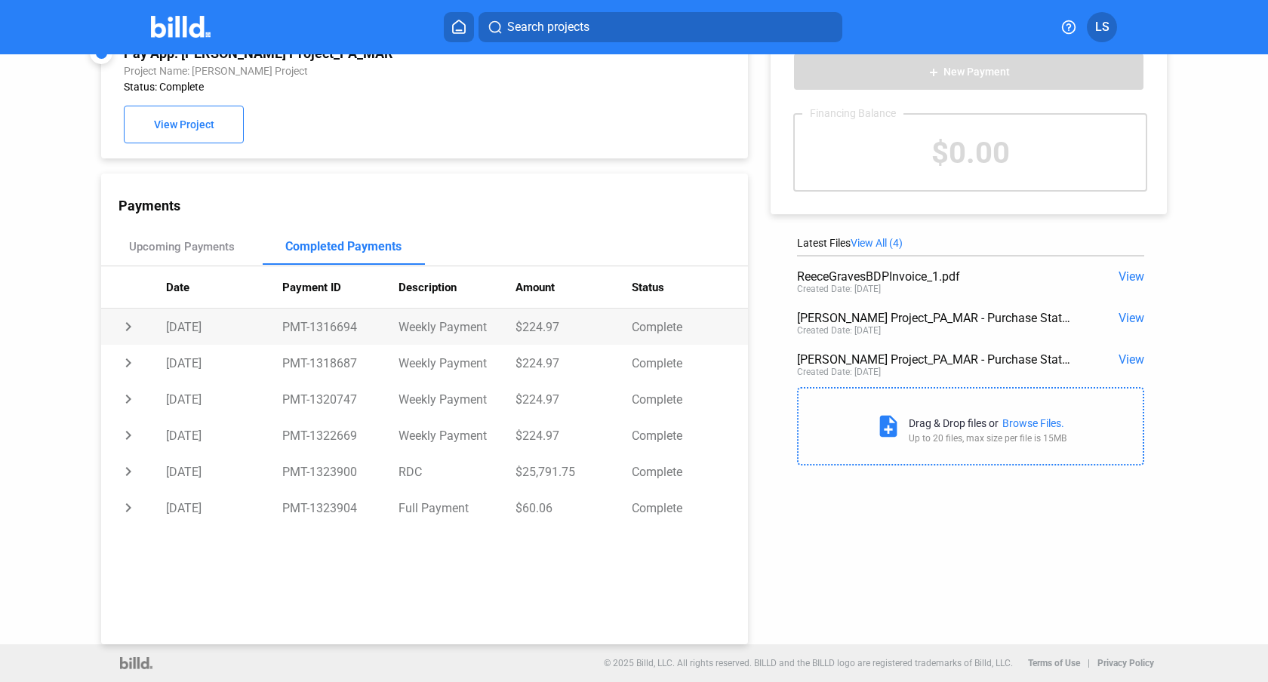
drag, startPoint x: 563, startPoint y: 325, endPoint x: 519, endPoint y: 324, distance: 43.8
click at [519, 324] on td "$224.97" at bounding box center [574, 327] width 116 height 36
copy td "224.97"
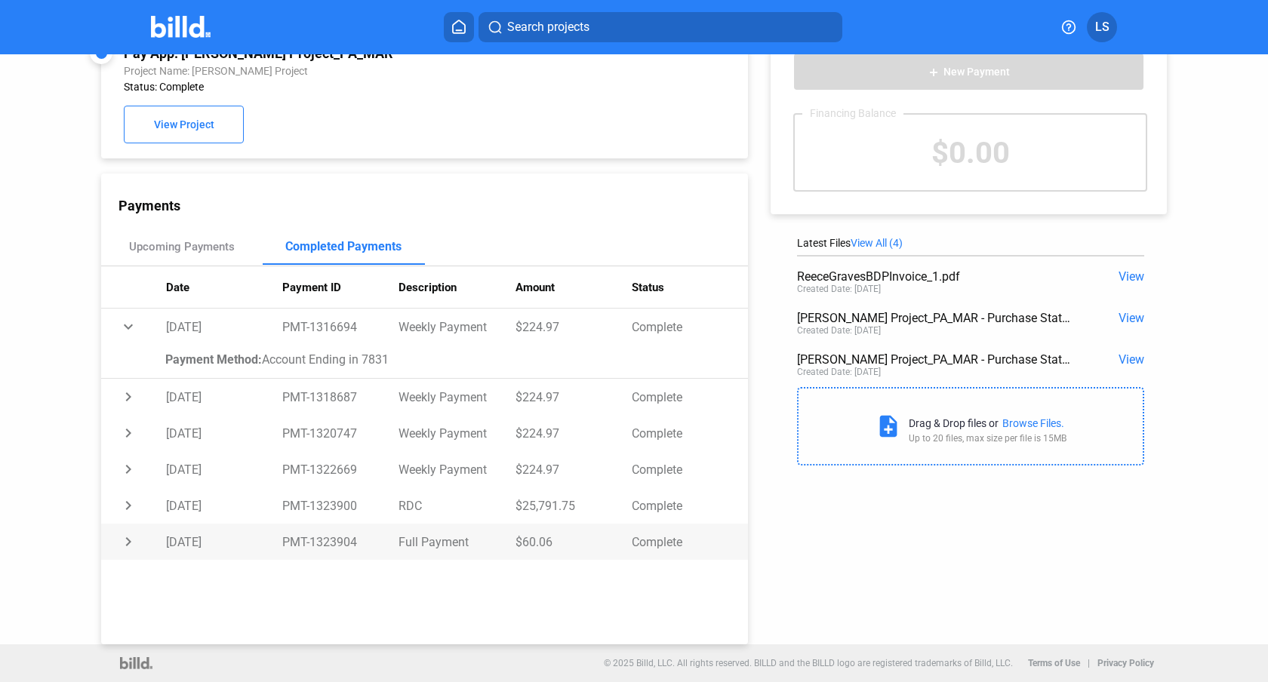
click at [125, 544] on td "chevron_right" at bounding box center [133, 542] width 65 height 36
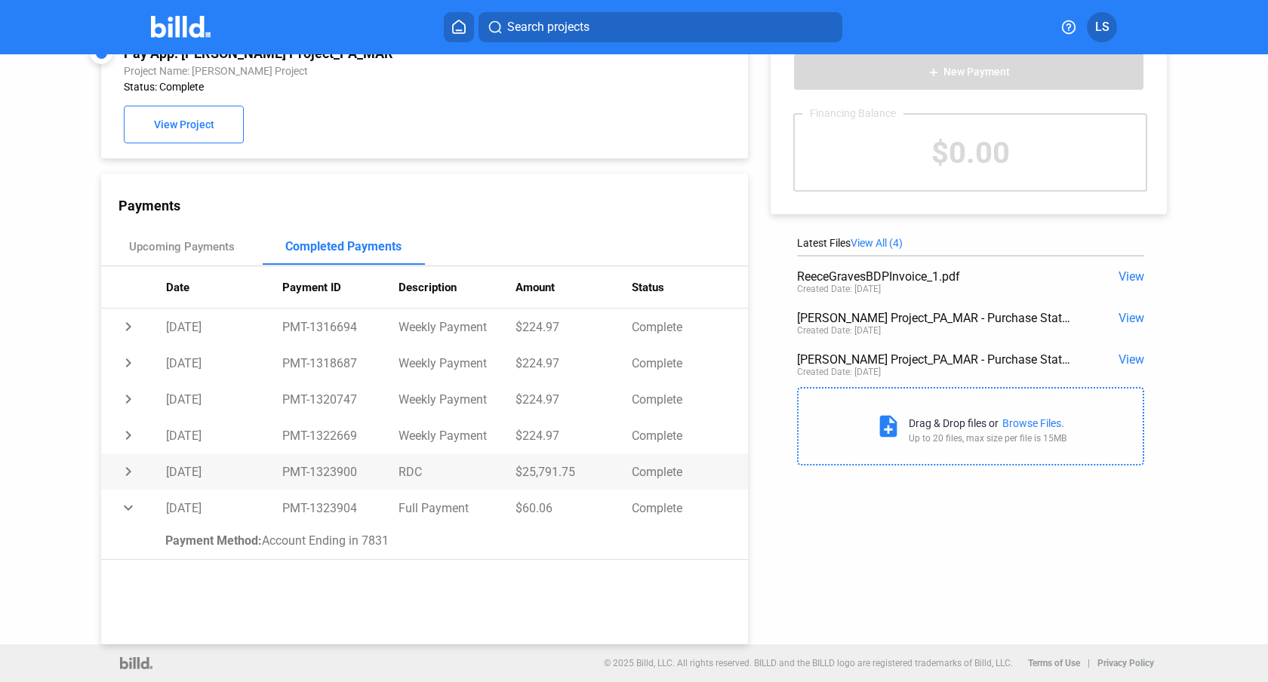
click at [183, 479] on td "[DATE]" at bounding box center [224, 472] width 116 height 36
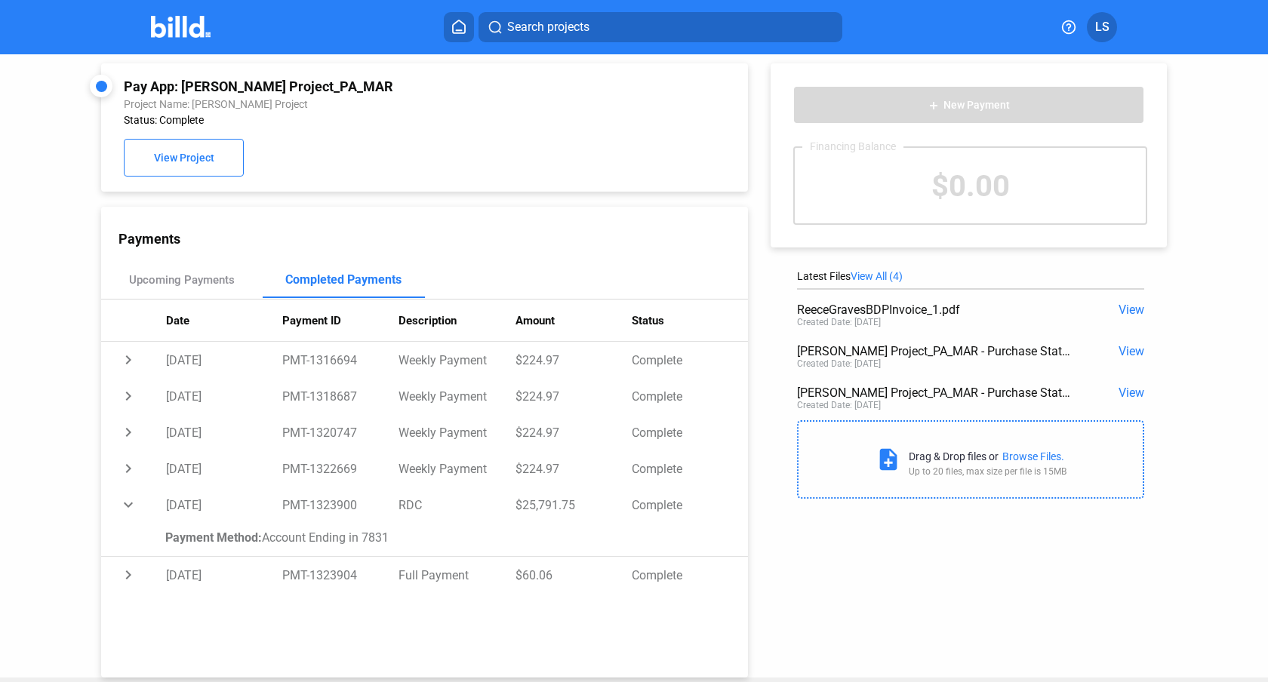
scroll to position [5, 0]
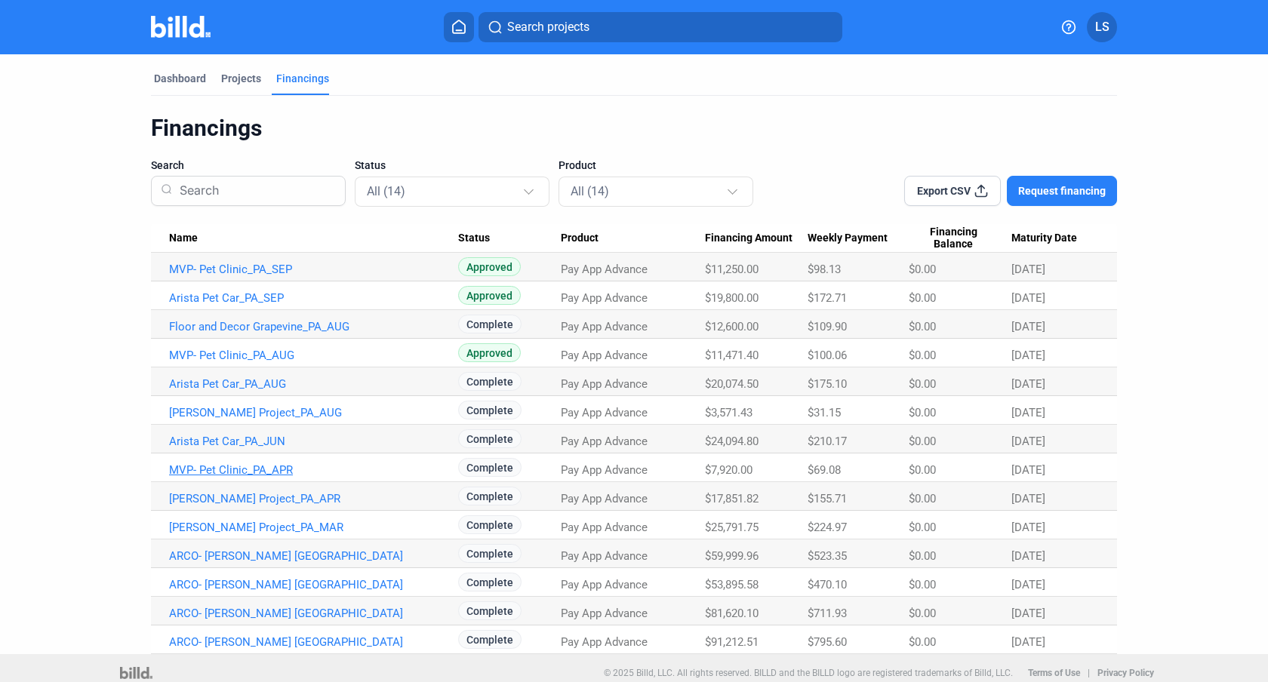
scroll to position [3, 0]
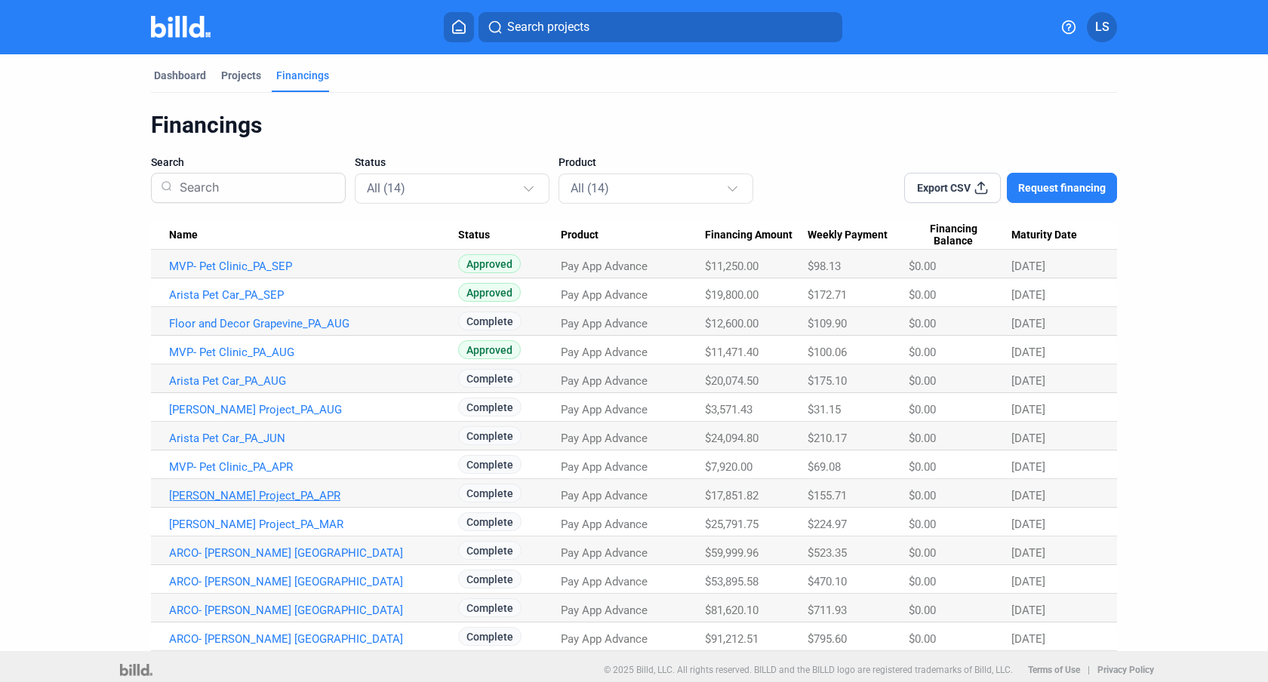
click at [272, 497] on link "[PERSON_NAME] Project_PA_APR" at bounding box center [313, 496] width 289 height 14
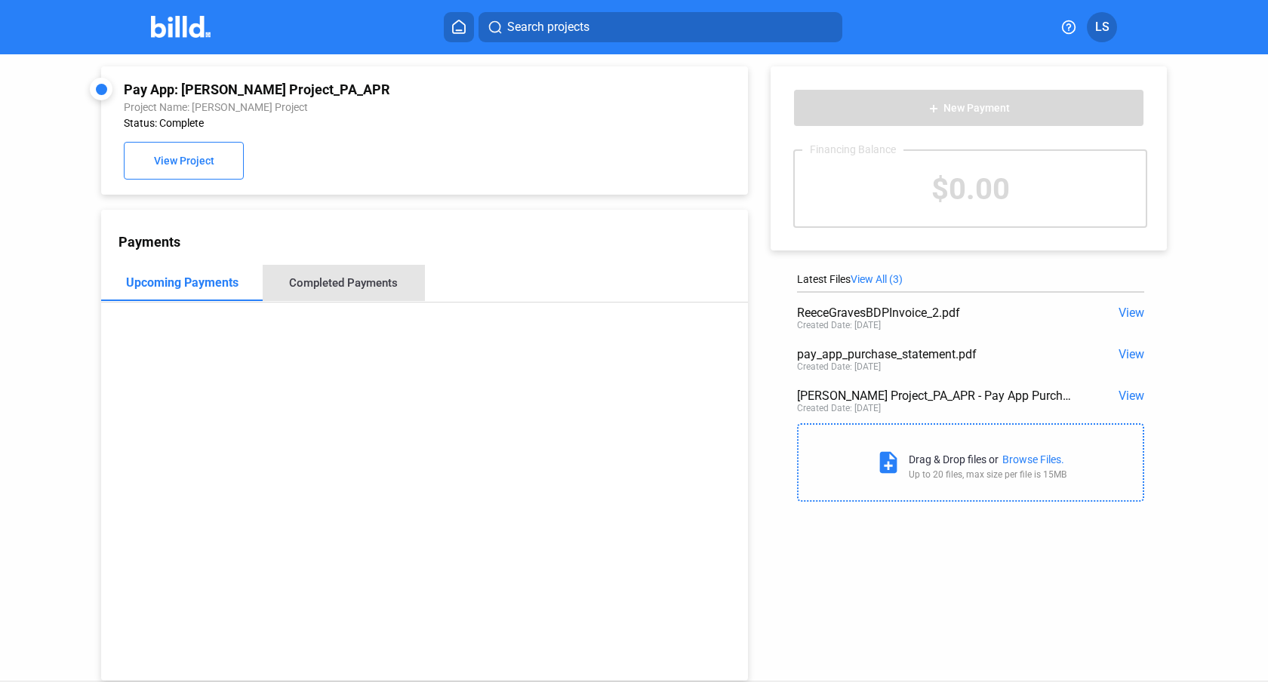
click at [343, 273] on div "Completed Payments" at bounding box center [344, 283] width 162 height 36
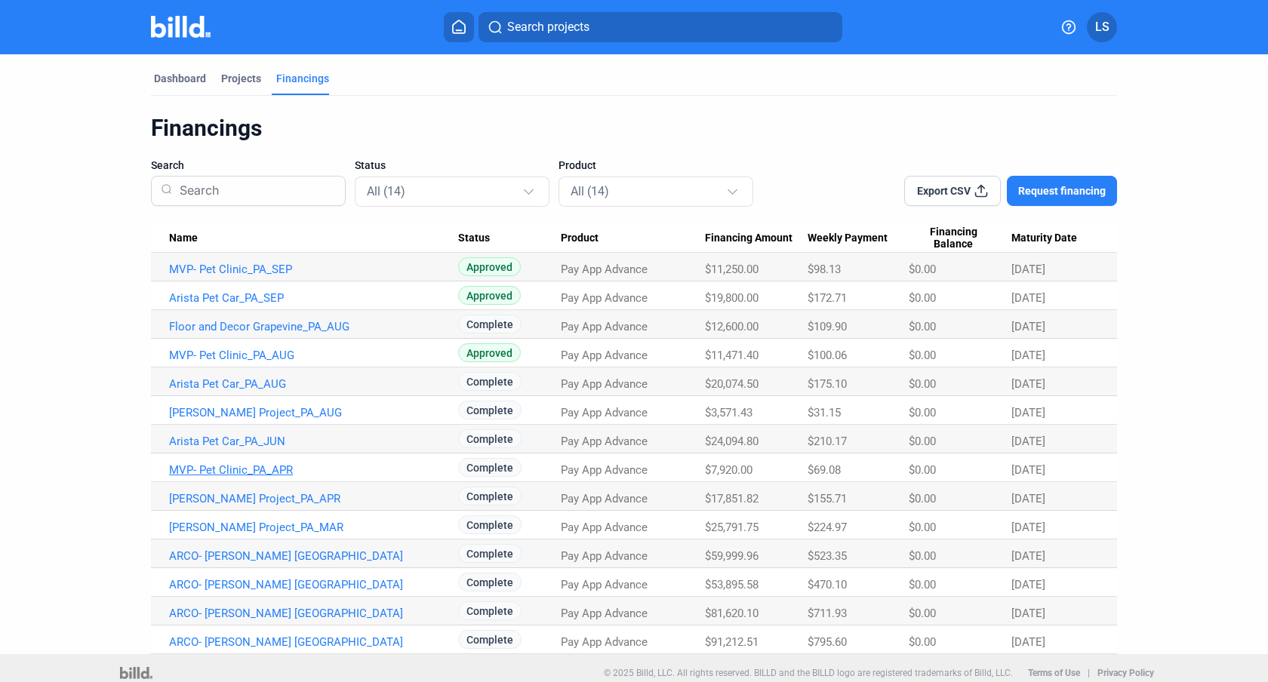
click at [262, 467] on link "MVP- Pet Clinic_PA_APR" at bounding box center [313, 471] width 289 height 14
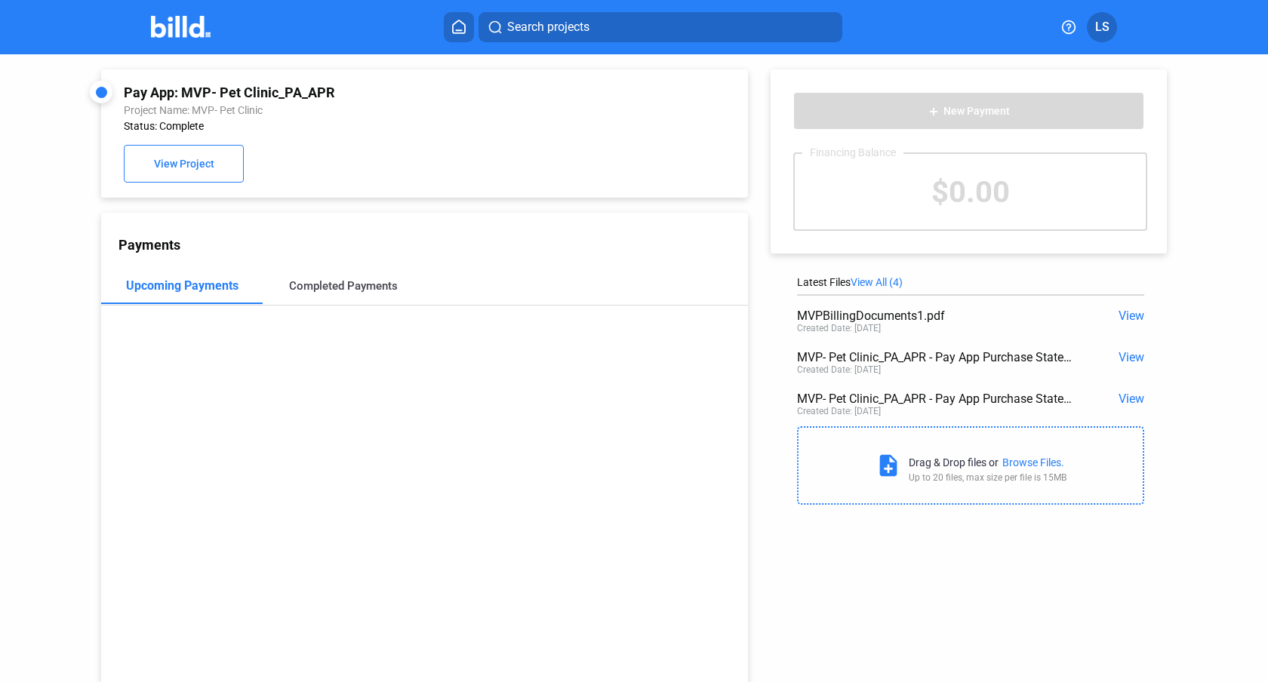
click at [338, 282] on div "Completed Payments" at bounding box center [343, 286] width 109 height 14
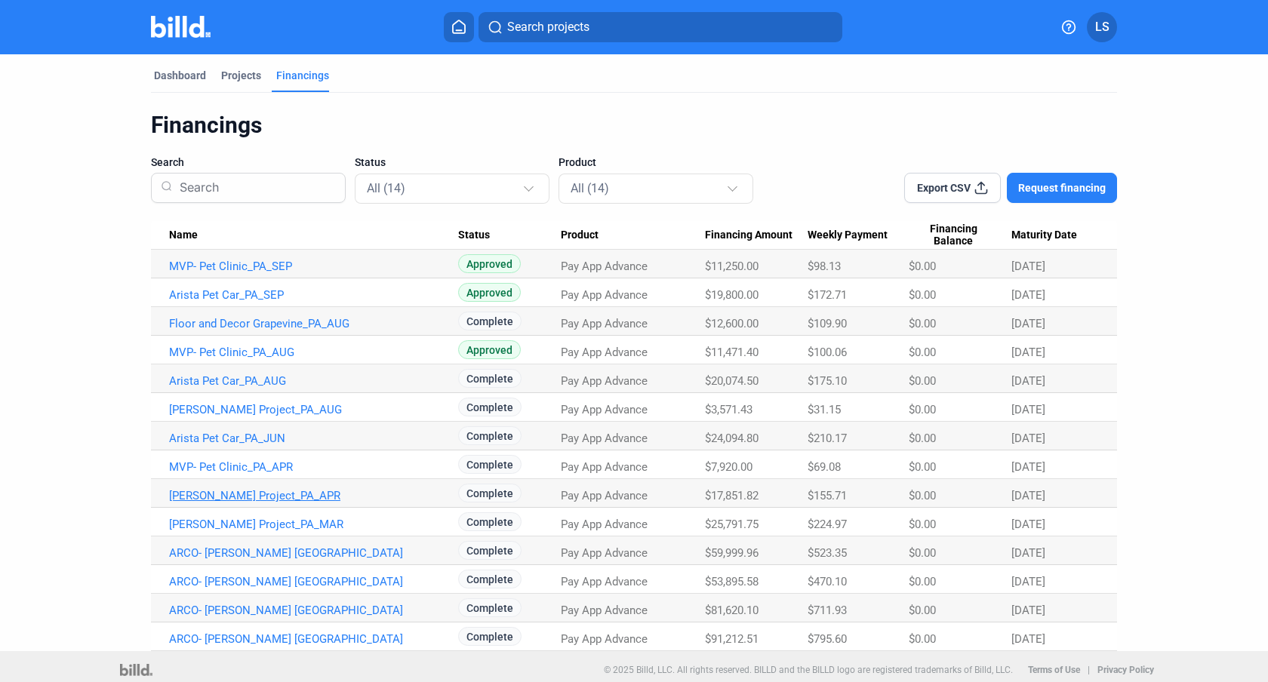
scroll to position [10, 0]
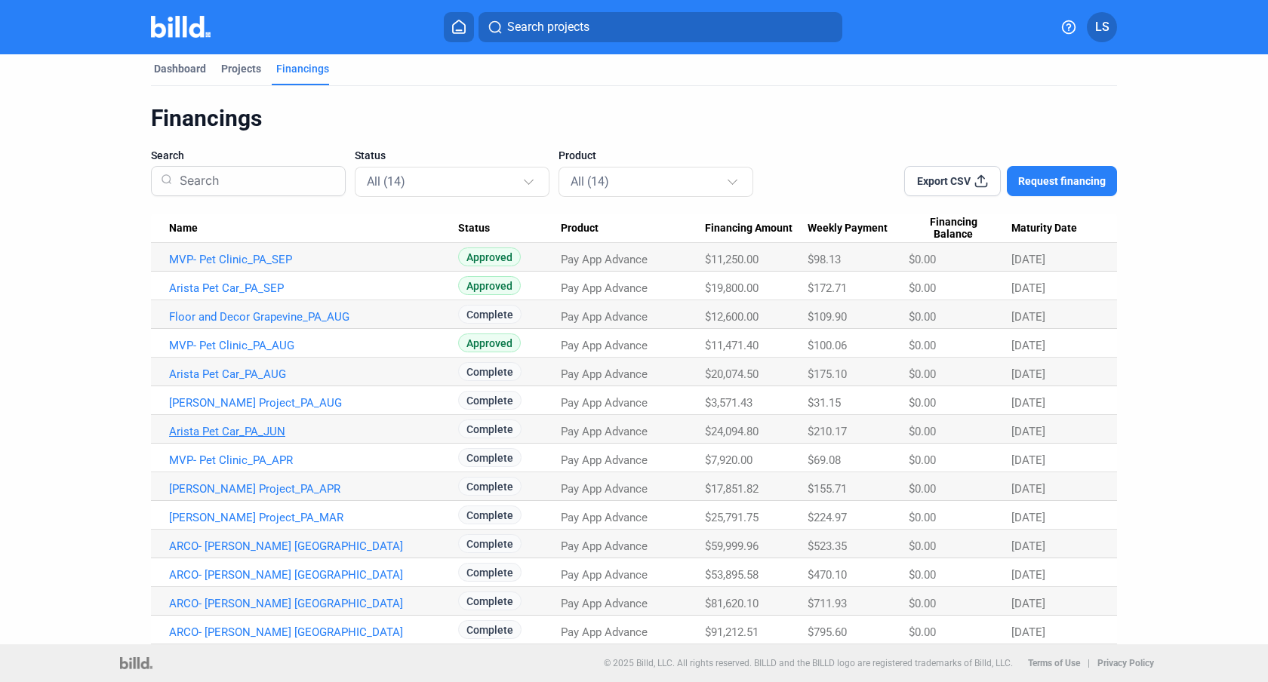
click at [260, 433] on link "Arista Pet Car_PA_JUN" at bounding box center [313, 432] width 289 height 14
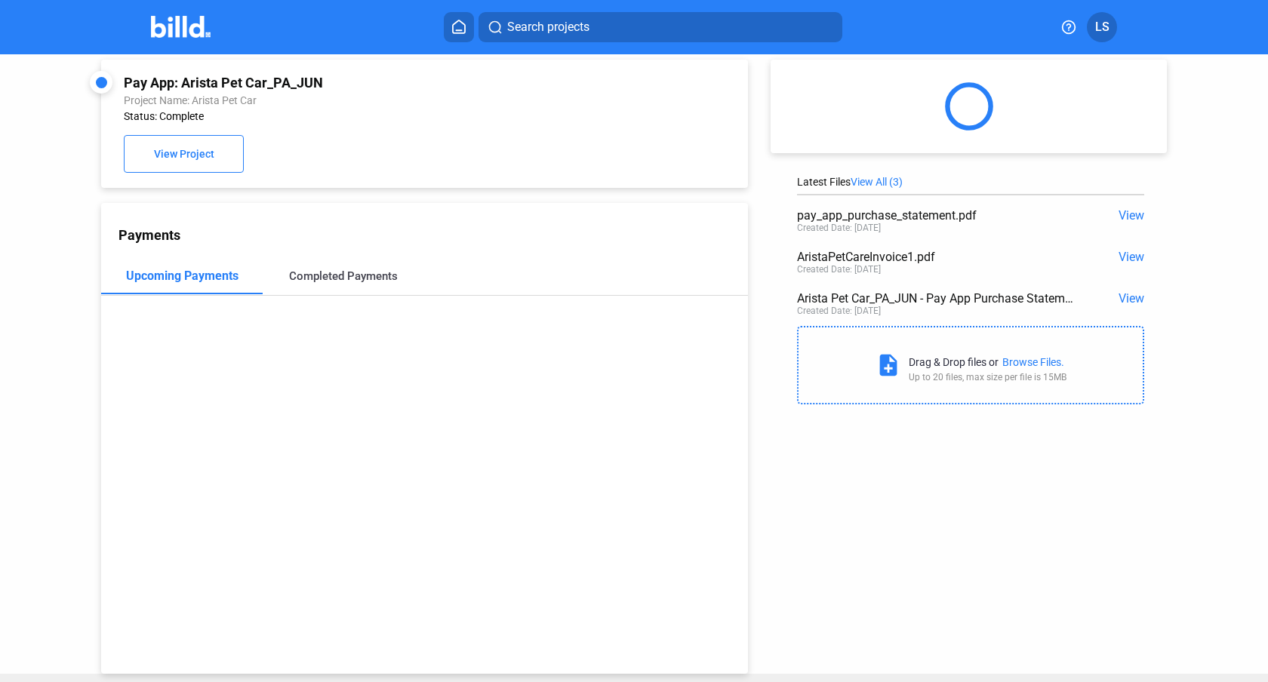
click at [319, 278] on div "Completed Payments" at bounding box center [343, 276] width 109 height 14
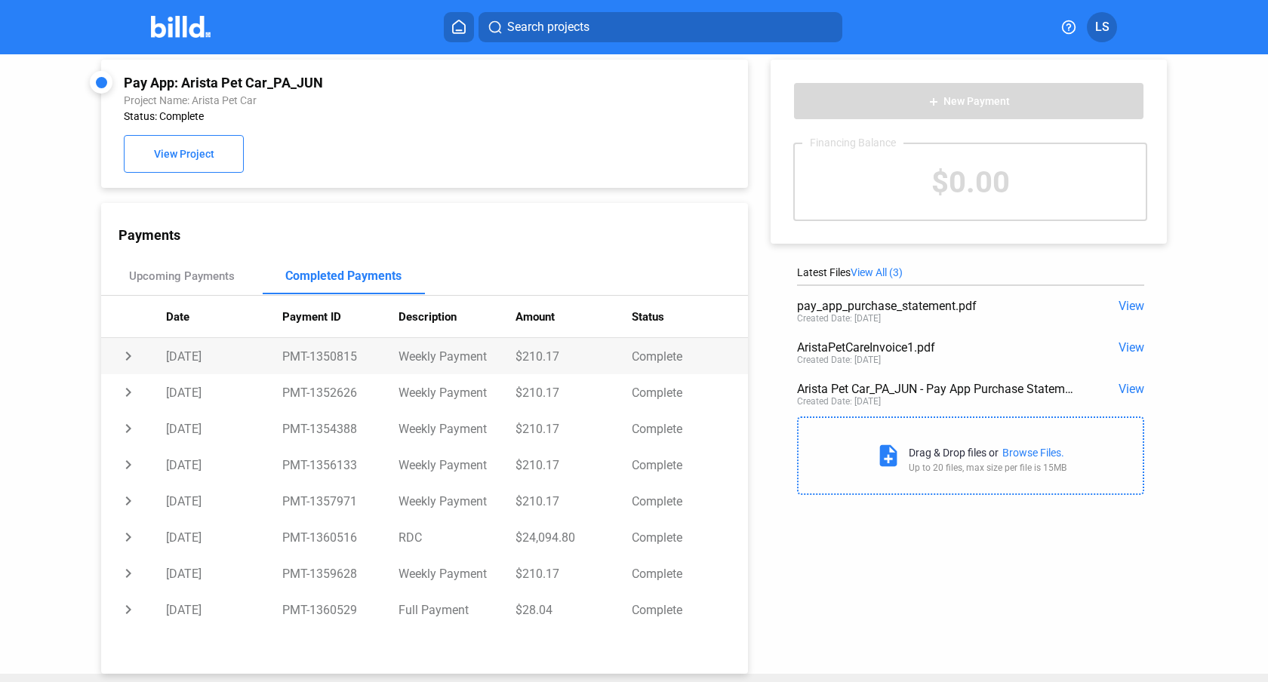
click at [546, 351] on td "$210.17" at bounding box center [574, 356] width 116 height 36
copy td "210.17"
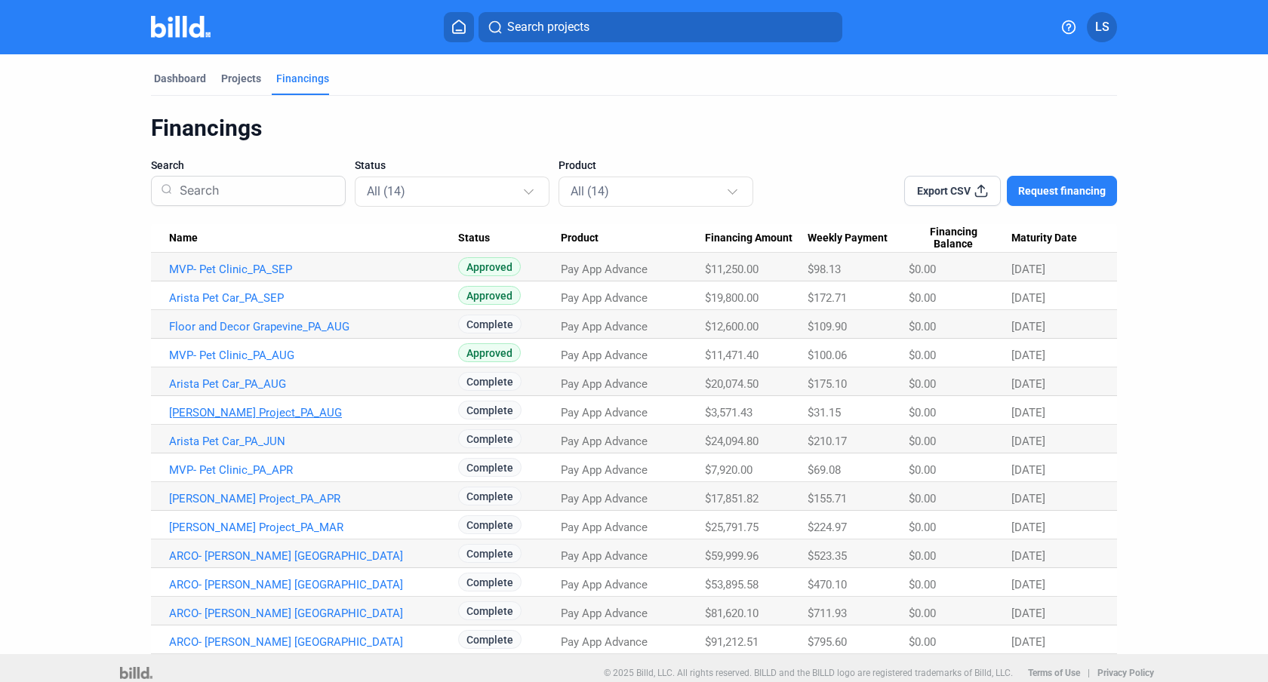
click at [385, 411] on link "[PERSON_NAME] Project_PA_AUG" at bounding box center [313, 413] width 289 height 14
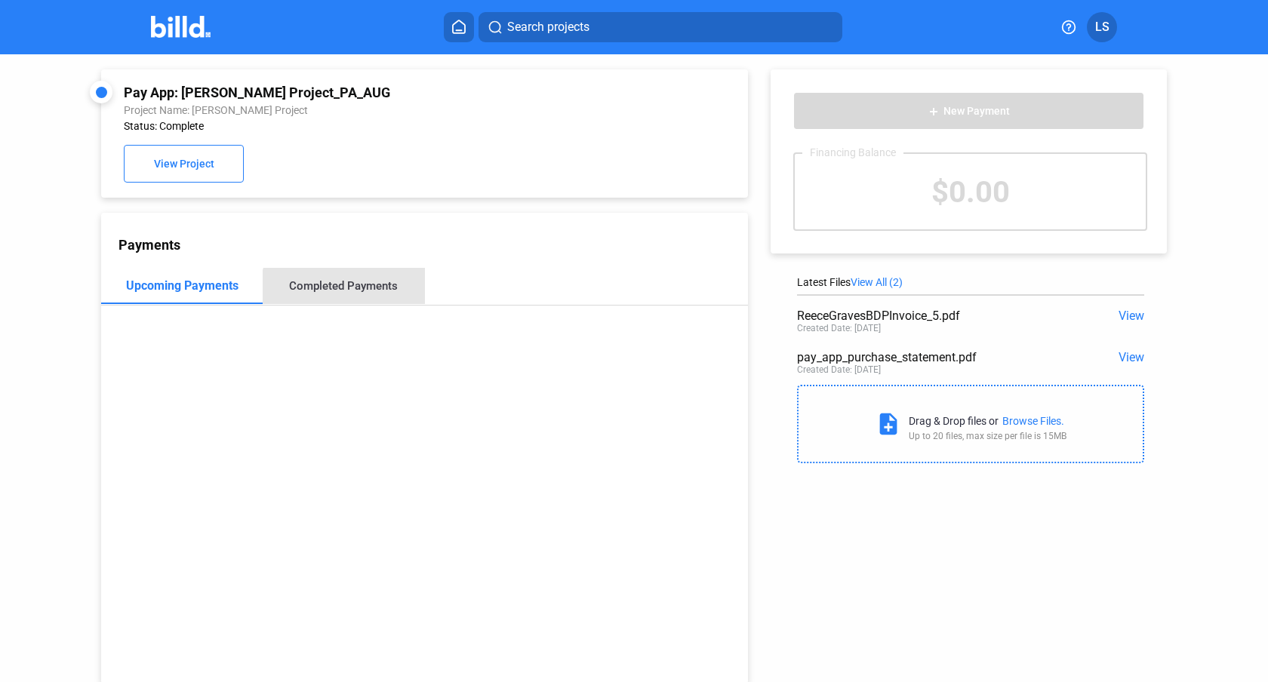
click at [359, 294] on div "Completed Payments" at bounding box center [344, 286] width 162 height 36
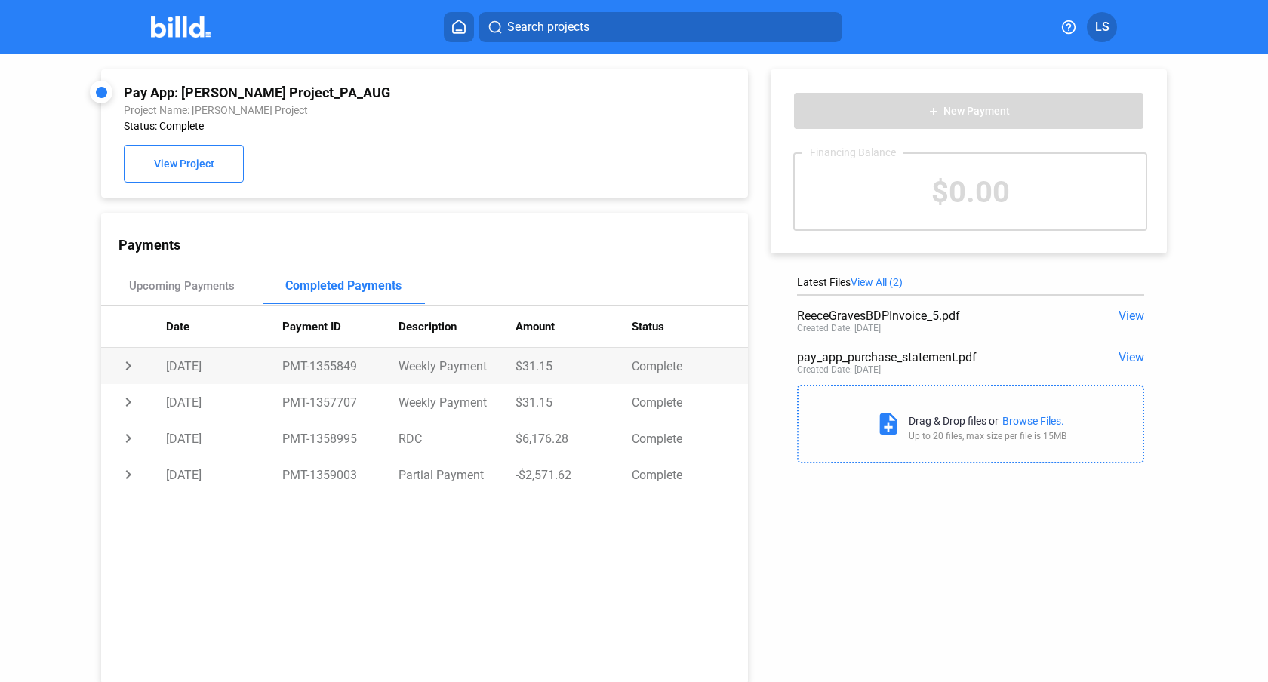
click at [550, 368] on td "$31.15" at bounding box center [574, 366] width 116 height 36
click at [542, 368] on td "$31.15" at bounding box center [574, 366] width 116 height 36
copy td "31.15"
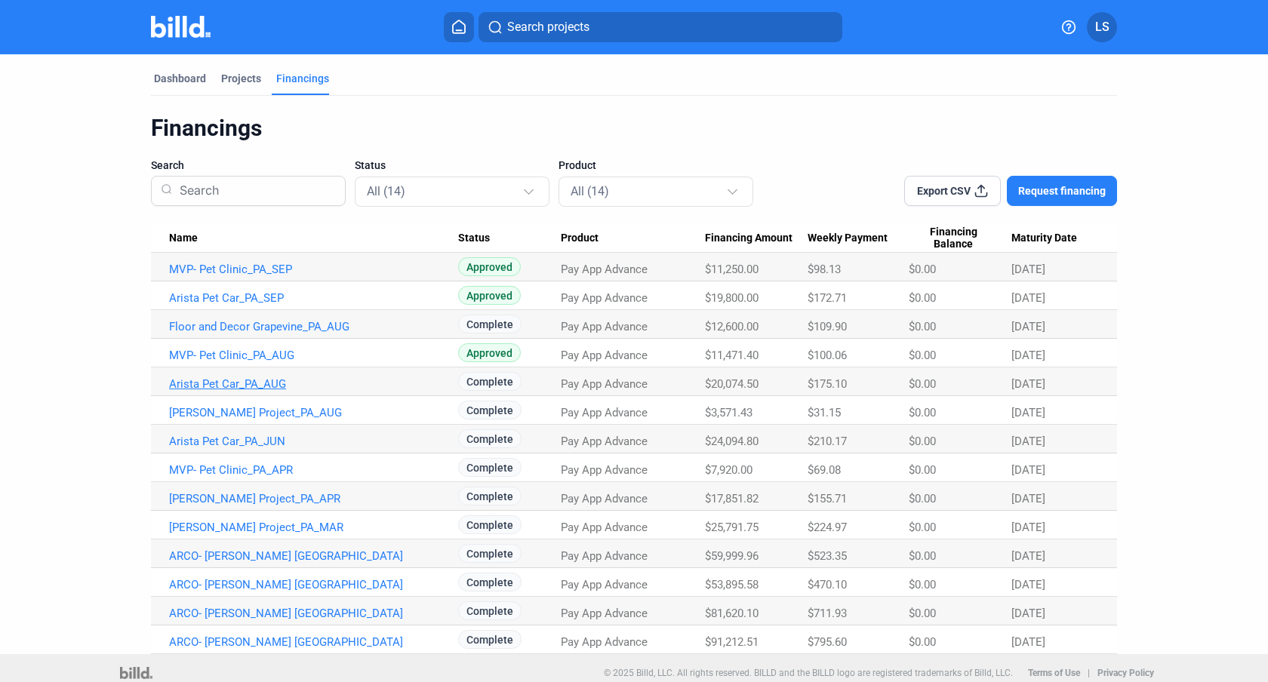
click at [245, 385] on link "Arista Pet Car_PA_AUG" at bounding box center [313, 384] width 289 height 14
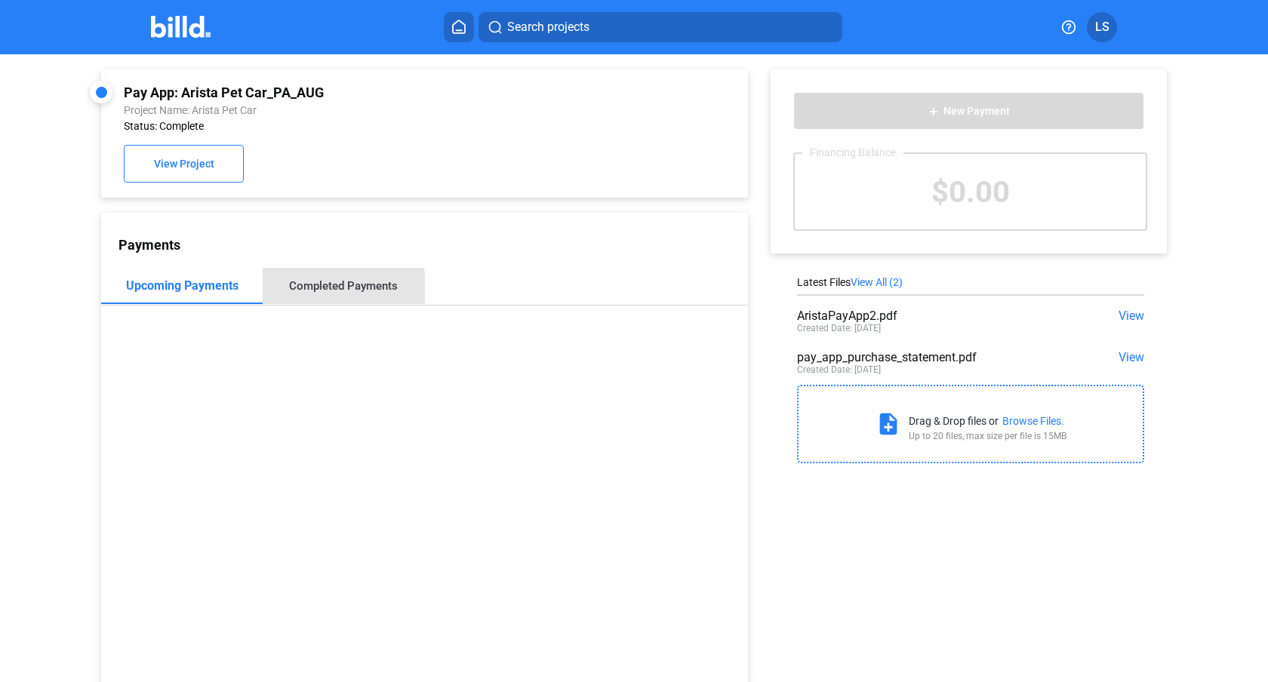
click at [337, 289] on div "Completed Payments" at bounding box center [343, 286] width 109 height 14
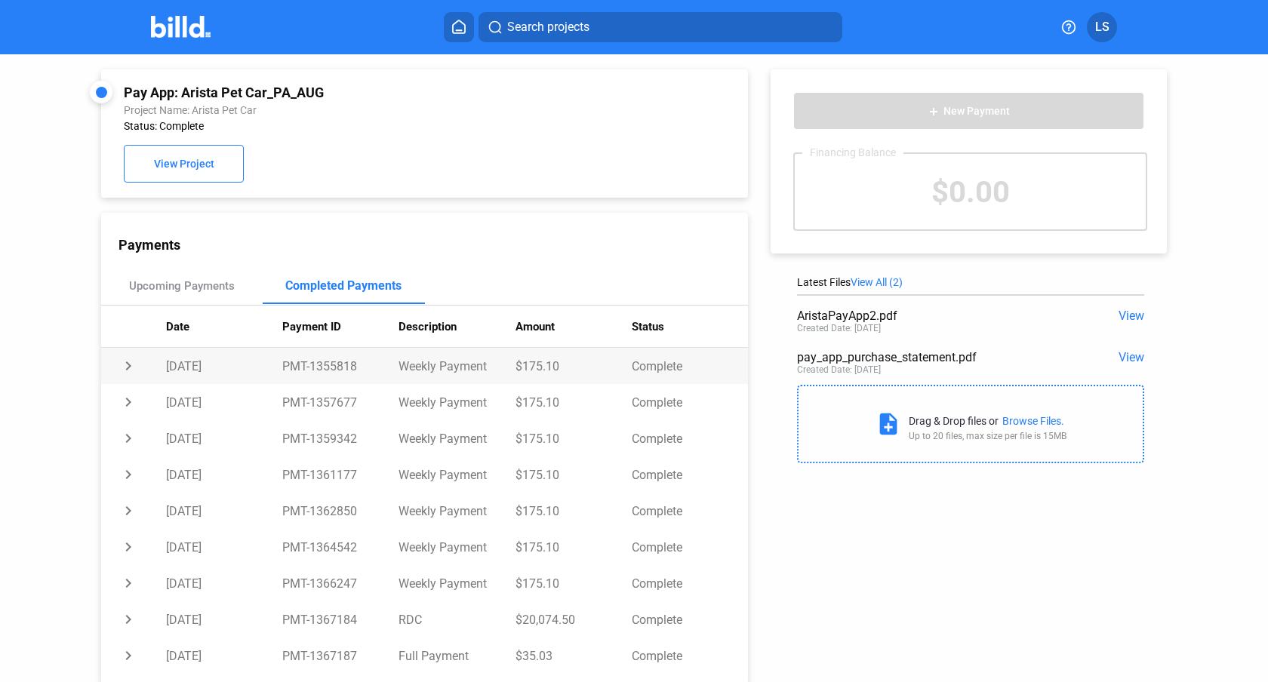
click at [537, 365] on td "$175.10" at bounding box center [574, 366] width 116 height 36
copy td "175.10"
click at [519, 408] on td "$175.10" at bounding box center [574, 402] width 116 height 36
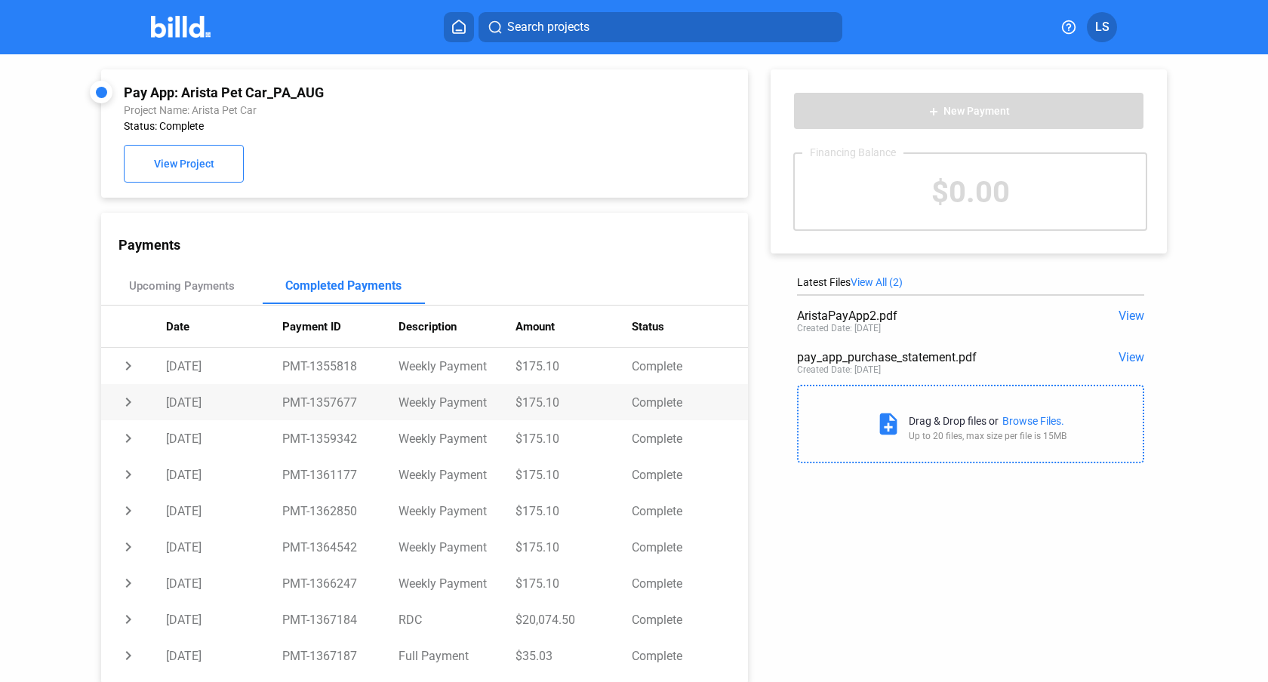
copy td "175.10"
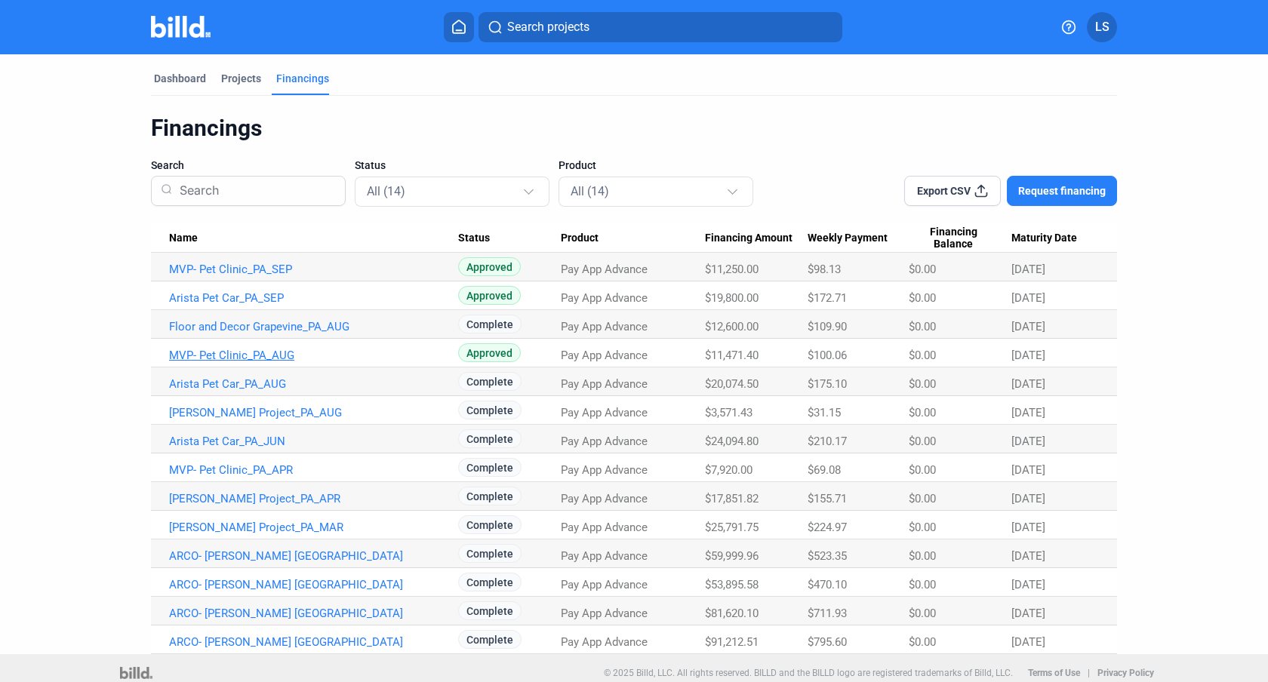
click at [265, 356] on link "MVP- Pet Clinic_PA_AUG" at bounding box center [313, 356] width 289 height 14
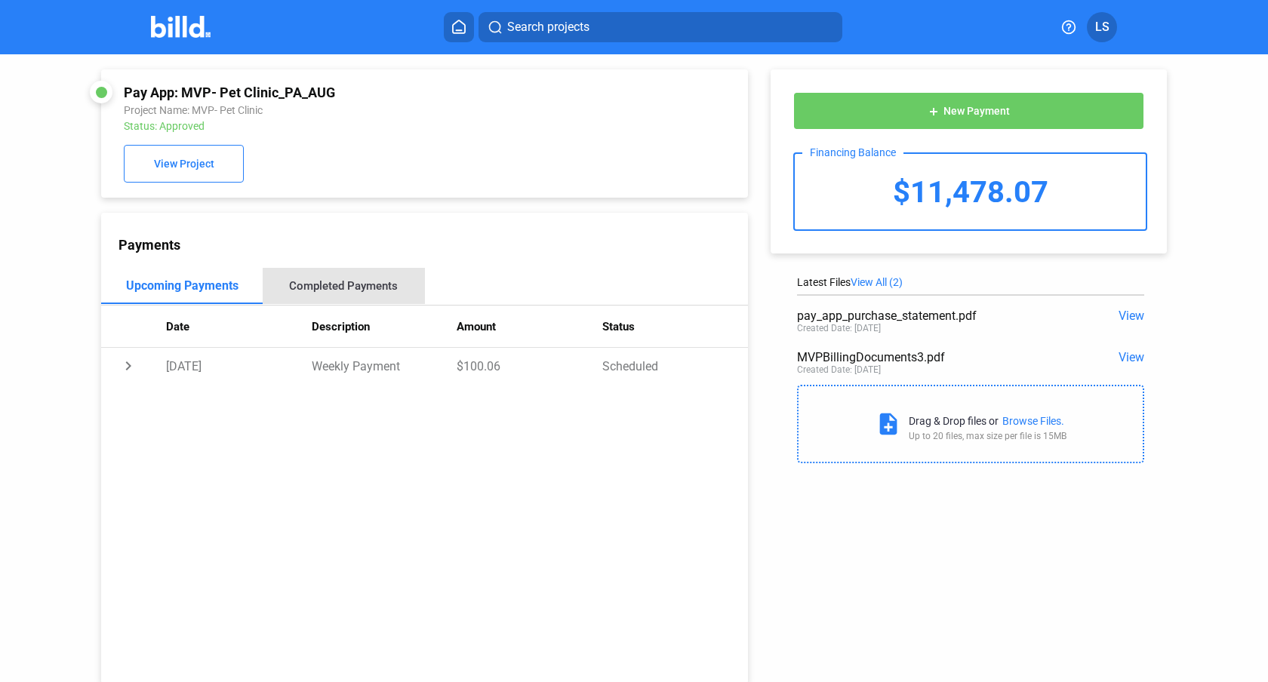
click at [351, 288] on div "Completed Payments" at bounding box center [343, 286] width 109 height 14
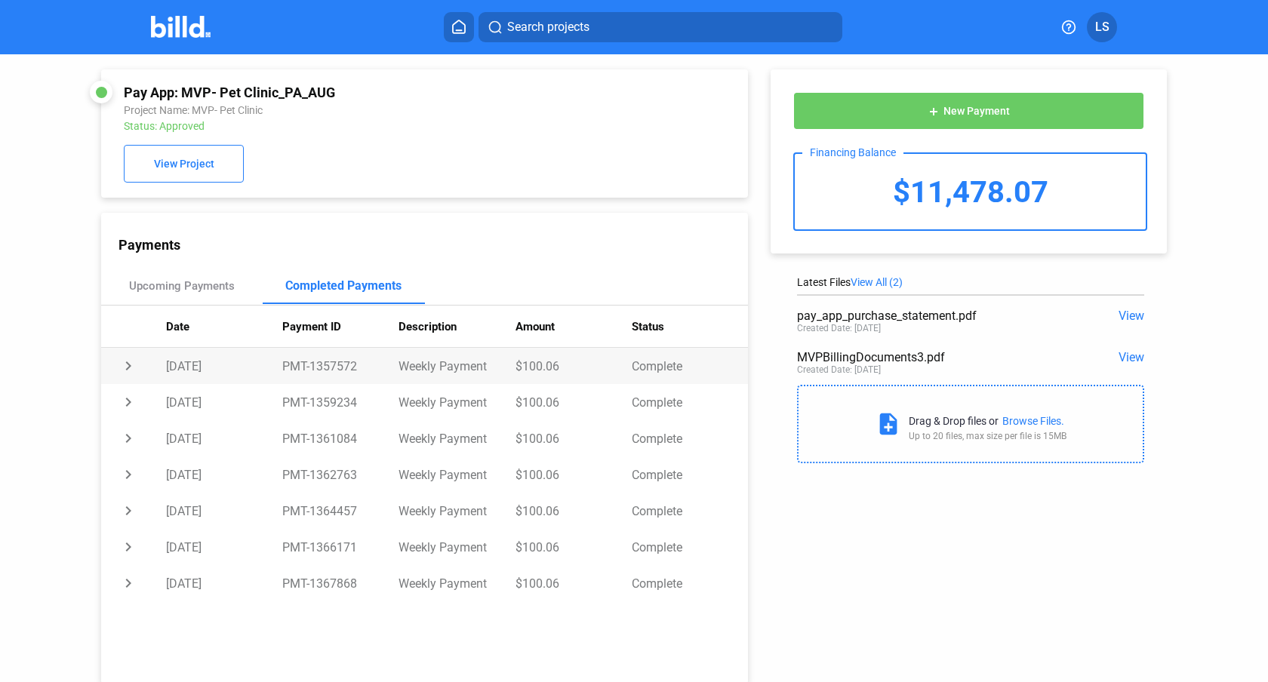
click at [540, 369] on td "$100.06" at bounding box center [574, 366] width 116 height 36
copy td "100.06"
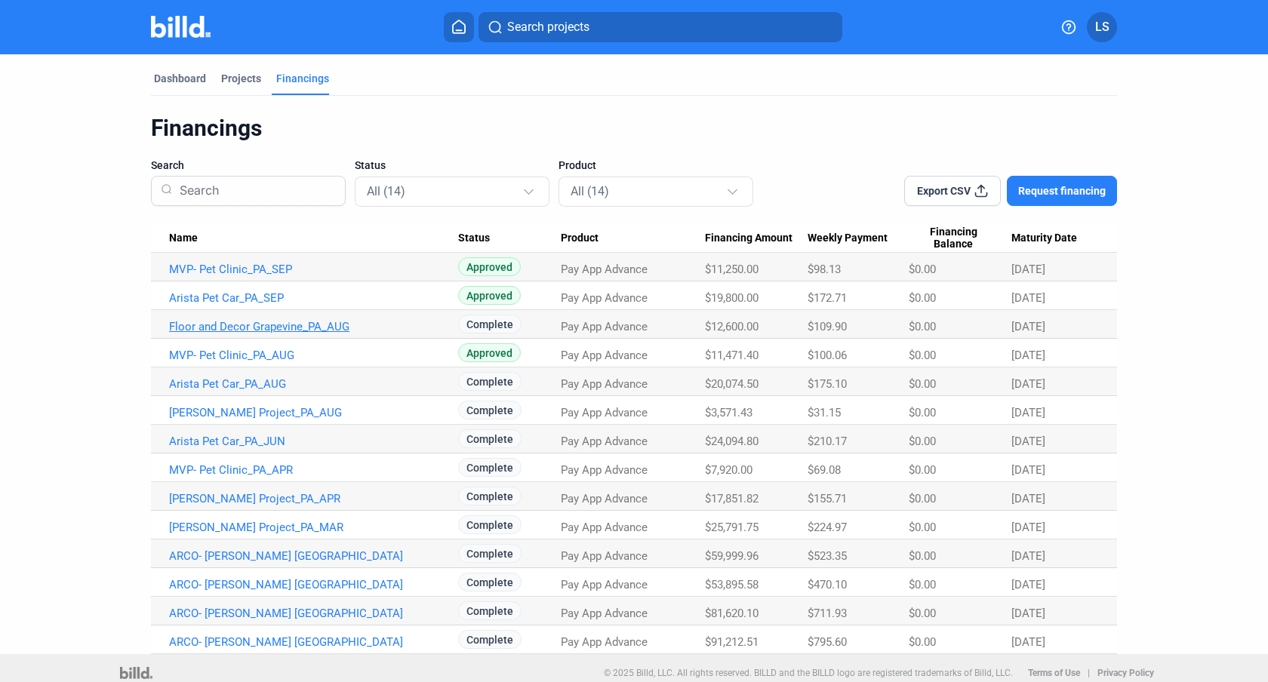
click at [288, 327] on link "Floor and Decor Grapevine_PA_AUG" at bounding box center [313, 327] width 289 height 14
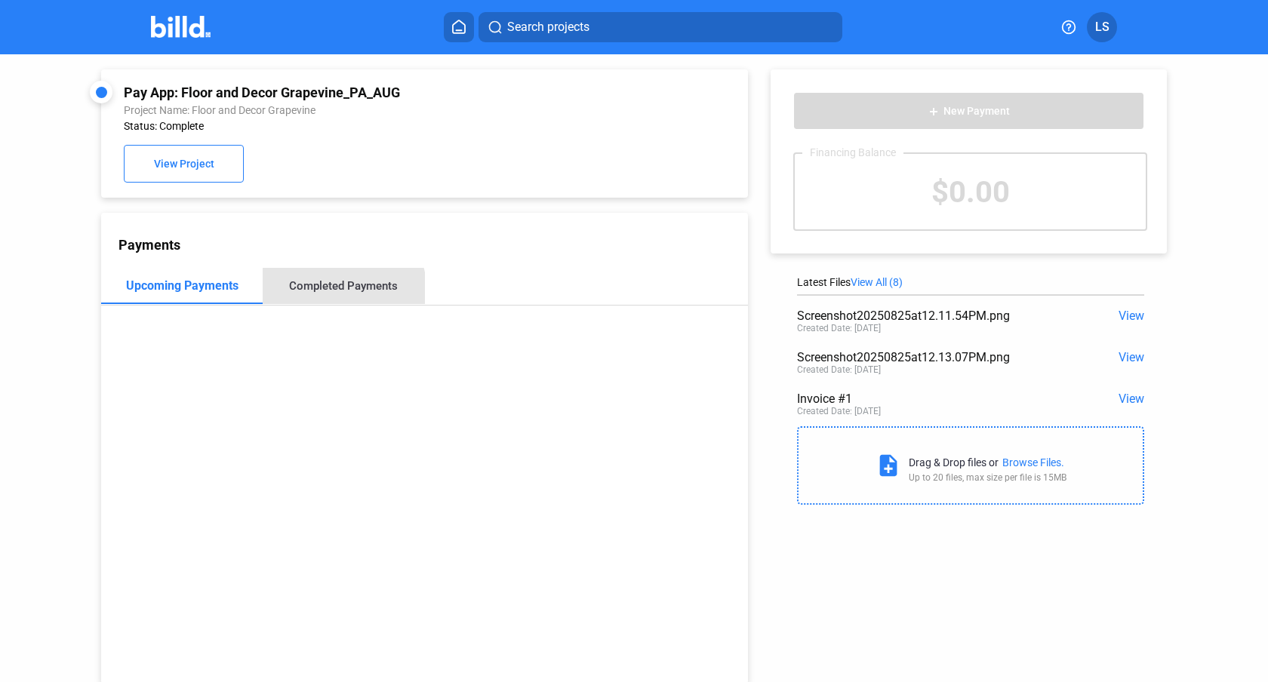
click at [303, 296] on div "Completed Payments" at bounding box center [344, 286] width 162 height 36
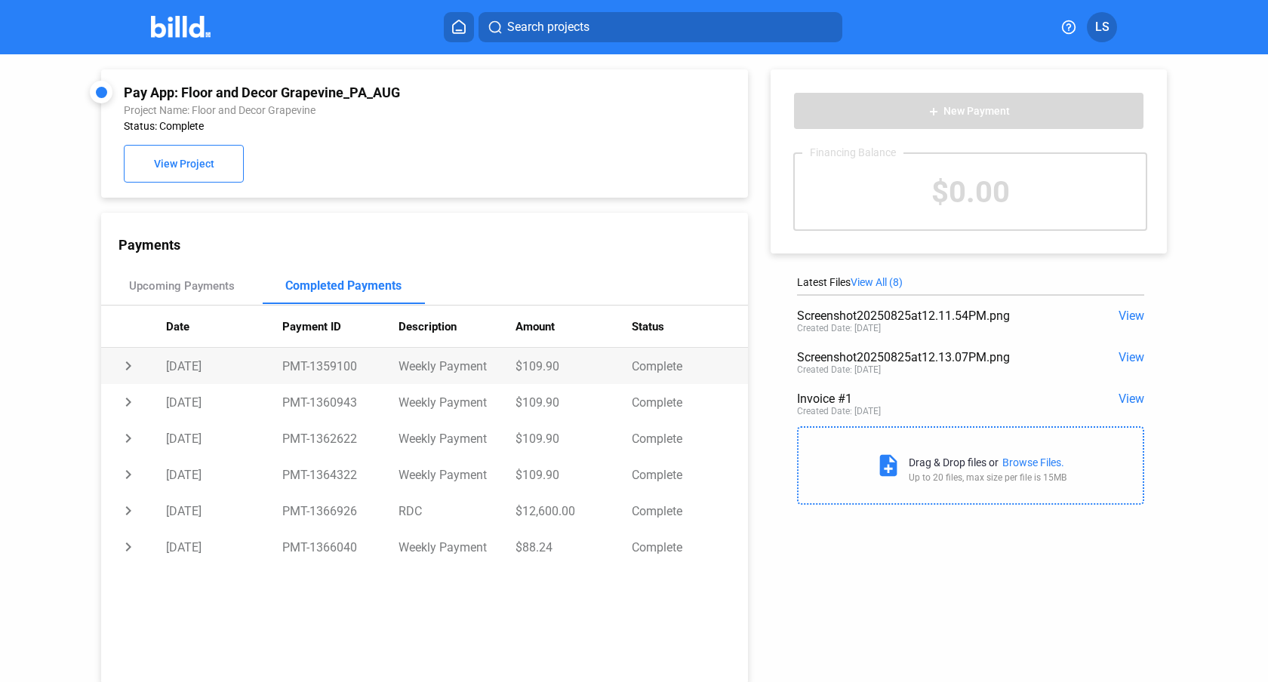
click at [550, 365] on td "$109.90" at bounding box center [574, 366] width 116 height 36
copy td "109.90"
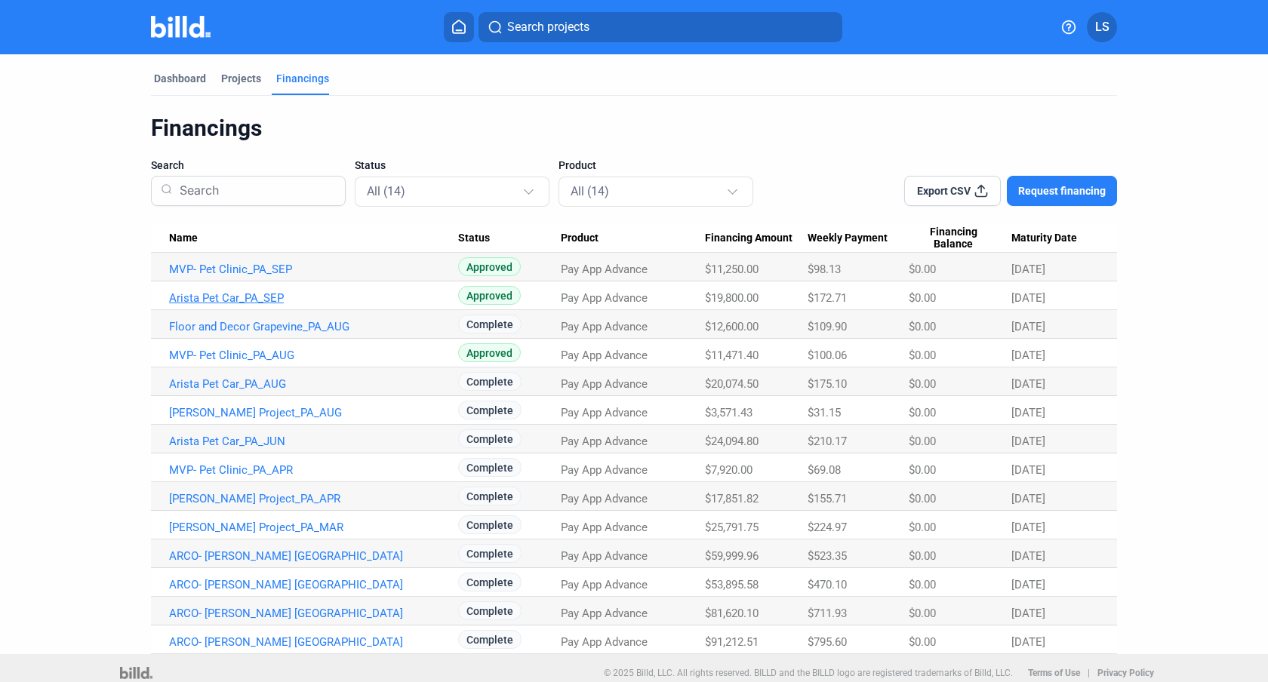
click at [225, 298] on link "Arista Pet Car_PA_SEP" at bounding box center [313, 298] width 289 height 14
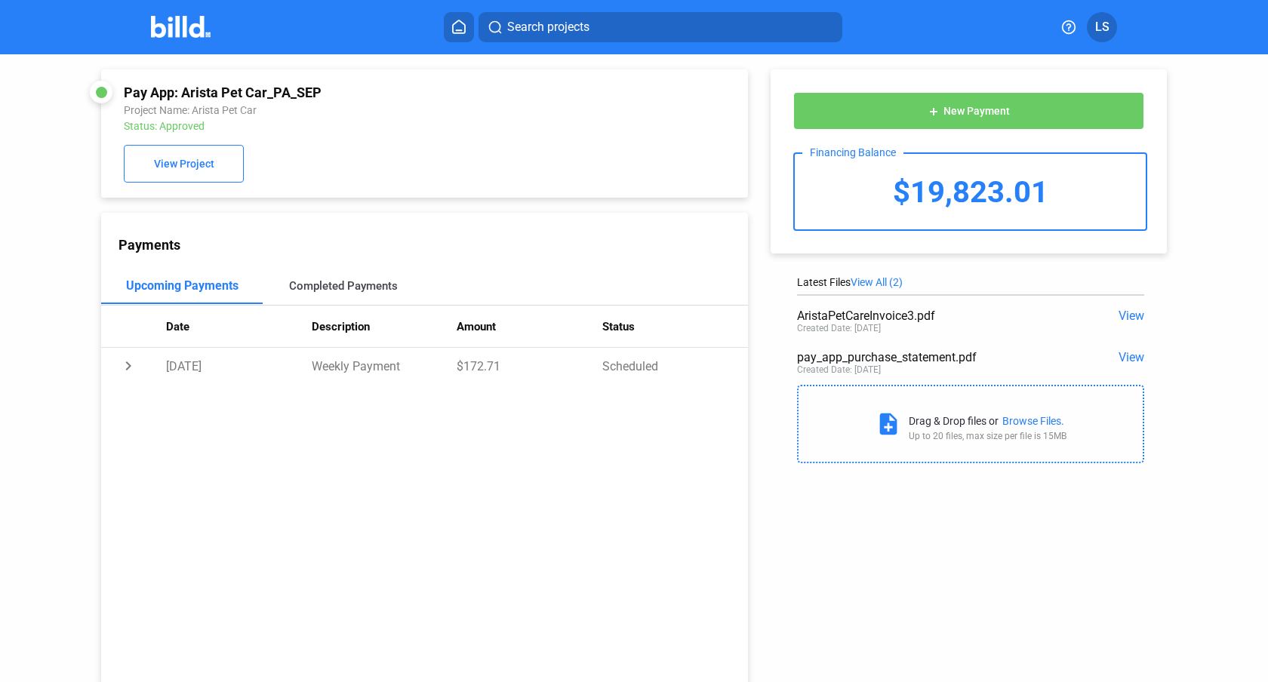
click at [334, 291] on div "Completed Payments" at bounding box center [343, 286] width 109 height 14
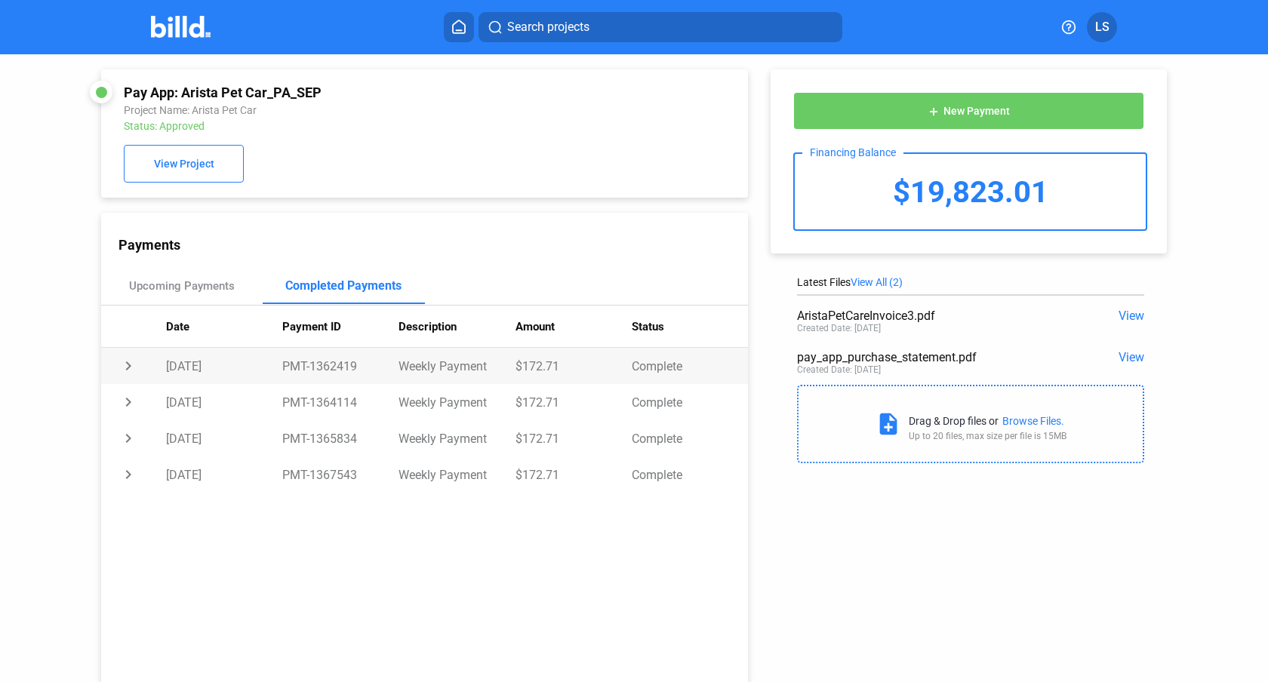
click at [556, 366] on td "$172.71" at bounding box center [574, 366] width 116 height 36
click at [550, 368] on td "$172.71" at bounding box center [574, 366] width 116 height 36
copy td "172.71"
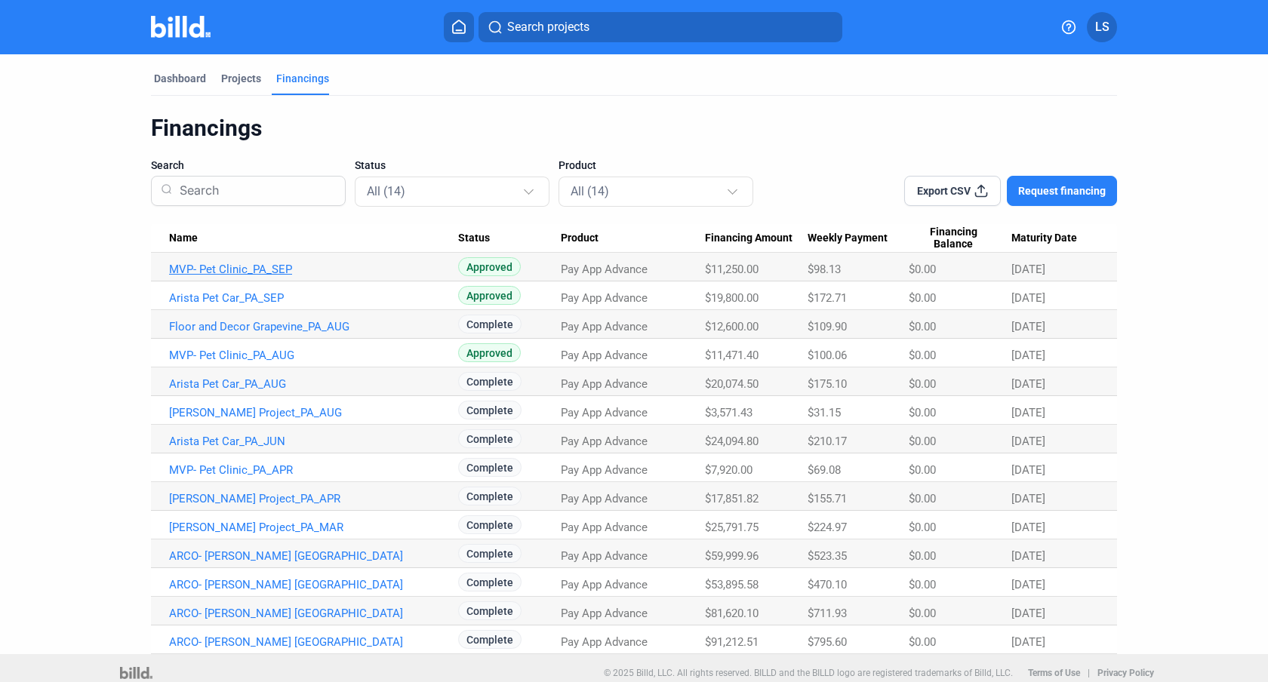
click at [238, 264] on link "MVP- Pet Clinic_PA_SEP" at bounding box center [313, 270] width 289 height 14
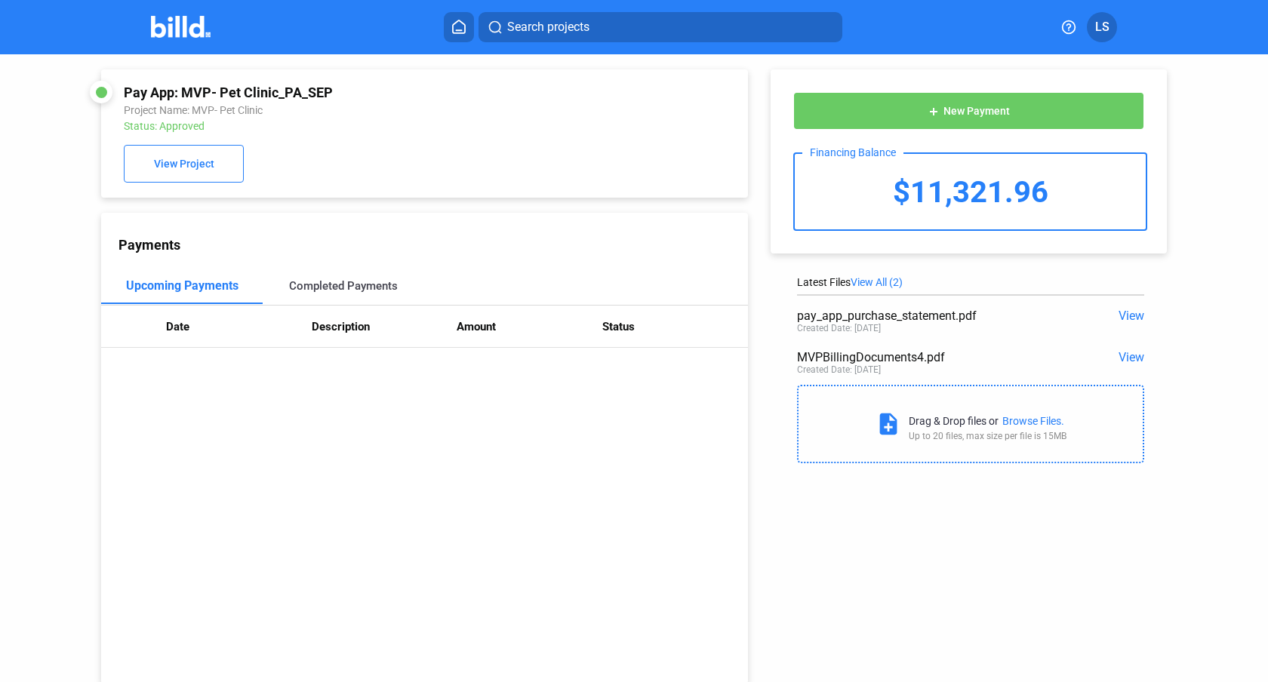
click at [310, 273] on div "Completed Payments" at bounding box center [344, 286] width 162 height 36
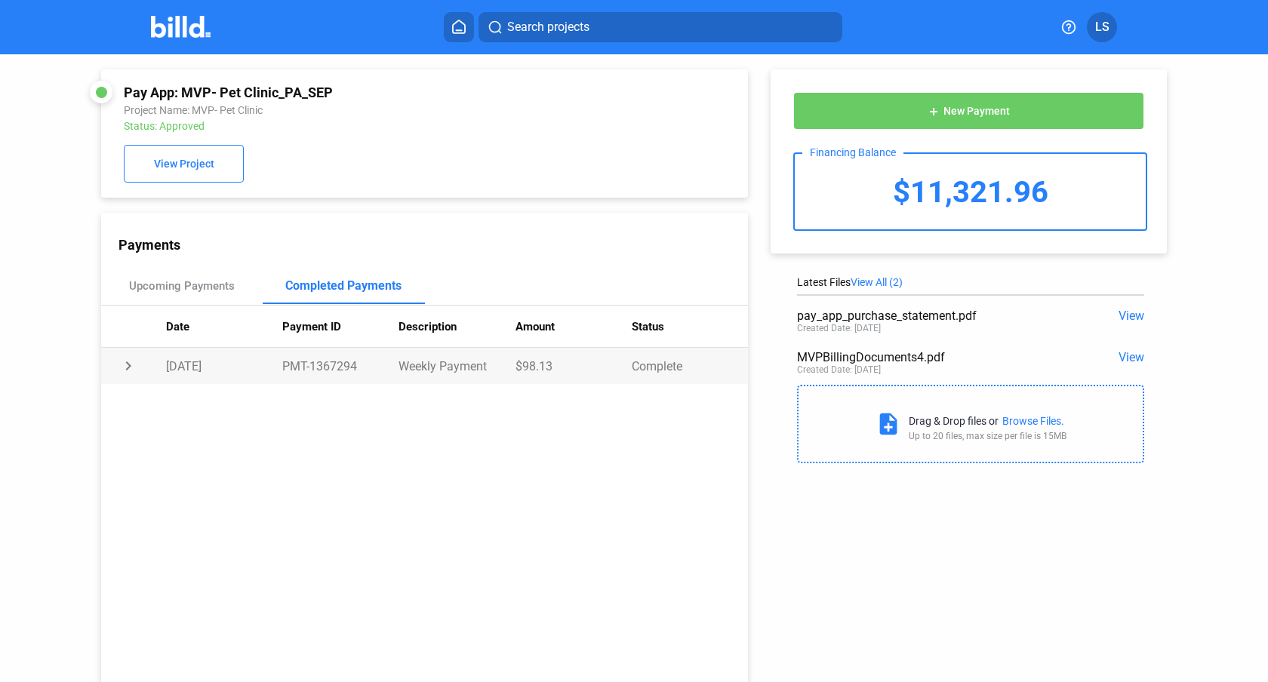
click at [530, 367] on td "$98.13" at bounding box center [574, 366] width 116 height 36
